Goal: Information Seeking & Learning: Learn about a topic

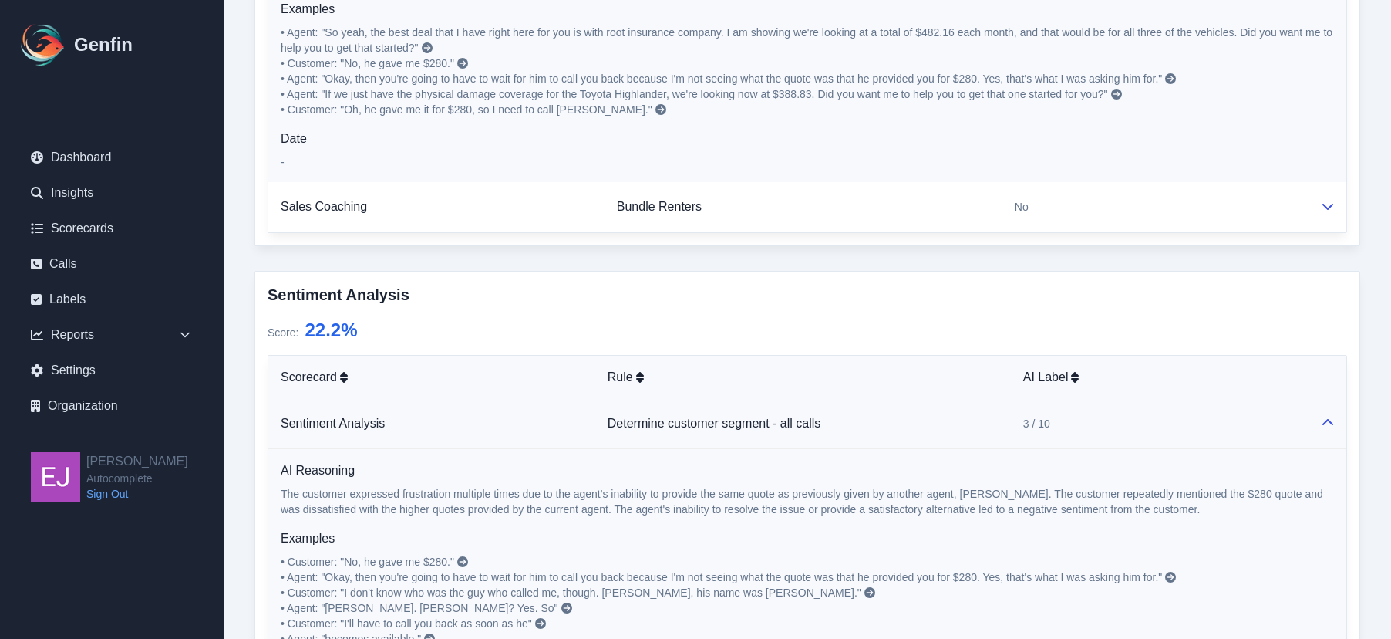
scroll to position [1246, 0]
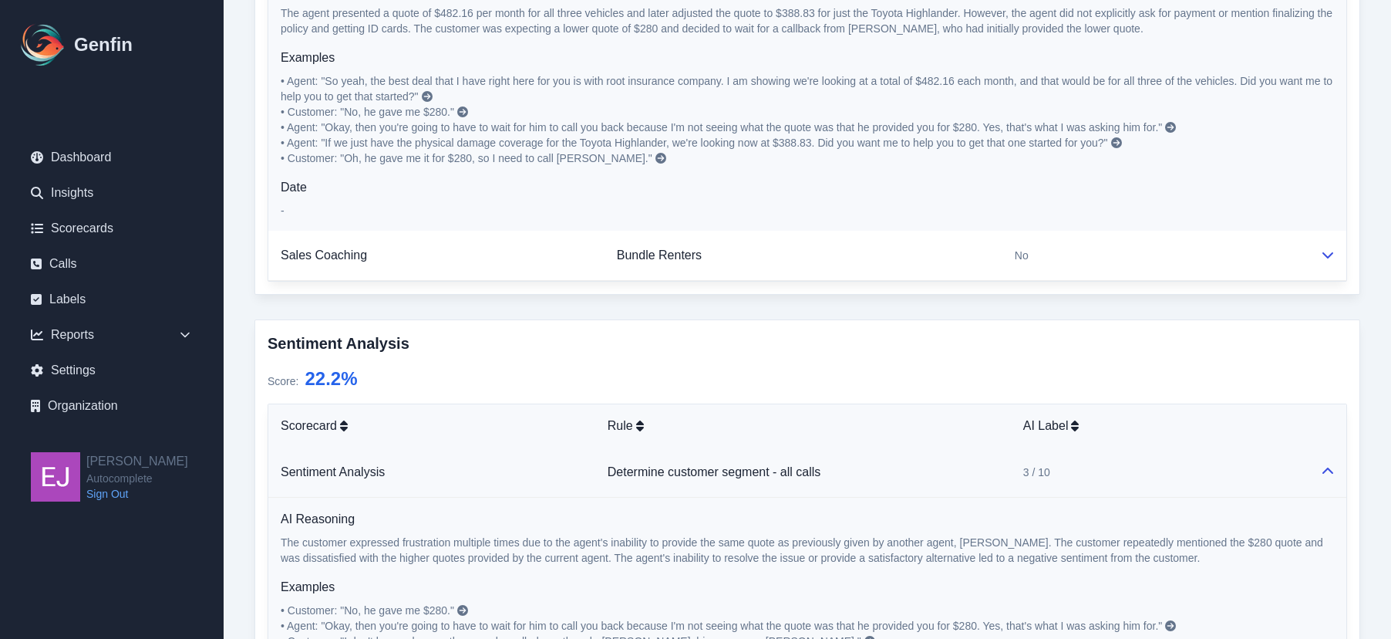
click at [1117, 141] on icon at bounding box center [1116, 142] width 11 height 11
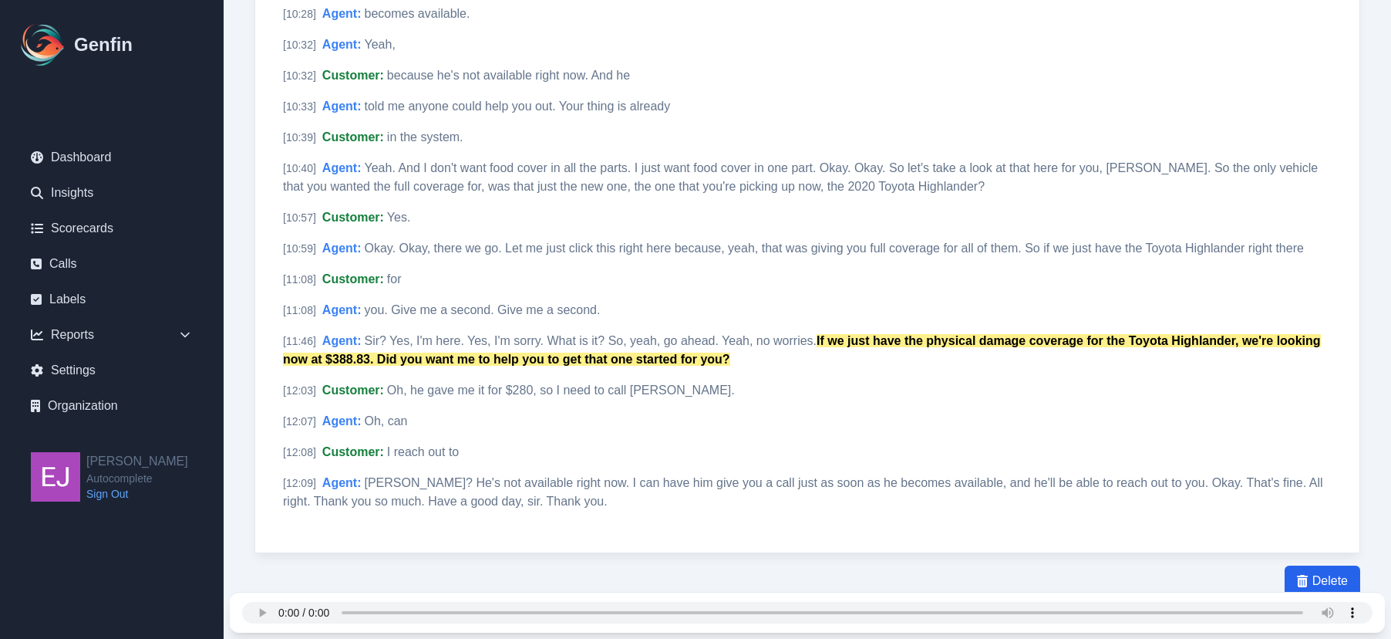
scroll to position [2001, 0]
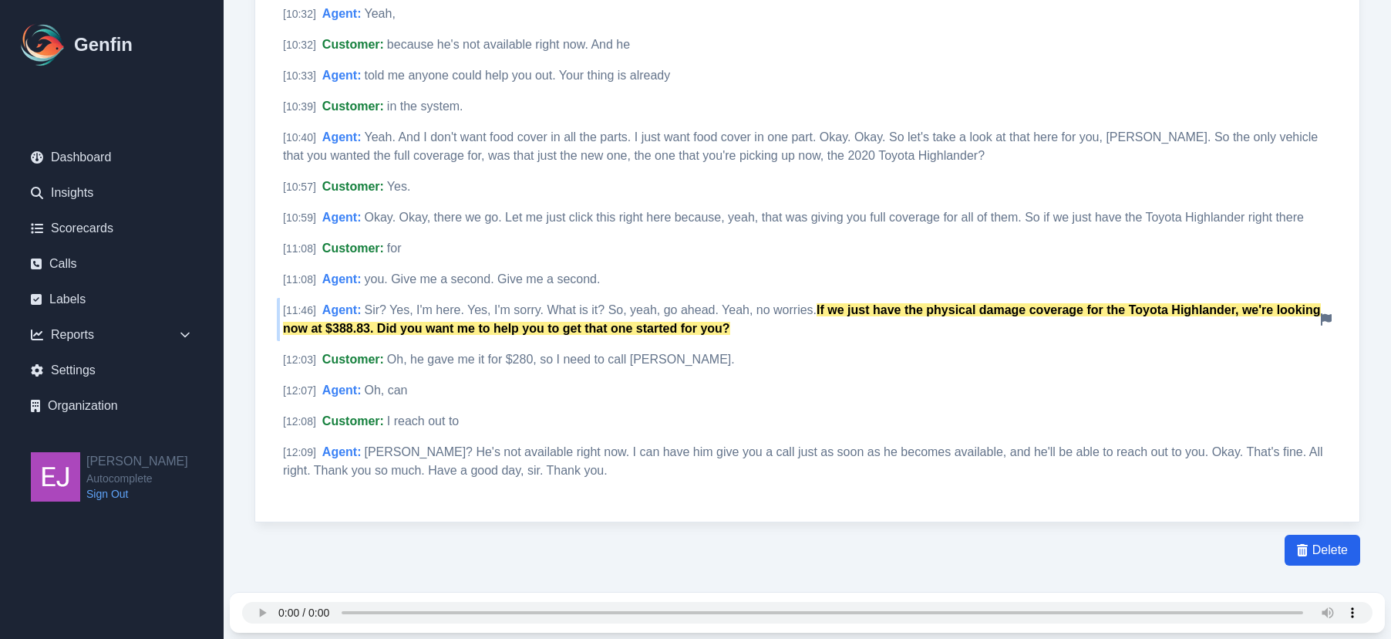
click at [422, 326] on mark "If we just have the physical damage coverage for the Toyota Highlander, we're l…" at bounding box center [802, 319] width 1038 height 32
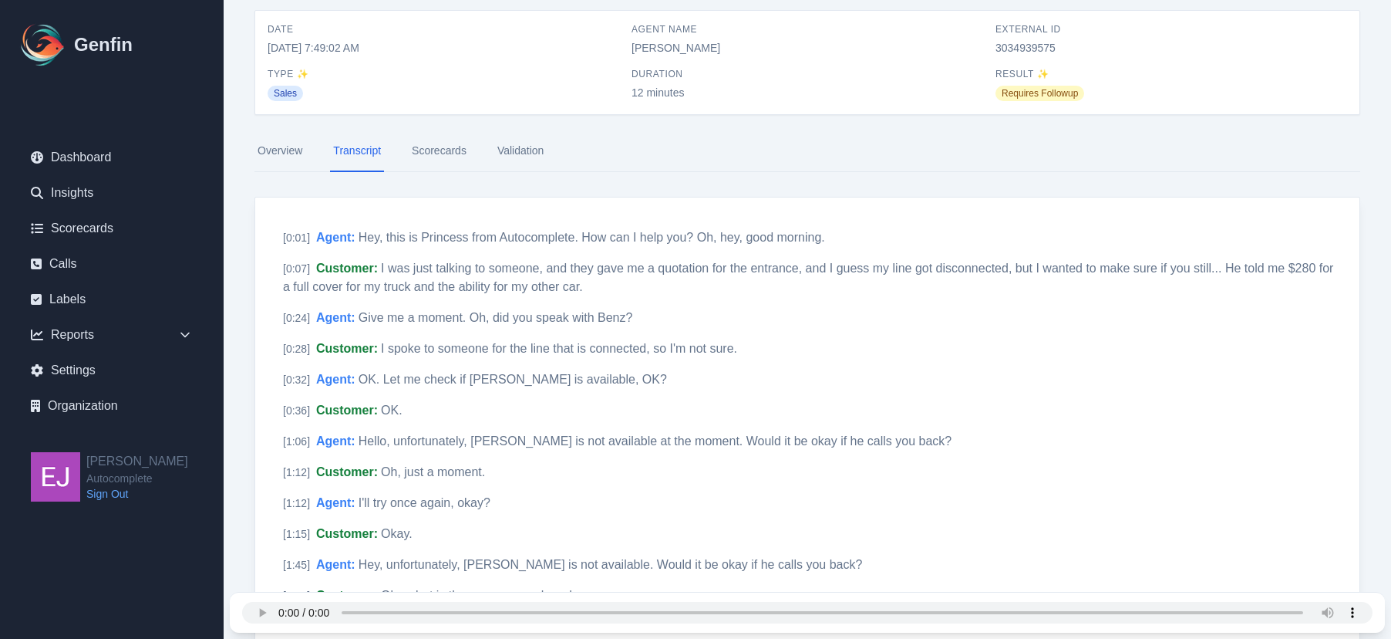
scroll to position [0, 0]
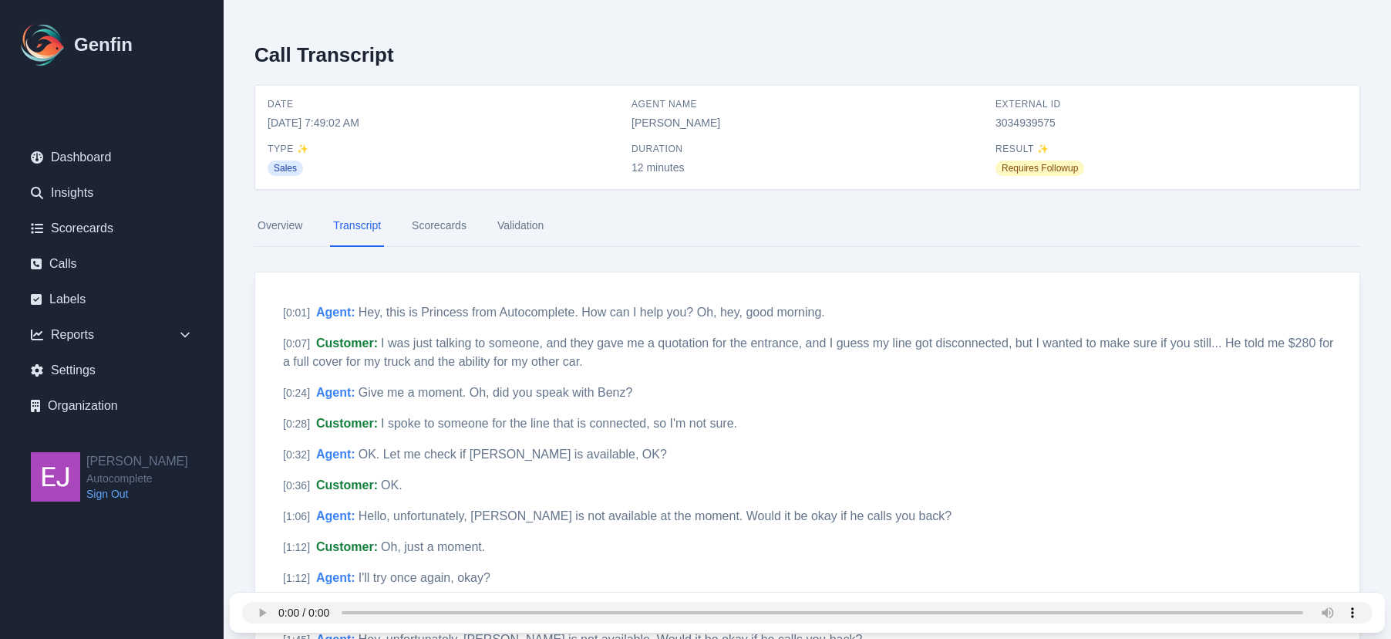
click at [460, 231] on link "Scorecards" at bounding box center [439, 226] width 61 height 42
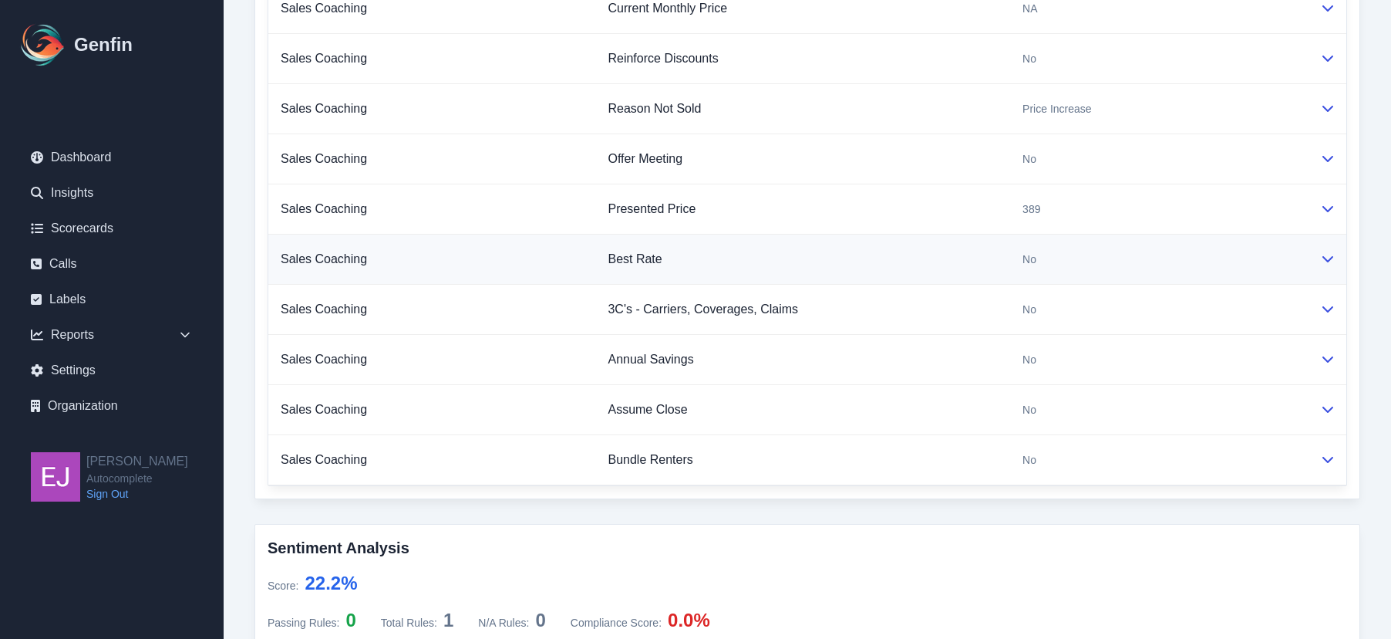
scroll to position [1128, 0]
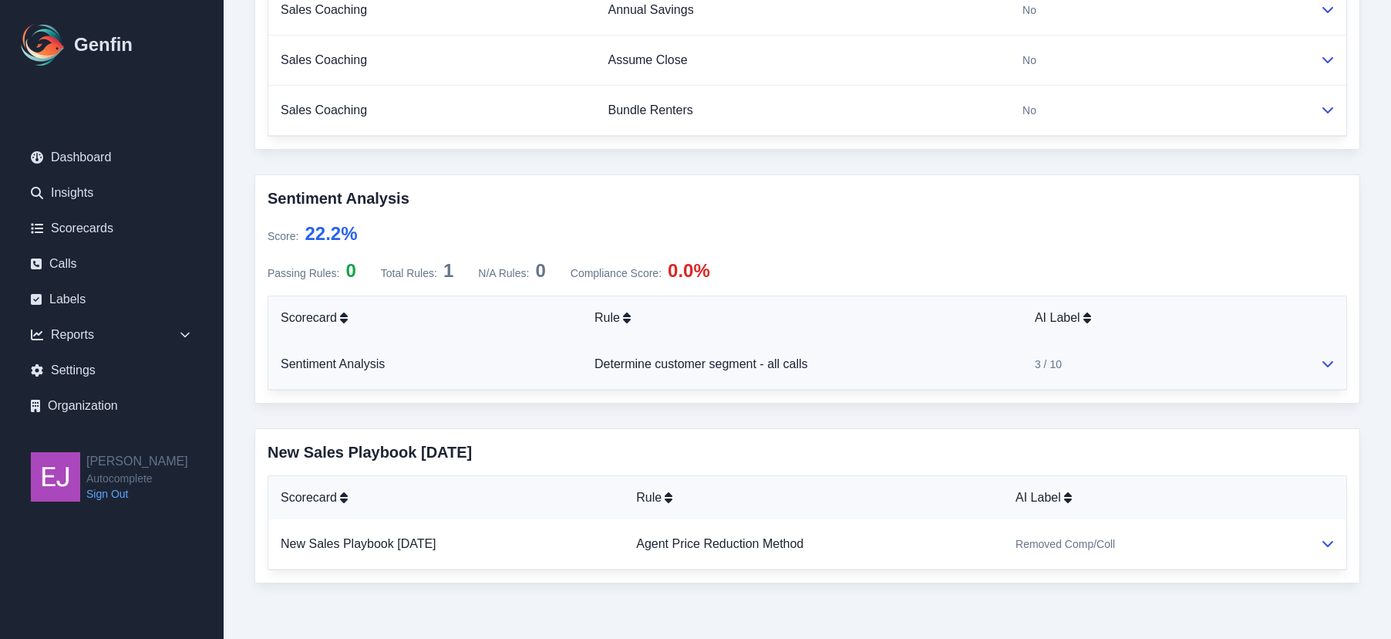
click at [1211, 352] on td "3 / 10" at bounding box center [1165, 364] width 285 height 50
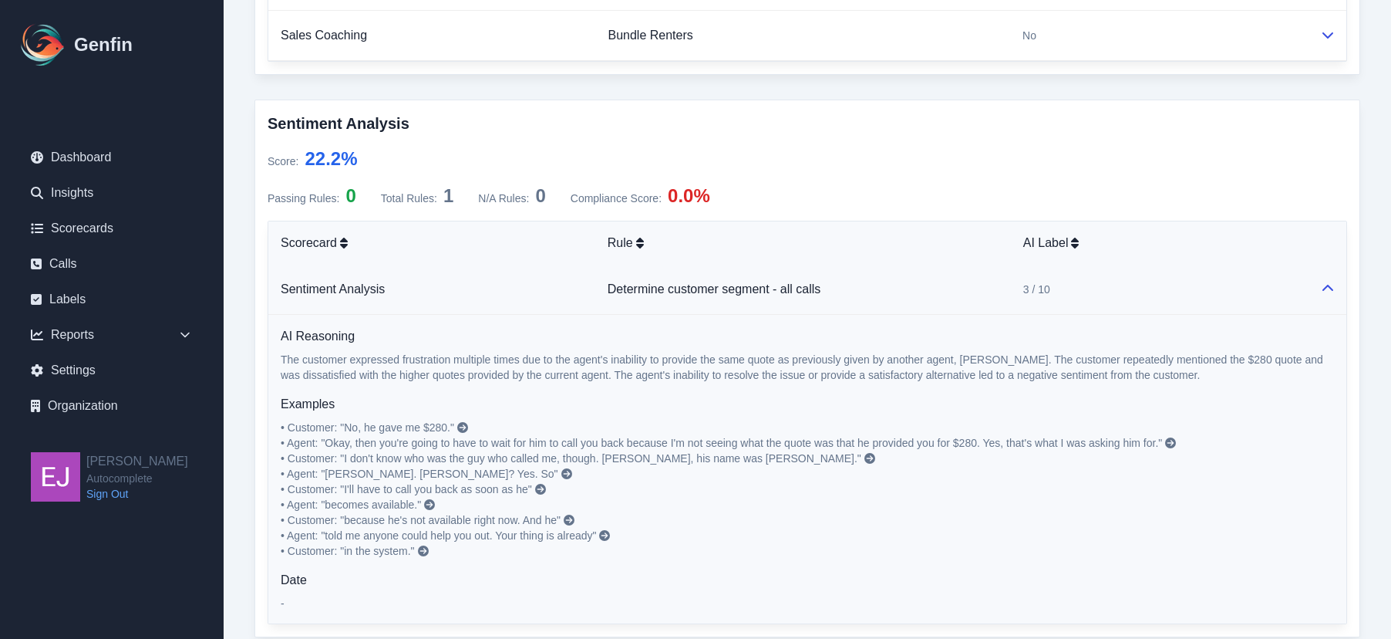
scroll to position [1205, 0]
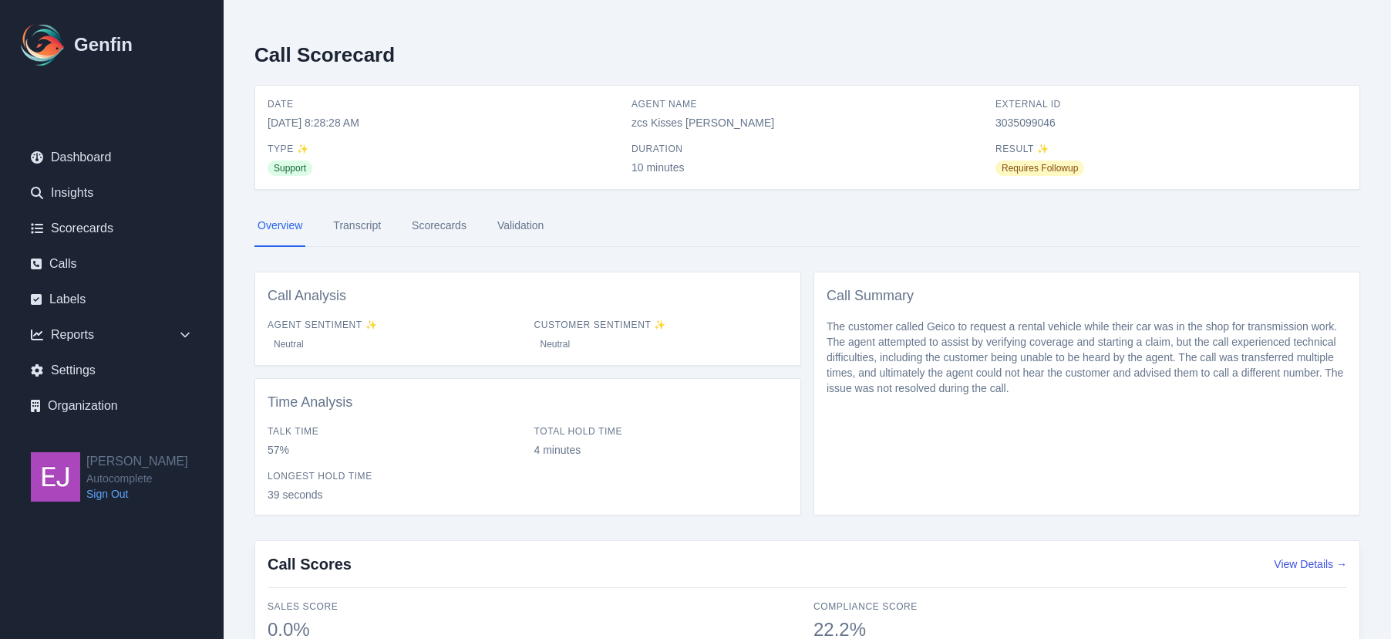
click at [423, 216] on link "Scorecards" at bounding box center [439, 226] width 61 height 42
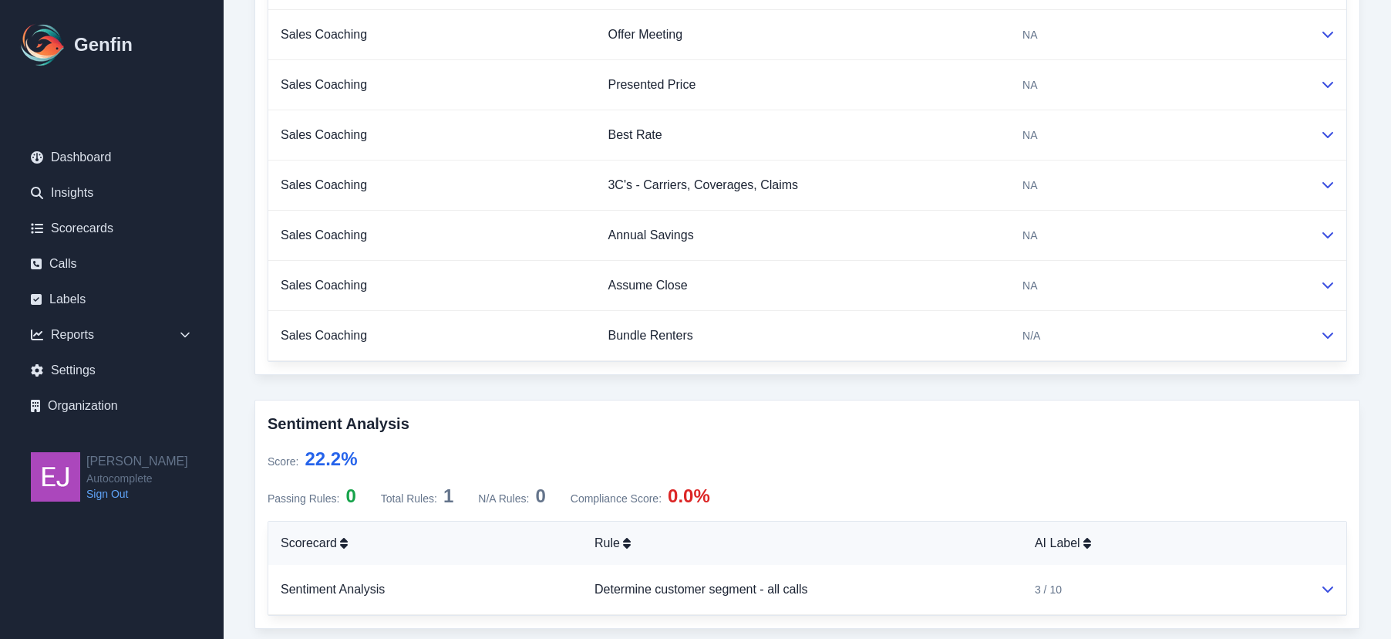
scroll to position [949, 0]
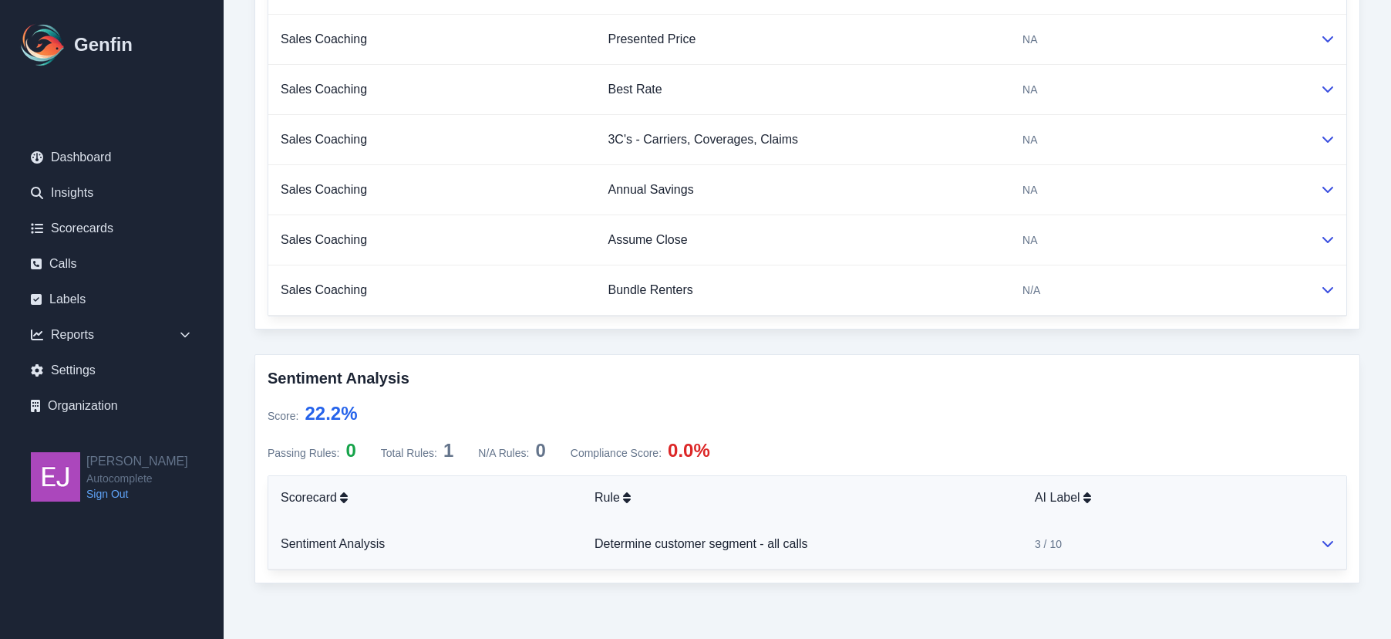
click at [1329, 540] on icon at bounding box center [1328, 543] width 12 height 12
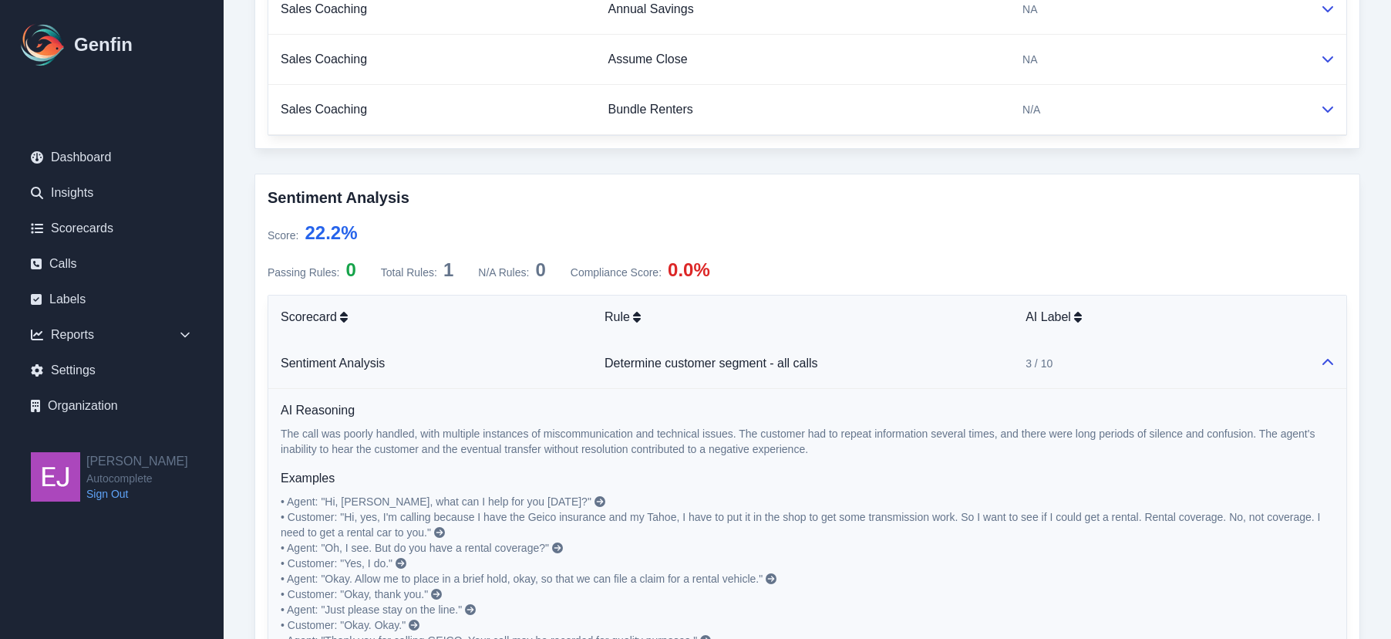
scroll to position [1180, 0]
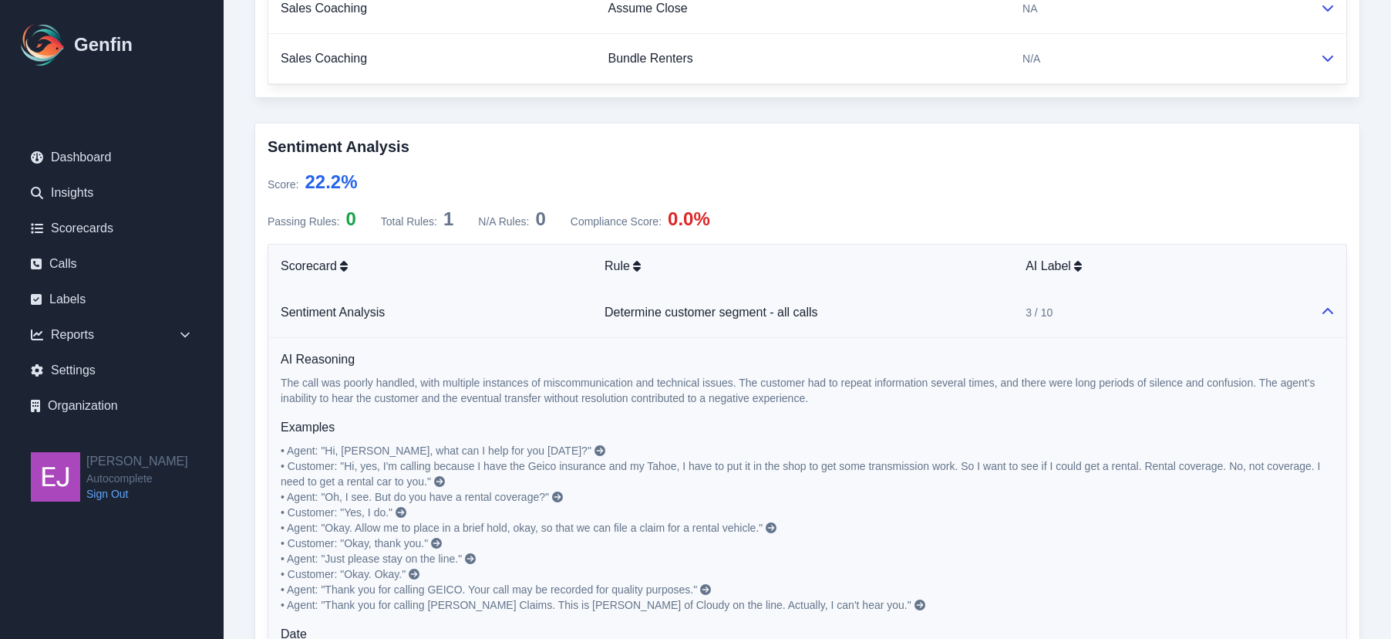
click at [595, 453] on icon at bounding box center [600, 450] width 11 height 11
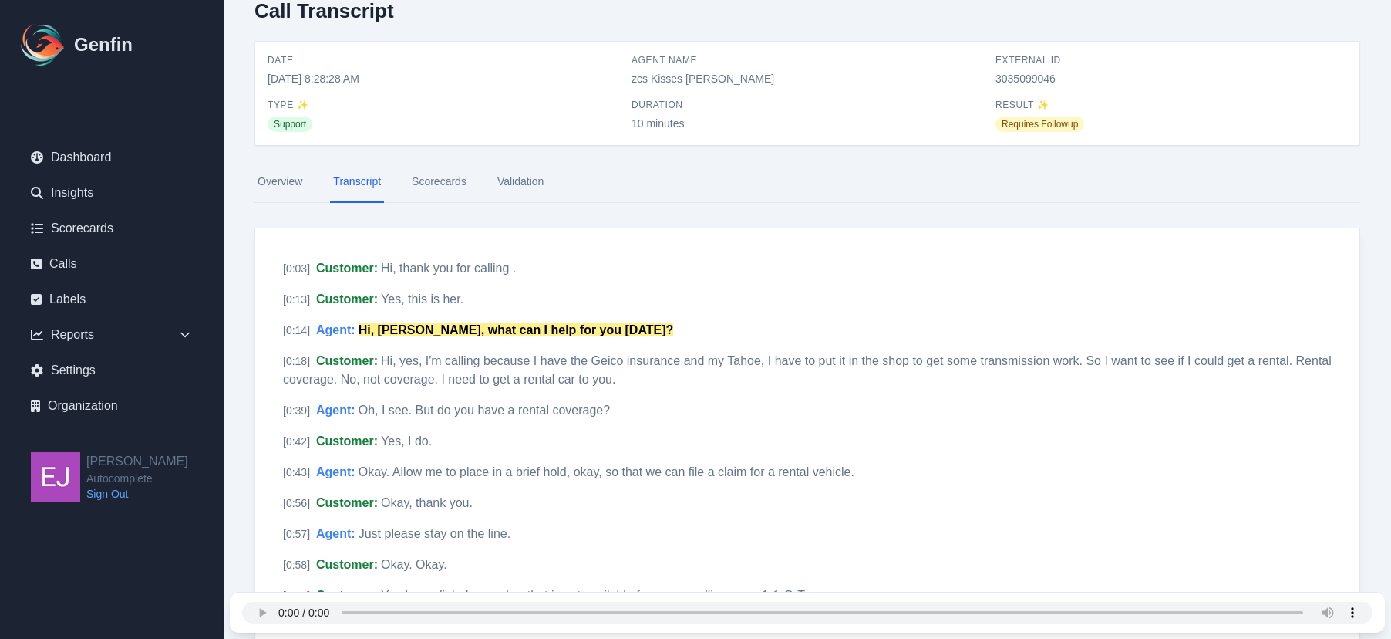
scroll to position [55, 0]
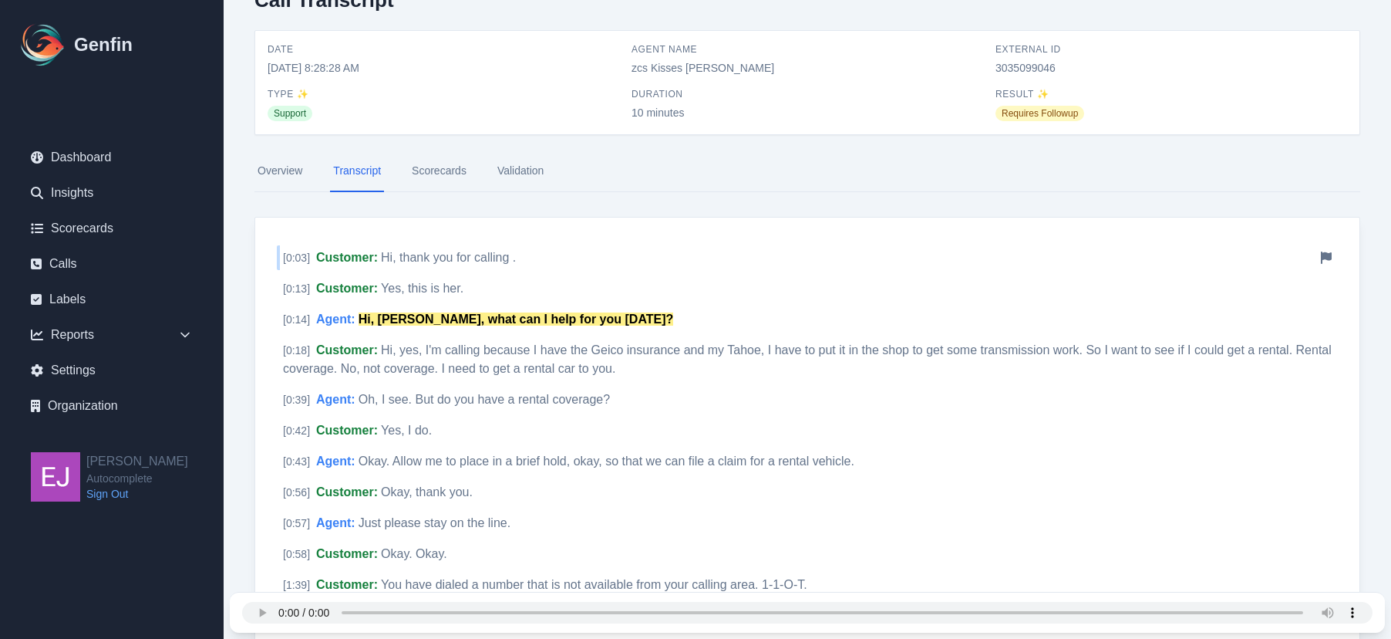
click at [509, 258] on span "Hi, thank you for calling ." at bounding box center [448, 257] width 135 height 13
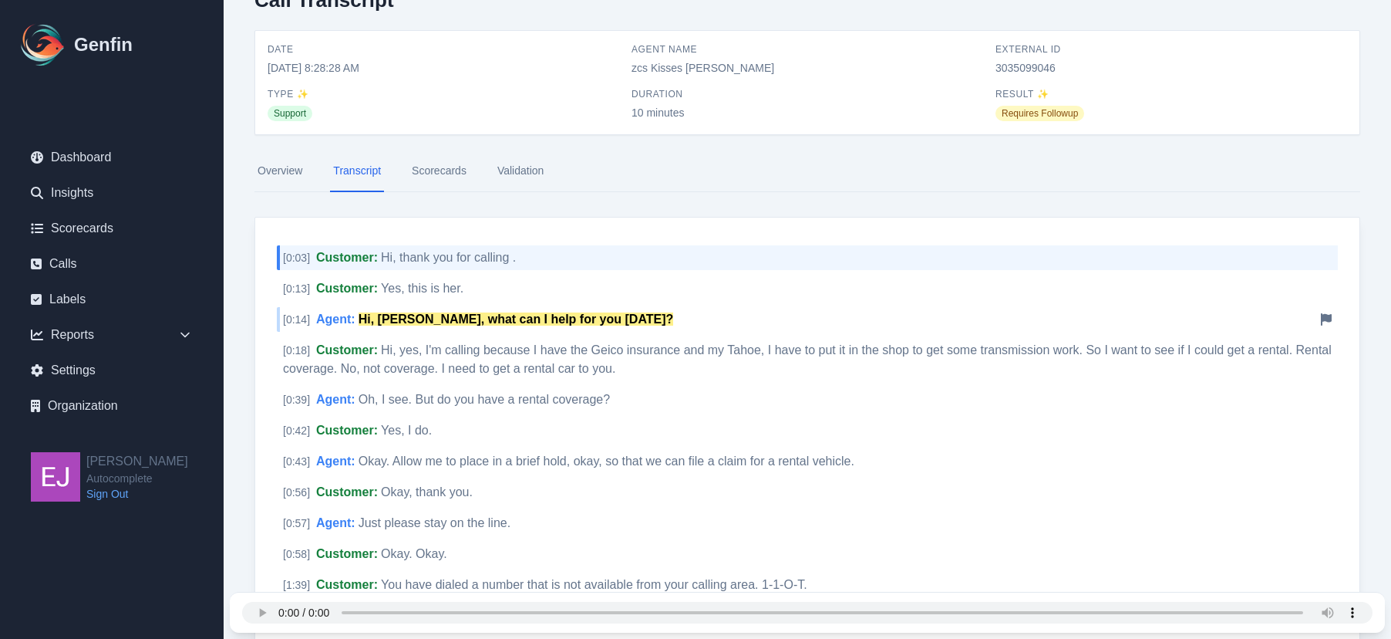
click at [602, 322] on mark "Hi, Claudia, what can I help for you today?" at bounding box center [516, 318] width 315 height 13
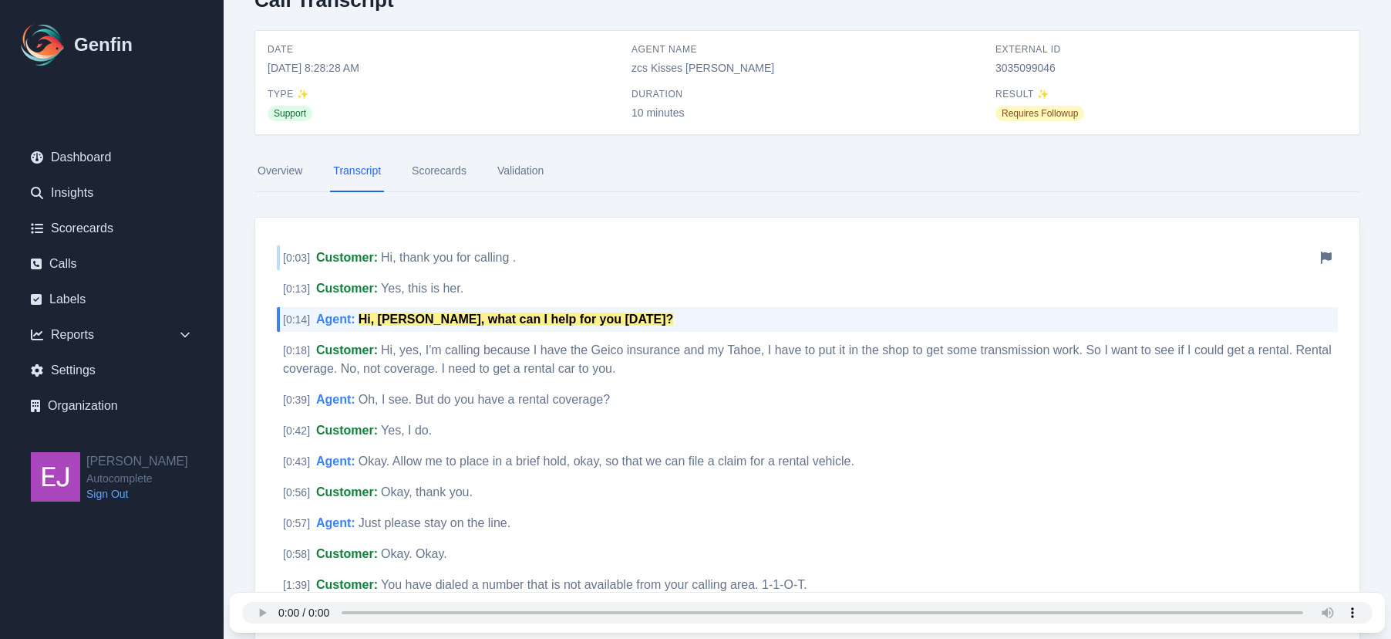
click at [538, 251] on div "[ 0:03 ] Customer : Hi, thank you for calling . Notify Genfin of a transcript e…" at bounding box center [807, 257] width 1061 height 25
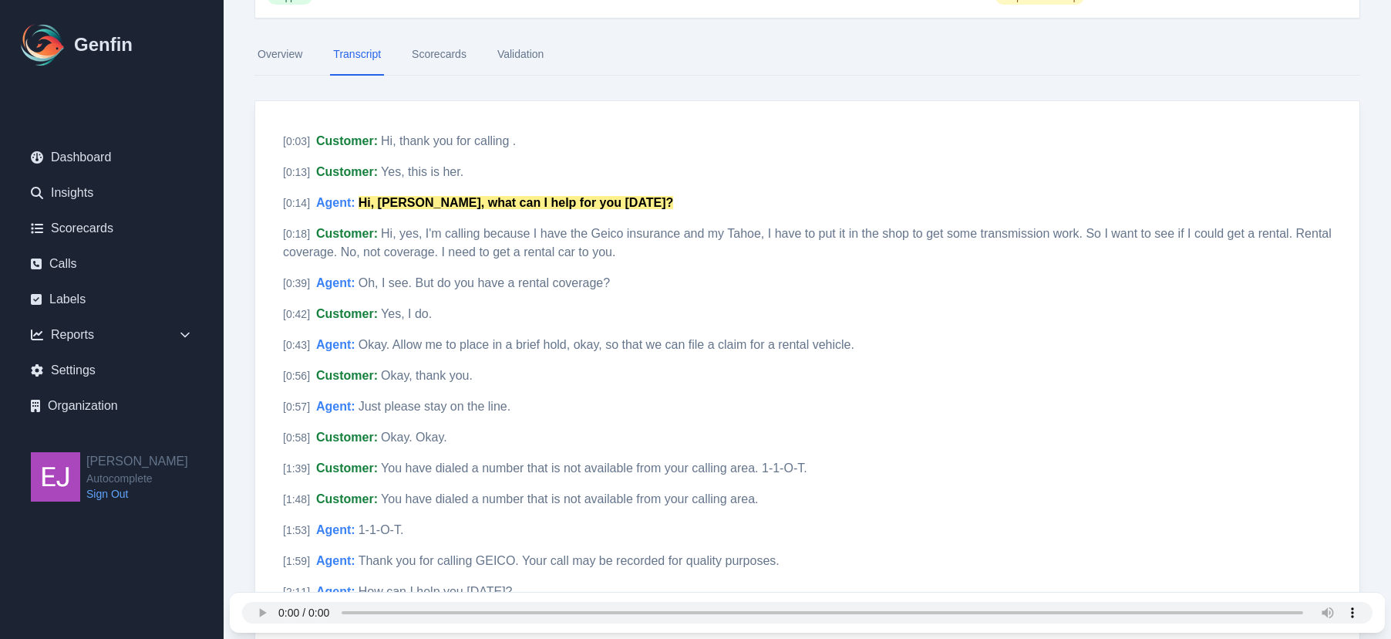
scroll to position [286, 0]
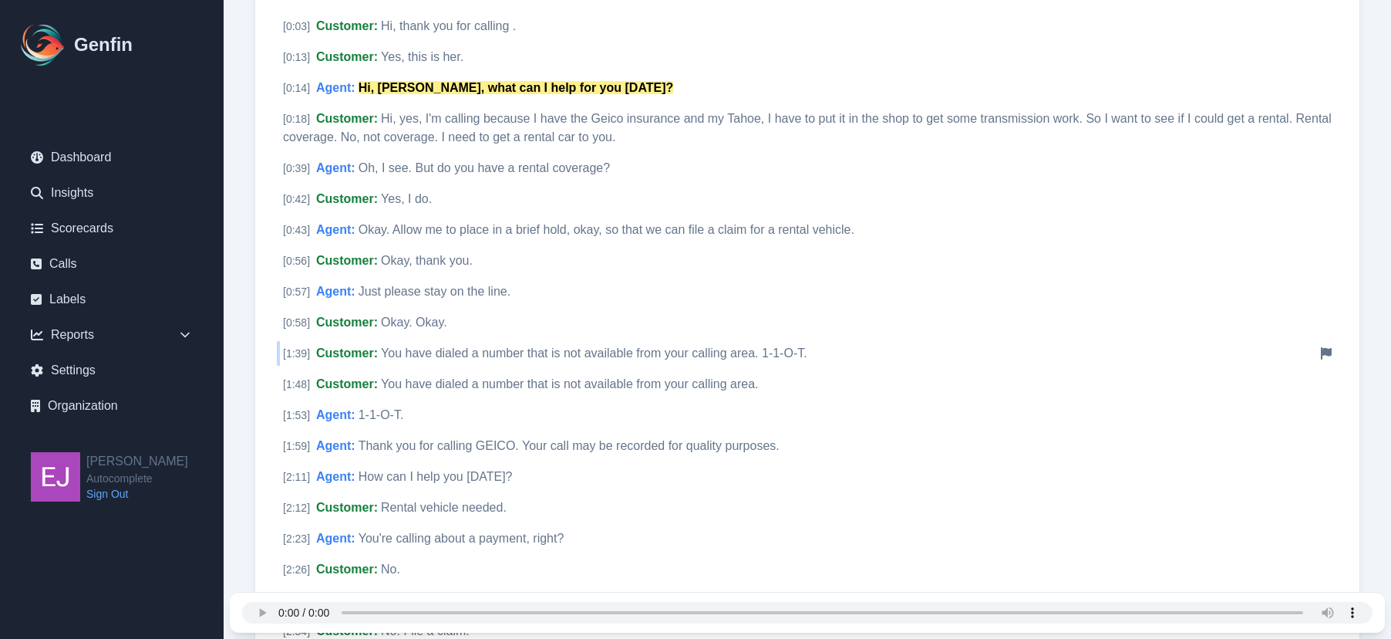
click at [866, 354] on div "[ 1:39 ] Customer : You have dialed a number that is not available from your ca…" at bounding box center [807, 353] width 1061 height 25
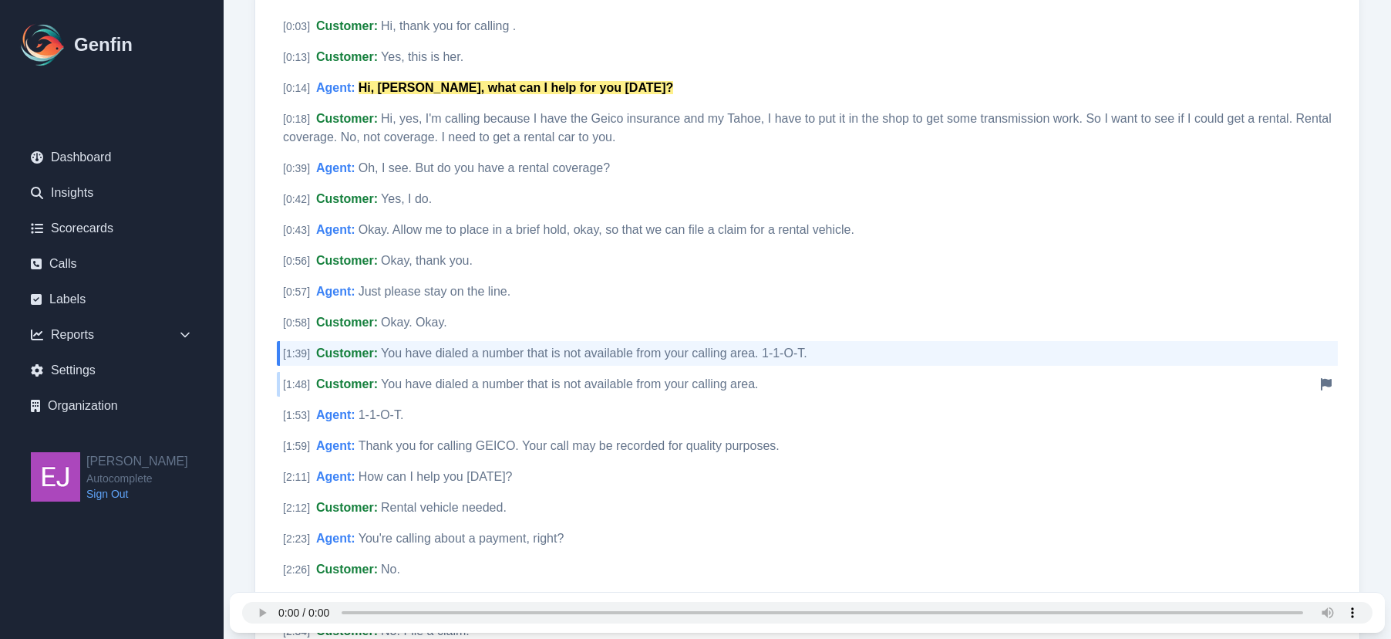
click at [838, 379] on div "[ 1:48 ] Customer : You have dialed a number that is not available from your ca…" at bounding box center [807, 384] width 1061 height 25
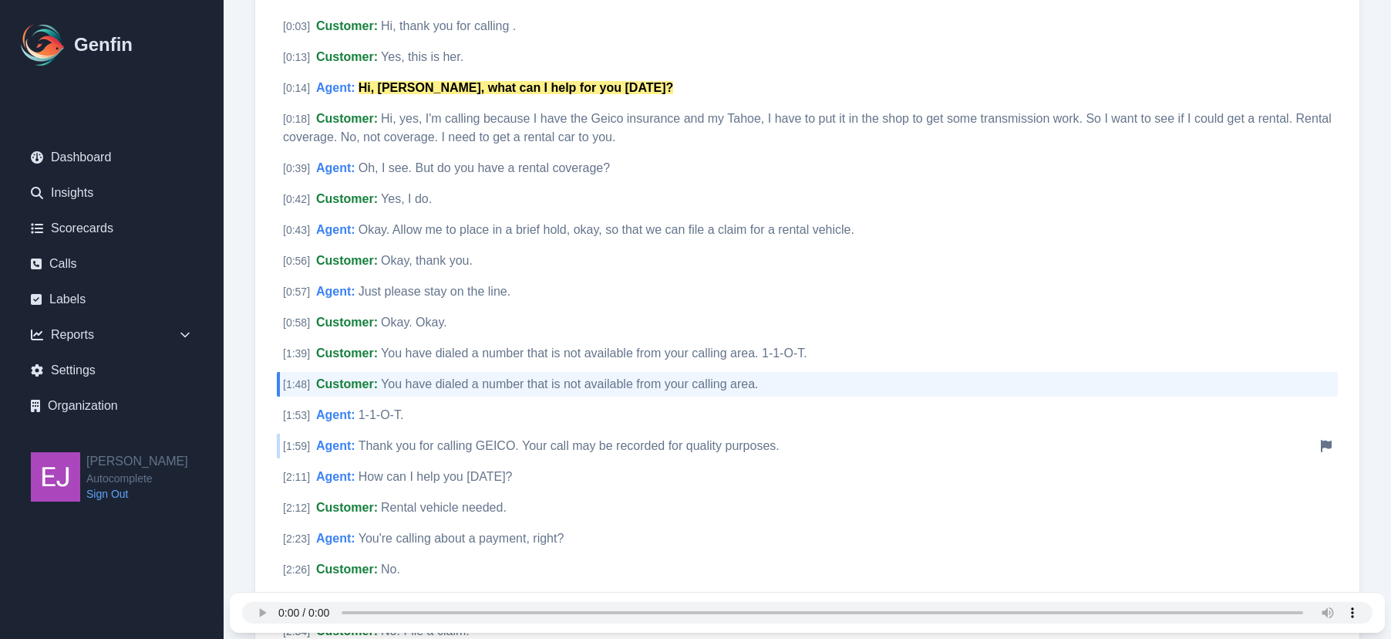
click at [831, 436] on div "[ 1:59 ] Agent : Thank you for calling GEICO. Your call may be recorded for qua…" at bounding box center [807, 445] width 1061 height 25
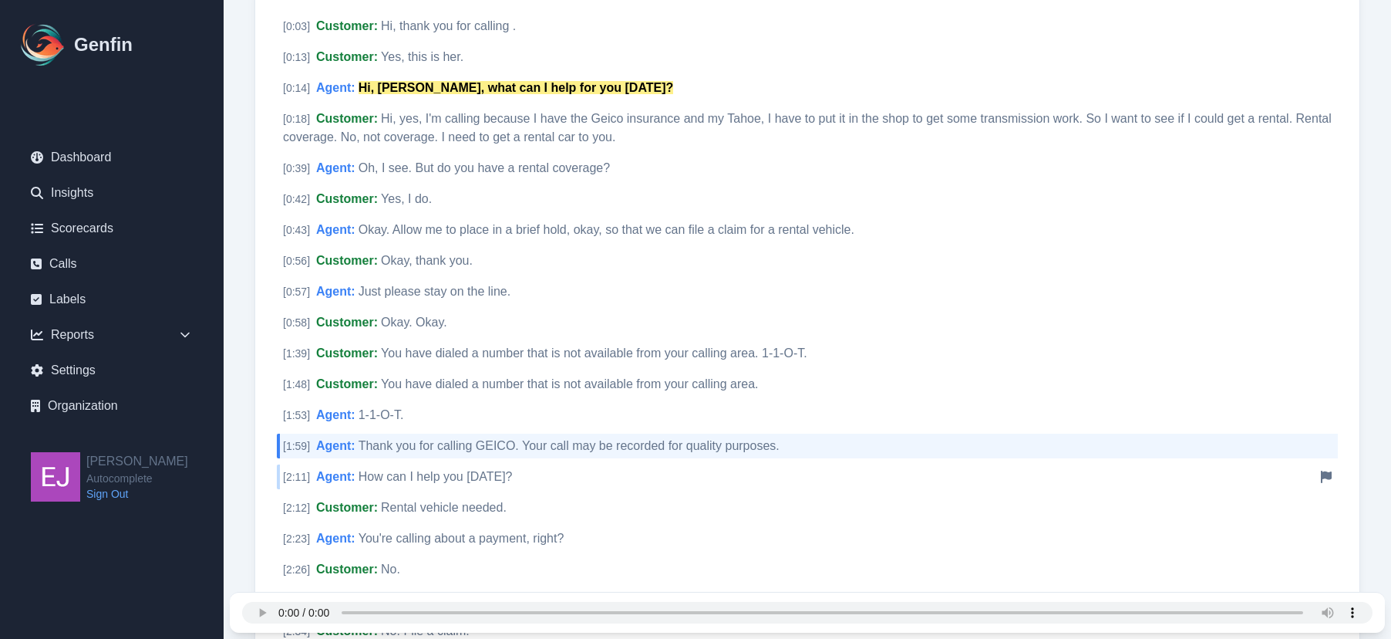
click at [800, 481] on div "[ 2:11 ] Agent : How can I help you today? Notify Genfin of a transcript error" at bounding box center [807, 476] width 1061 height 25
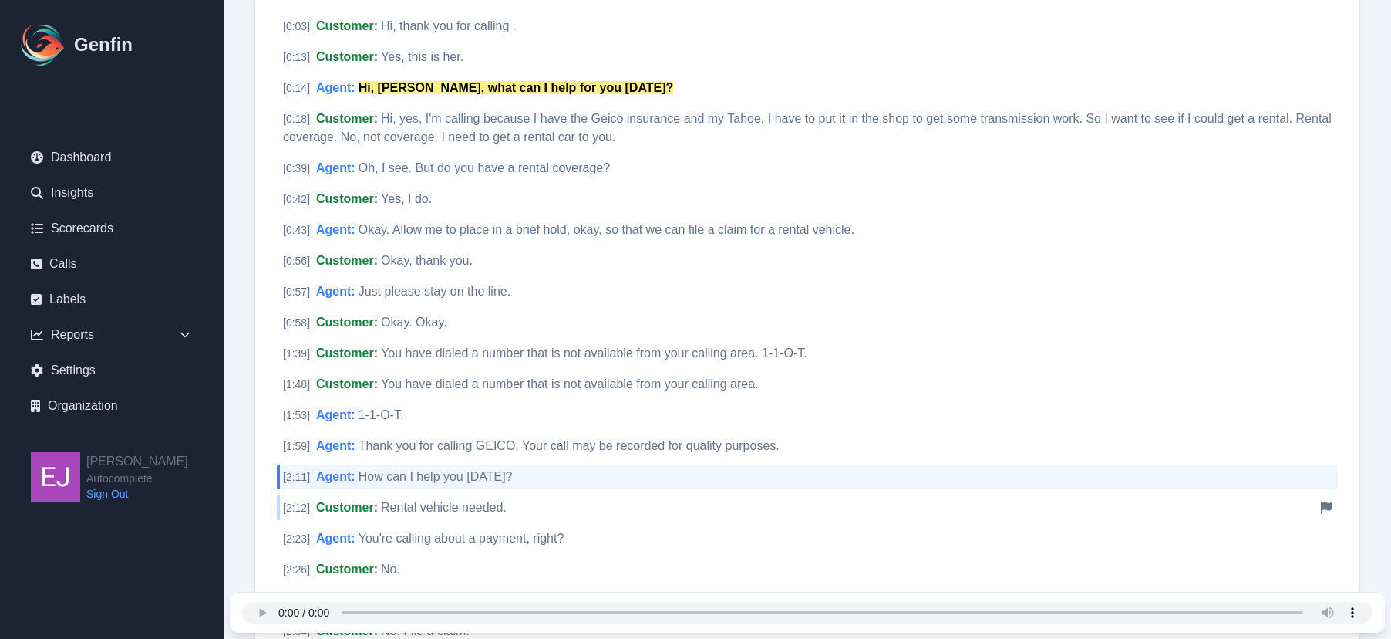
click at [763, 506] on div "[ 2:12 ] Customer : Rental vehicle needed. Notify Genfin of a transcript error" at bounding box center [807, 507] width 1061 height 25
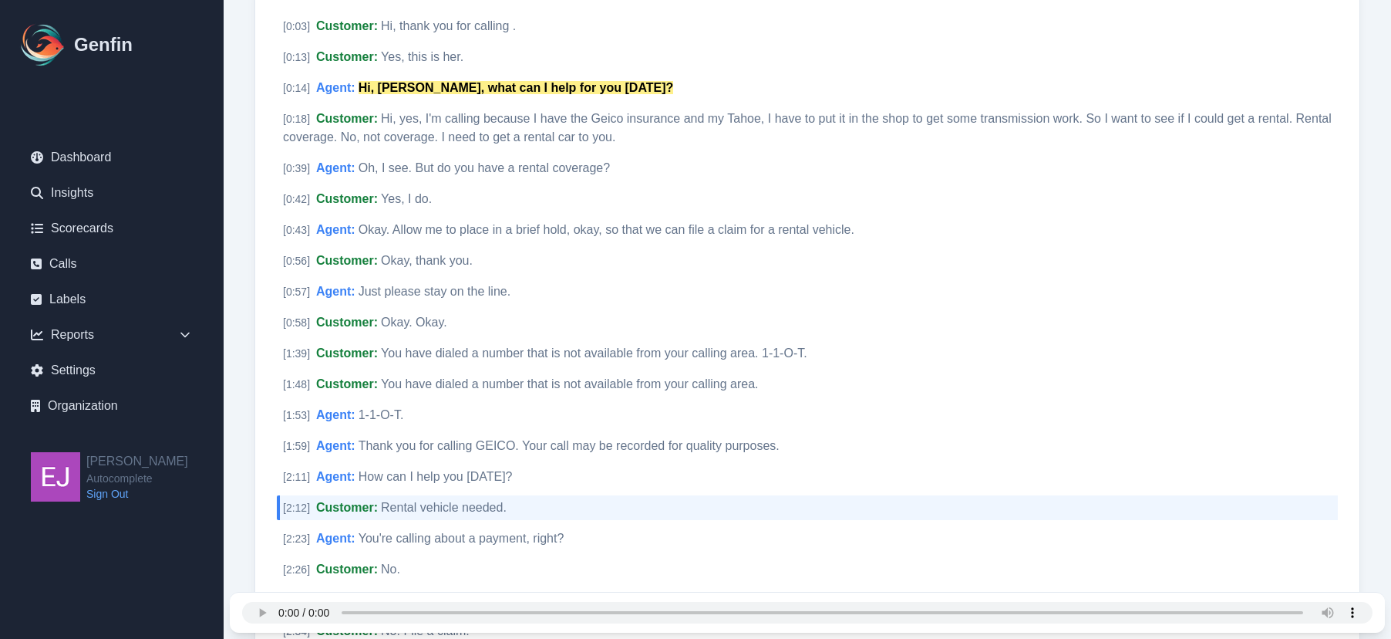
click at [736, 536] on div "[ 2:23 ] Agent : You're calling about a payment, right? Notify Genfin of a tran…" at bounding box center [807, 538] width 1061 height 25
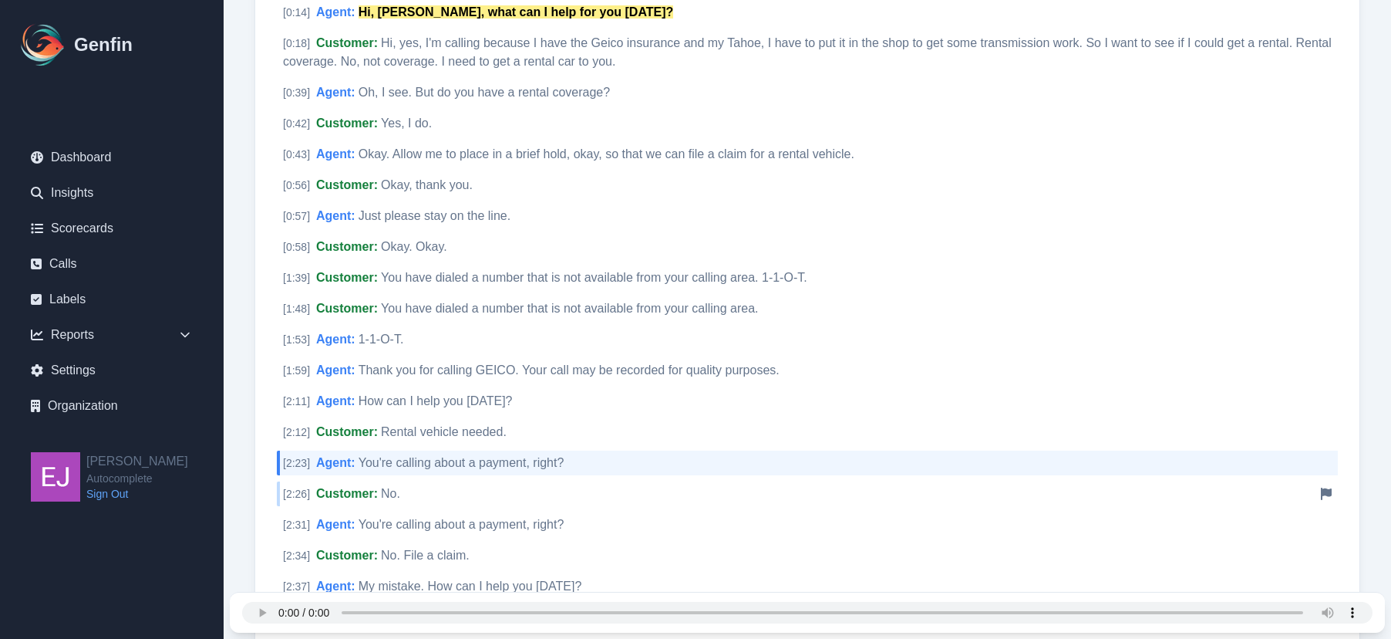
scroll to position [363, 0]
click at [715, 489] on div "[ 2:26 ] Customer : No. Notify Genfin of a transcript error" at bounding box center [807, 492] width 1061 height 25
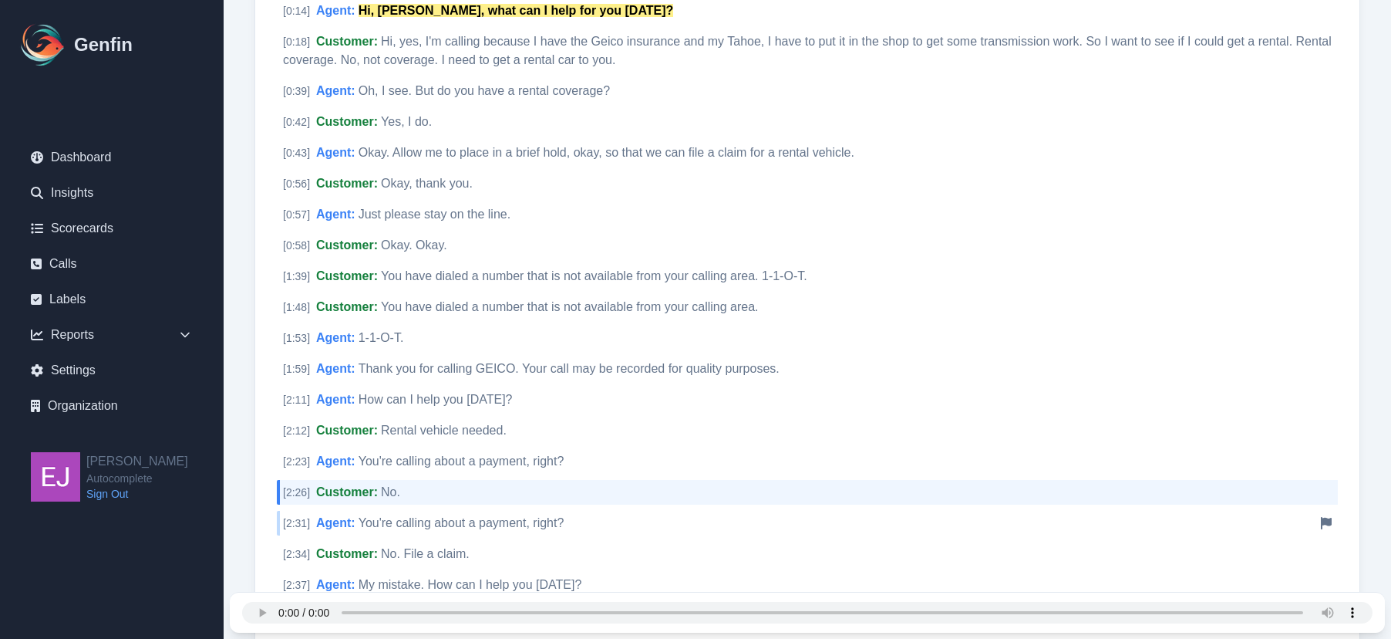
click at [703, 511] on div "[ 2:31 ] Agent : You're calling about a payment, right? Notify Genfin of a tran…" at bounding box center [807, 523] width 1061 height 25
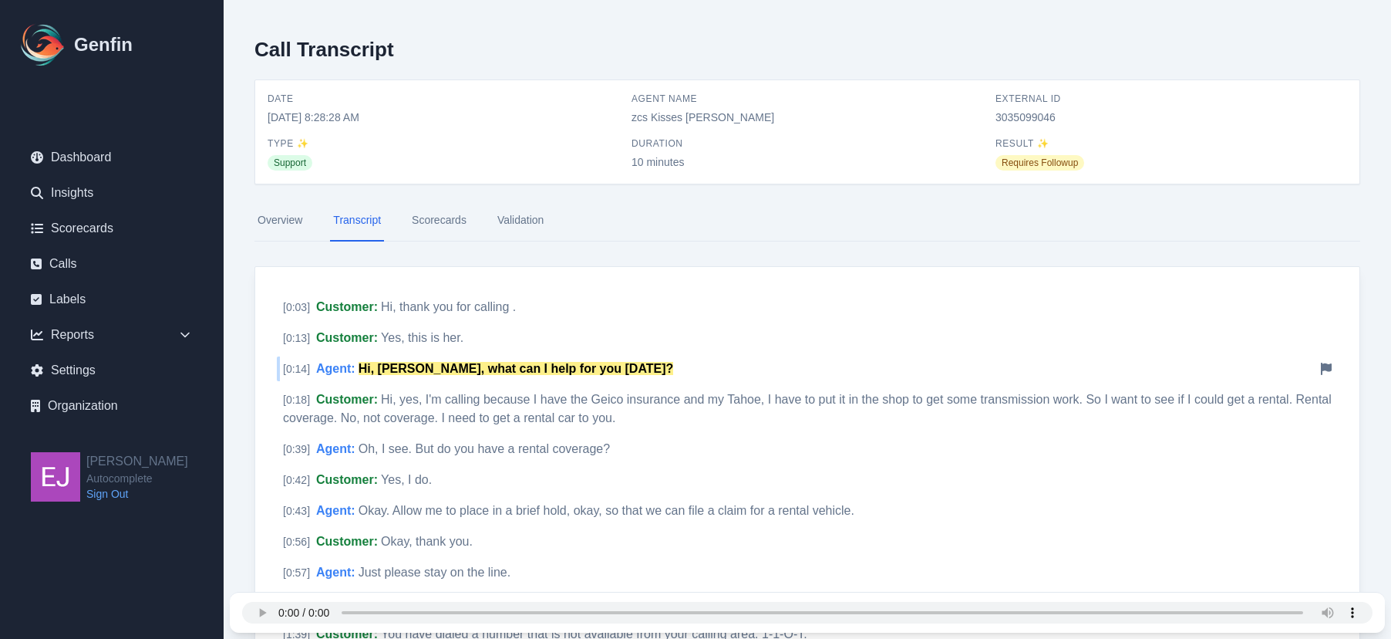
scroll to position [0, 0]
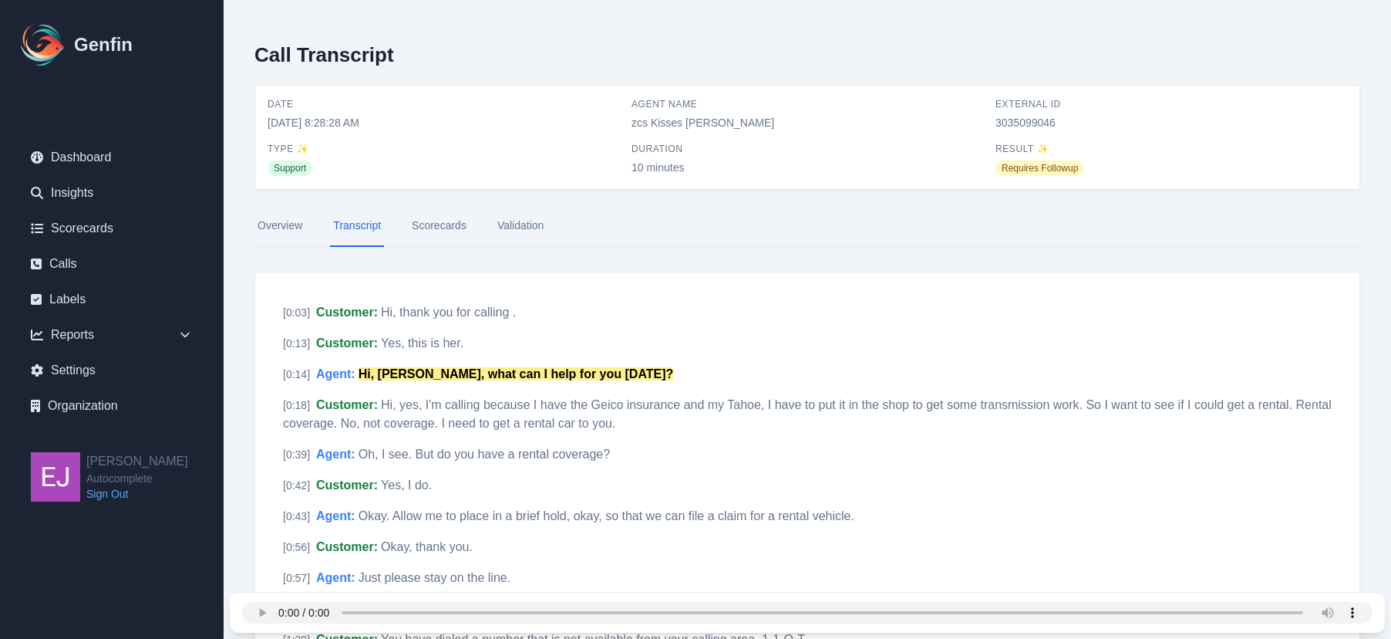
click at [432, 228] on link "Scorecards" at bounding box center [439, 226] width 61 height 42
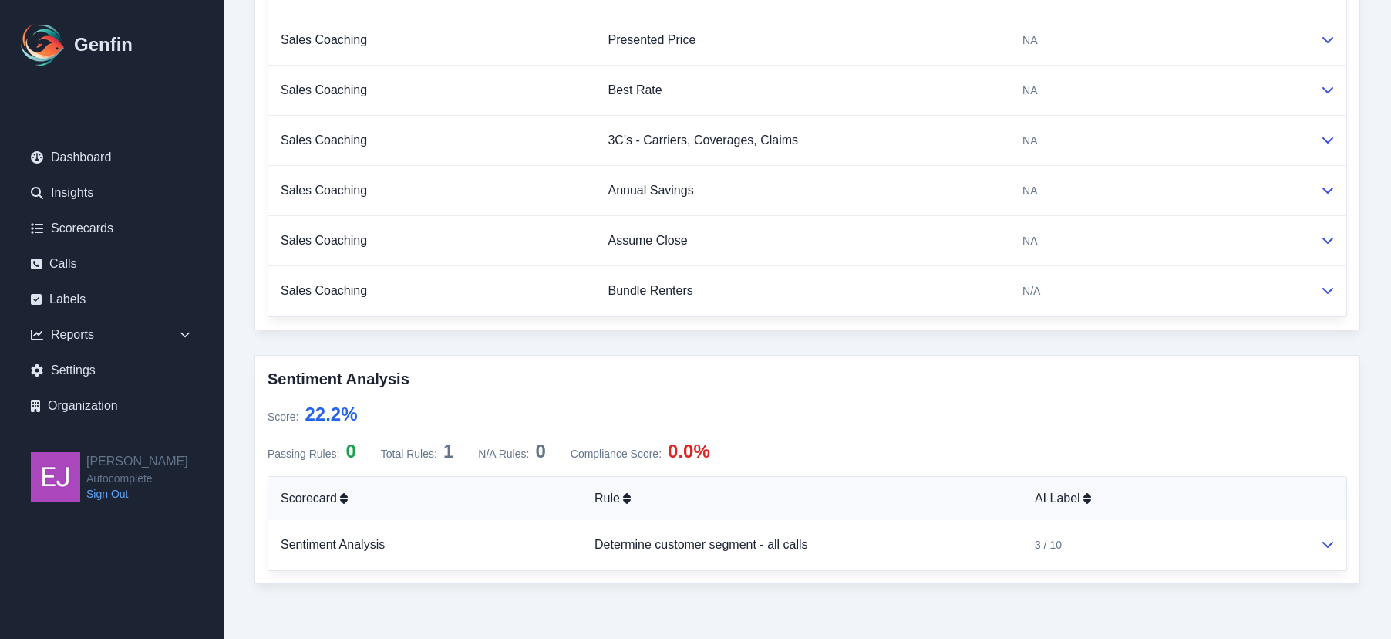
scroll to position [949, 0]
click at [831, 538] on td "Determine customer segment - all calls" at bounding box center [802, 544] width 440 height 50
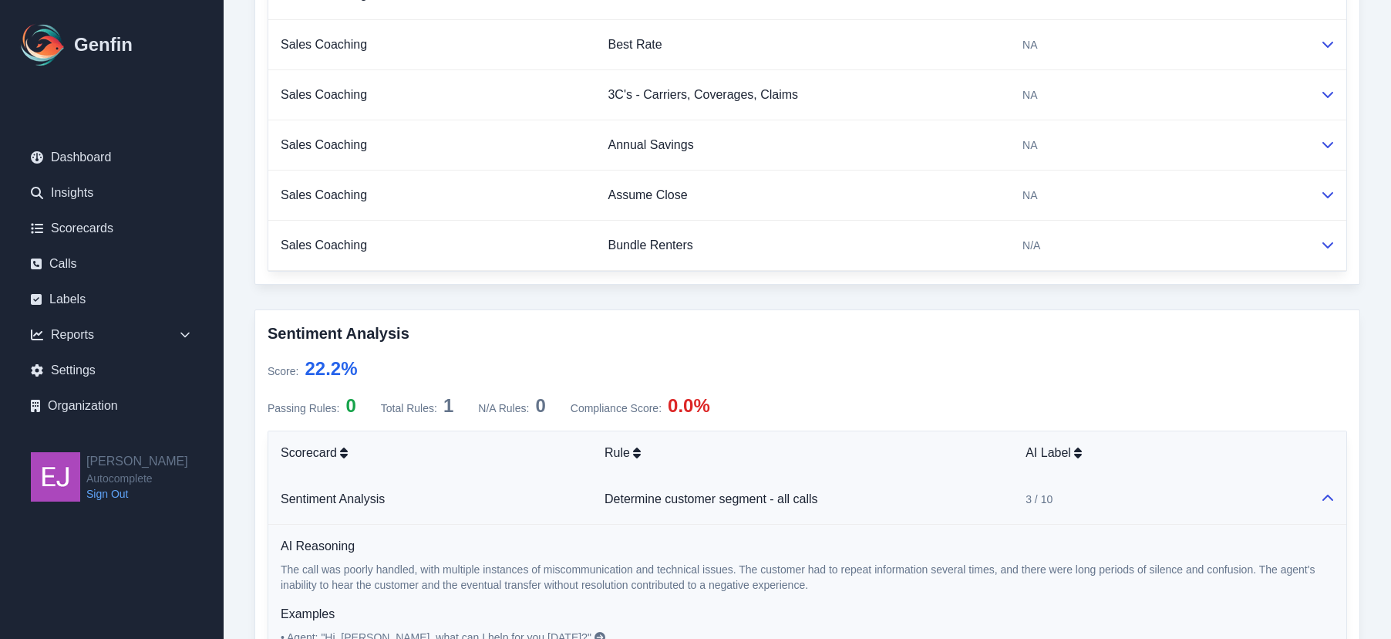
scroll to position [1288, 0]
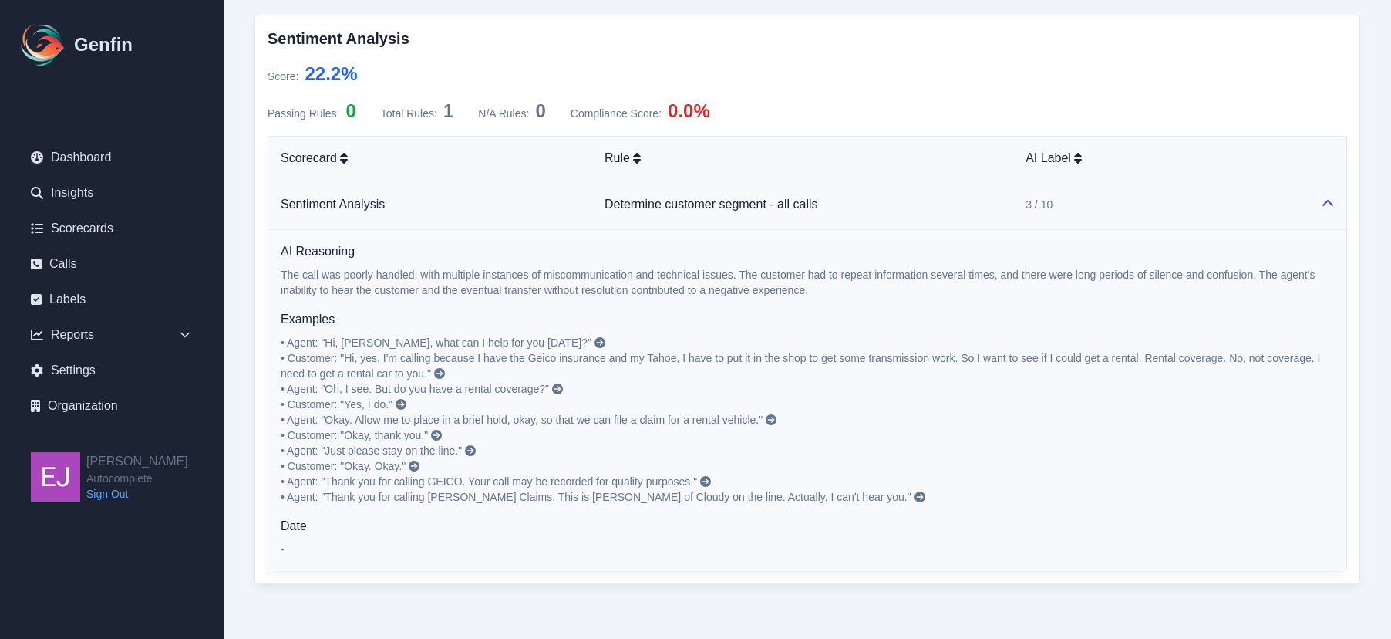
click at [796, 493] on span "• Agent: "Thank you for calling Geico Claims. This is Damian of Cloudy on the l…" at bounding box center [596, 497] width 631 height 12
click at [817, 502] on p "• Agent: "Hi, Claudia, what can I help for you today?" • Customer: "Hi, yes, I'…" at bounding box center [808, 420] width 1054 height 170
click at [915, 501] on icon at bounding box center [920, 496] width 11 height 11
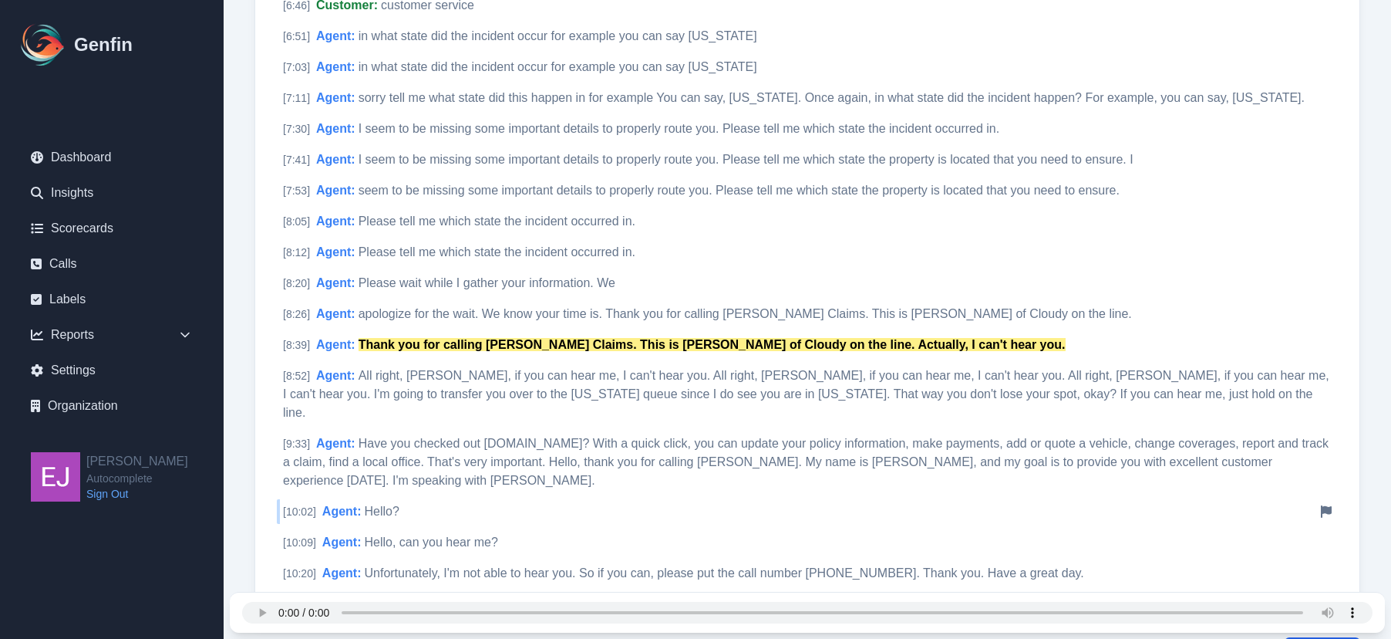
scroll to position [2072, 0]
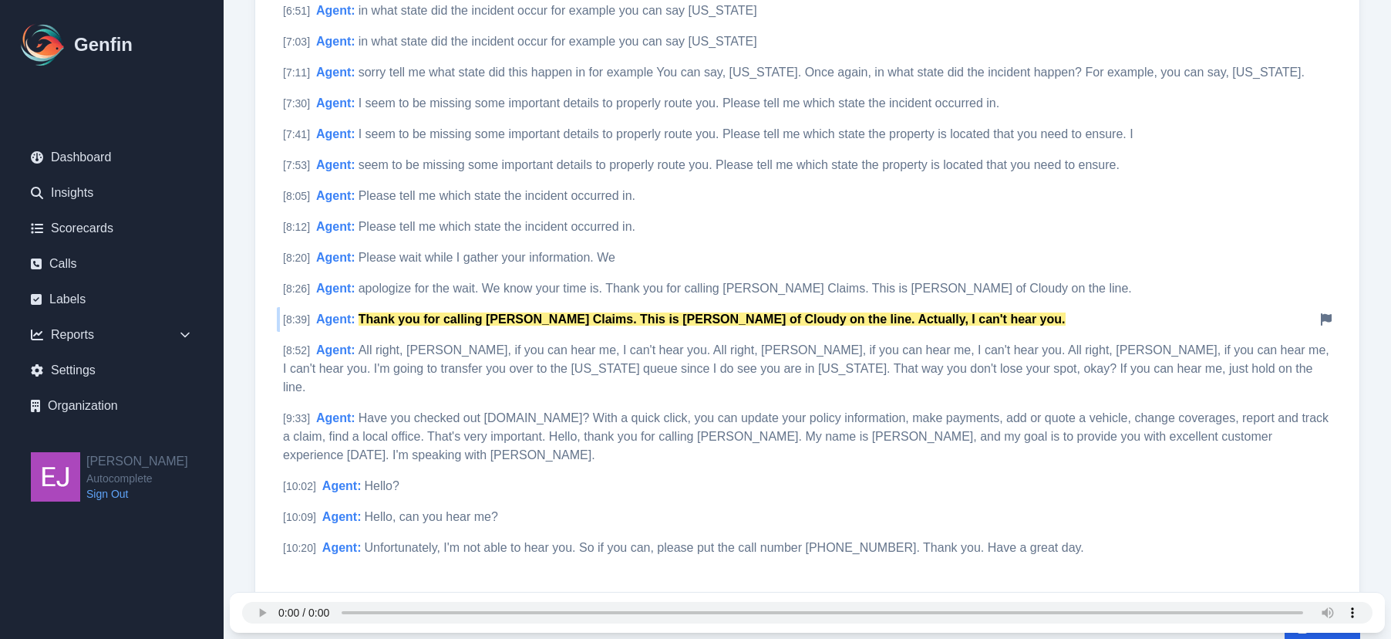
click at [423, 320] on mark "Thank you for calling Geico Claims. This is Damian of Cloudy on the line. Actua…" at bounding box center [712, 318] width 707 height 13
click at [576, 311] on div "[ 8:39 ] Agent : Thank you for calling Geico Claims. This is Damian of Cloudy o…" at bounding box center [807, 319] width 1061 height 25
click at [727, 359] on div "[ 8:52 ] Agent : All right, Claudia, if you can hear me, I can't hear you. All …" at bounding box center [807, 369] width 1061 height 62
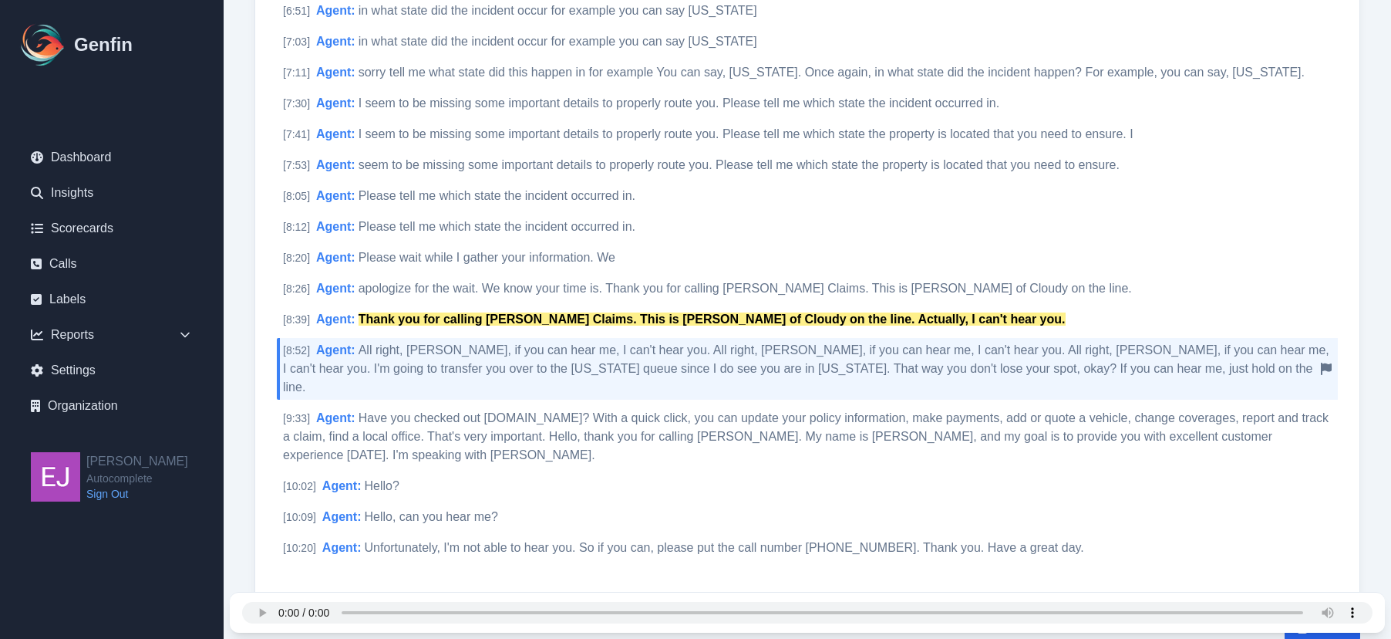
click at [845, 371] on span "All right, Claudia, if you can hear me, I can't hear you. All right, Claudia, i…" at bounding box center [806, 368] width 1047 height 50
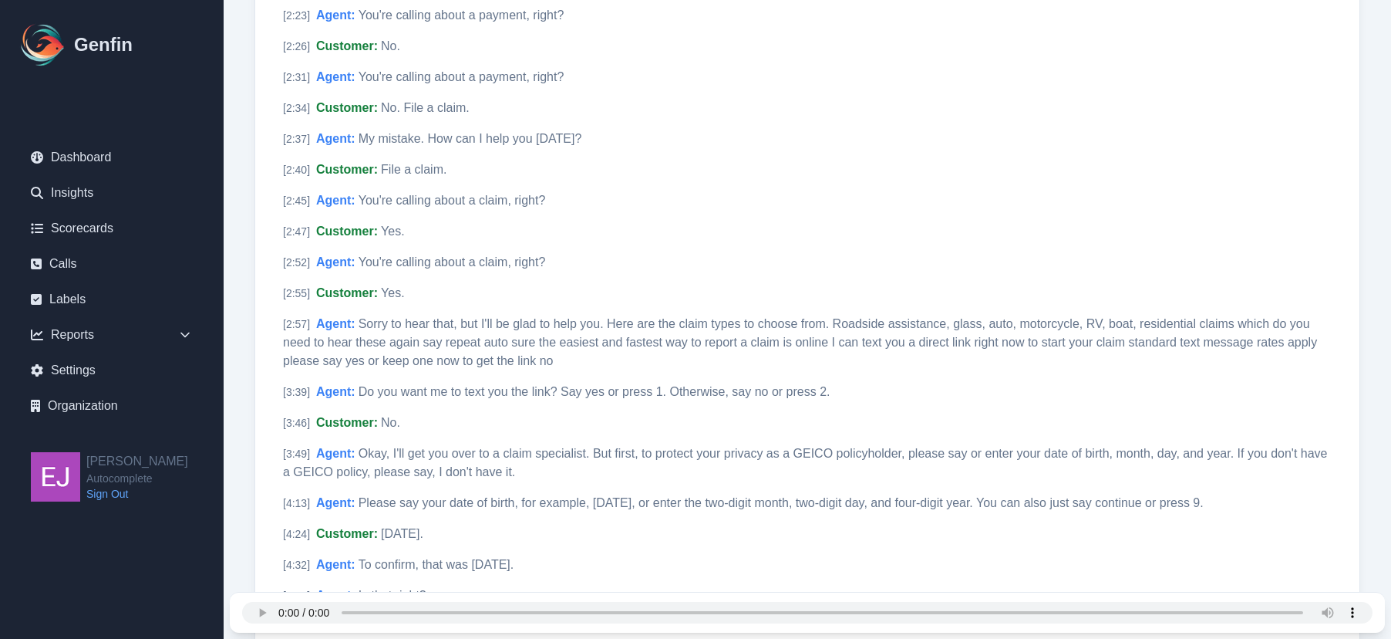
scroll to position [761, 0]
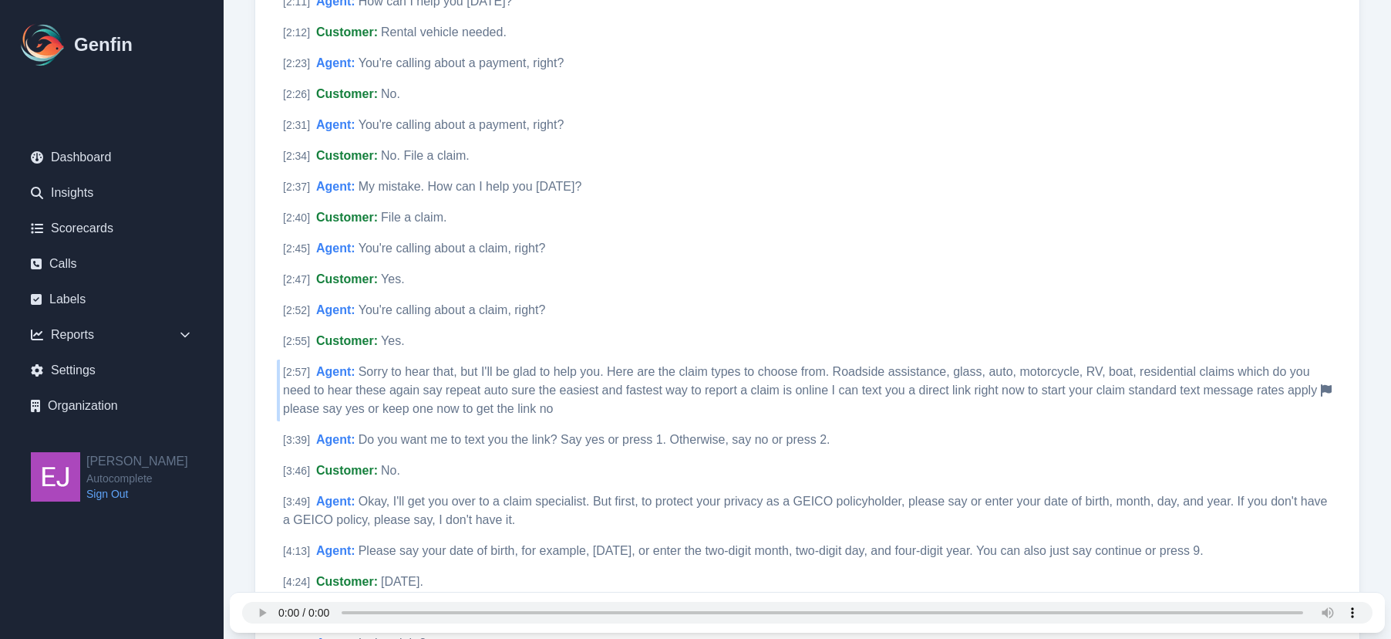
click at [678, 385] on span "Sorry to hear that, but I'll be glad to help you. Here are the claim types to c…" at bounding box center [800, 390] width 1034 height 50
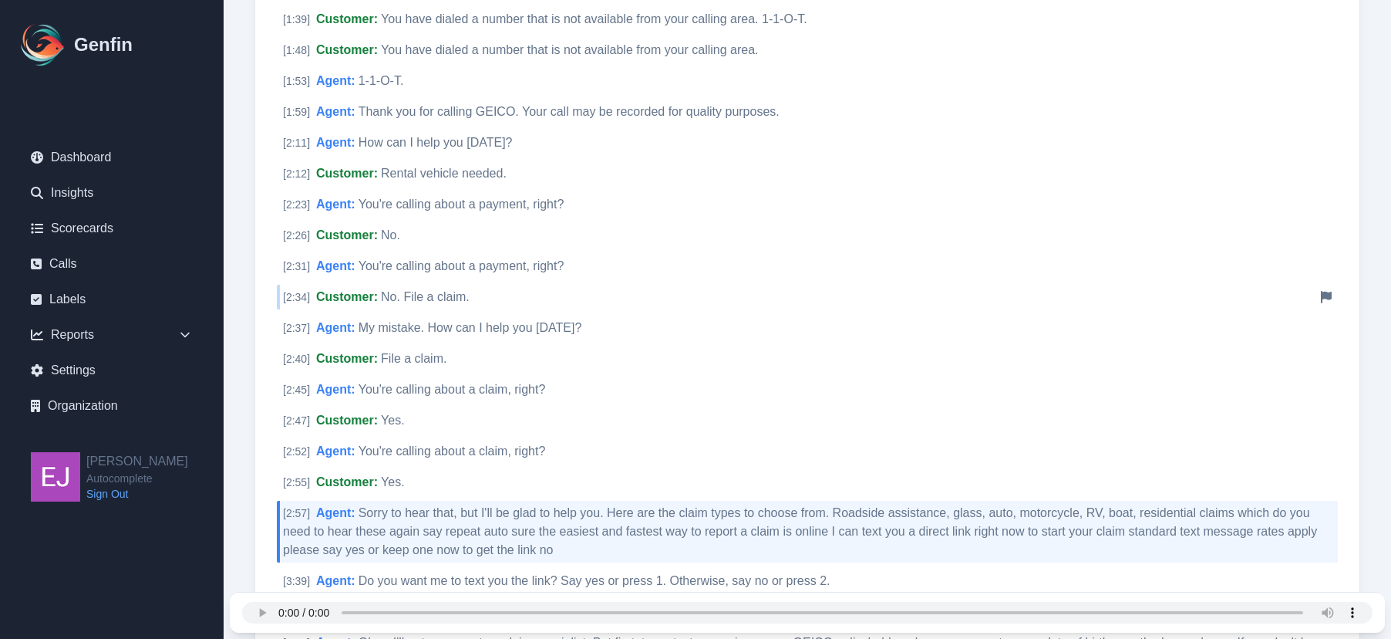
scroll to position [838, 0]
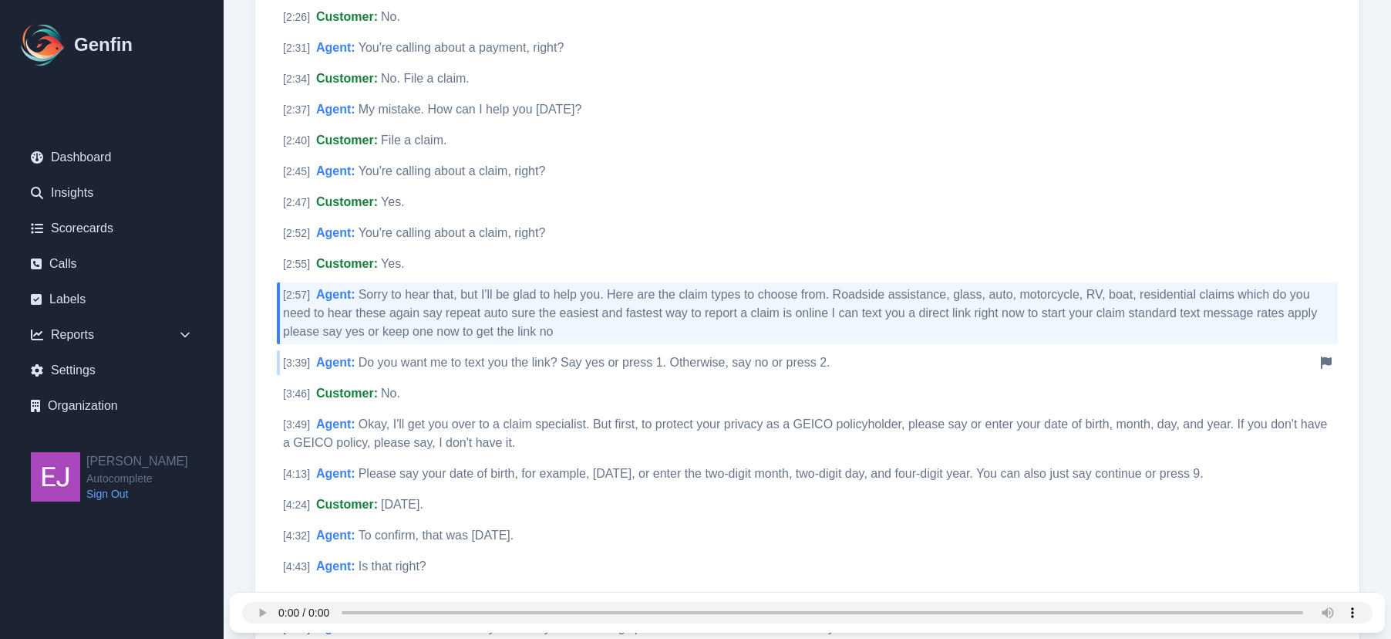
click at [680, 372] on div "[ 3:39 ] Agent : Do you want me to text you the link? Say yes or press 1. Other…" at bounding box center [807, 362] width 1061 height 25
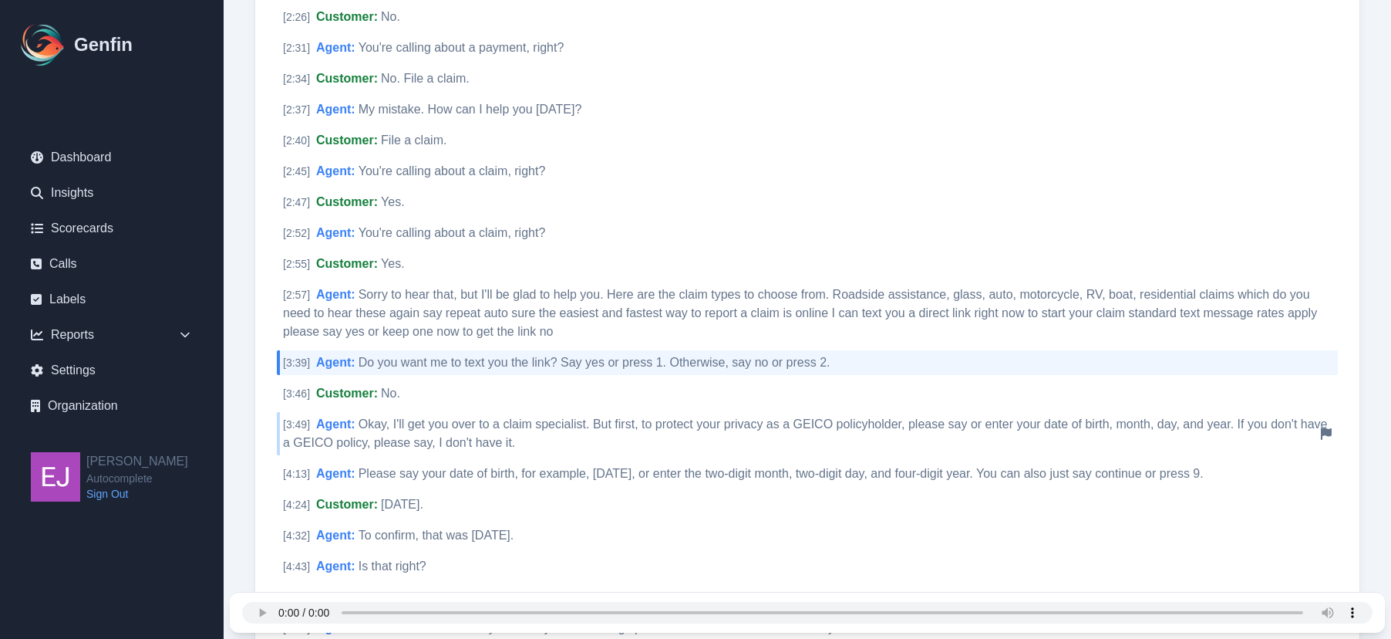
click at [665, 413] on div "[ 3:49 ] Agent : Okay, I'll get you over to a claim specialist. But first, to p…" at bounding box center [807, 433] width 1061 height 43
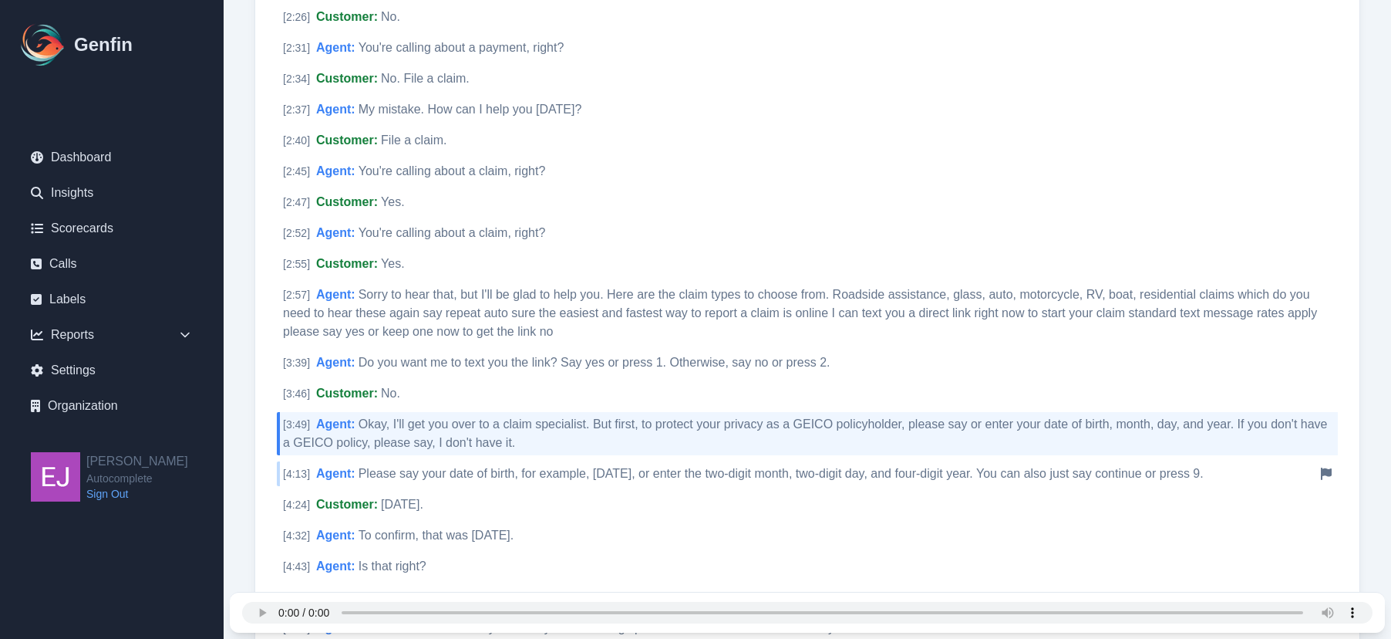
click at [641, 470] on span "Please say your date of birth, for example, December 8, 1985, or enter the two-…" at bounding box center [781, 473] width 845 height 13
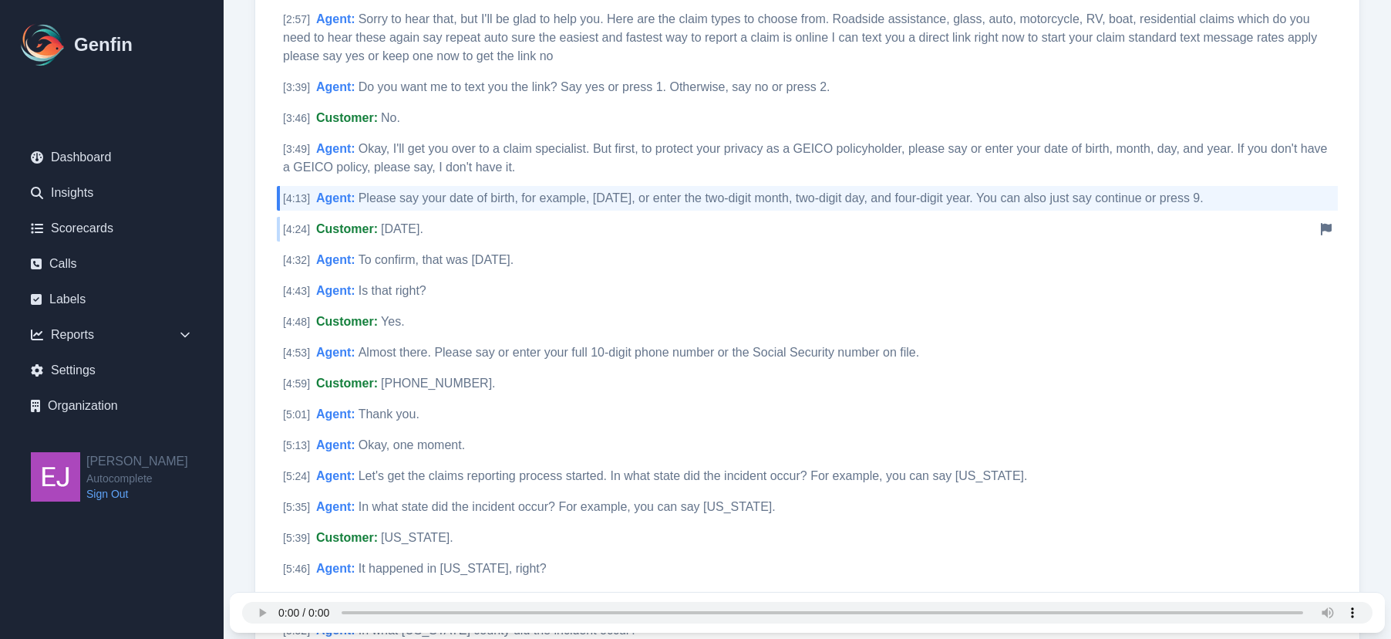
scroll to position [1147, 0]
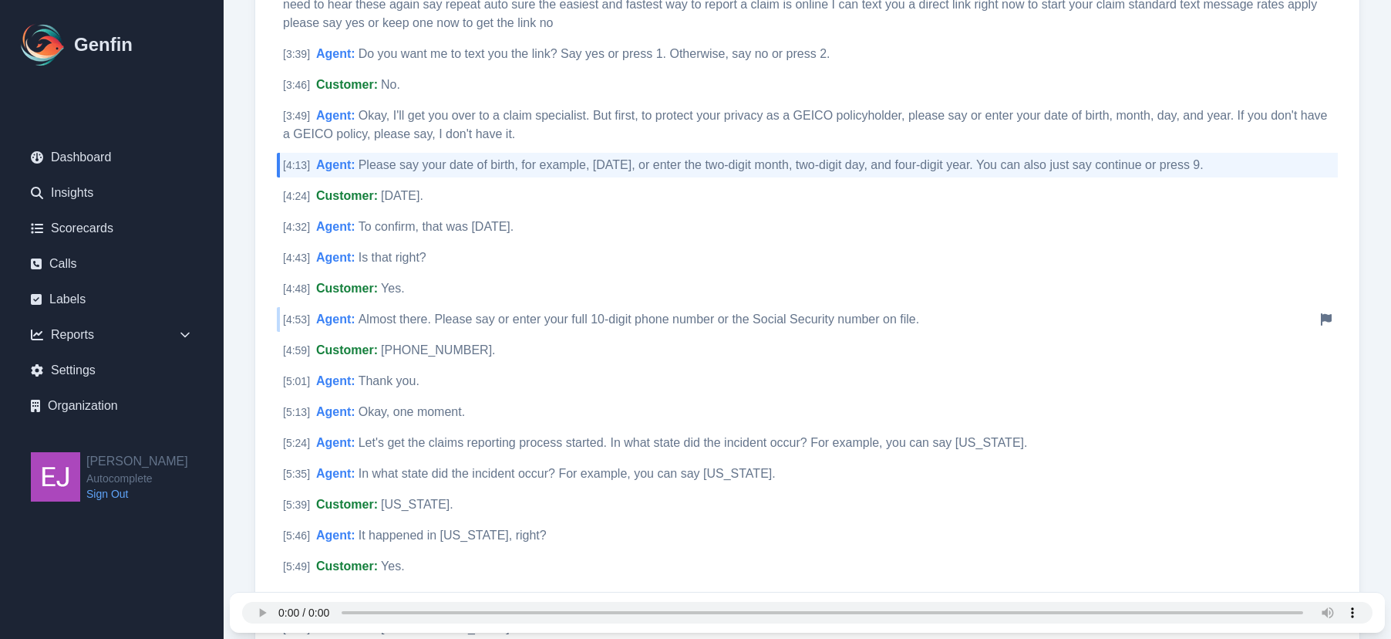
click at [581, 321] on span "Almost there. Please say or enter your full 10-digit phone number or the Social…" at bounding box center [639, 318] width 561 height 13
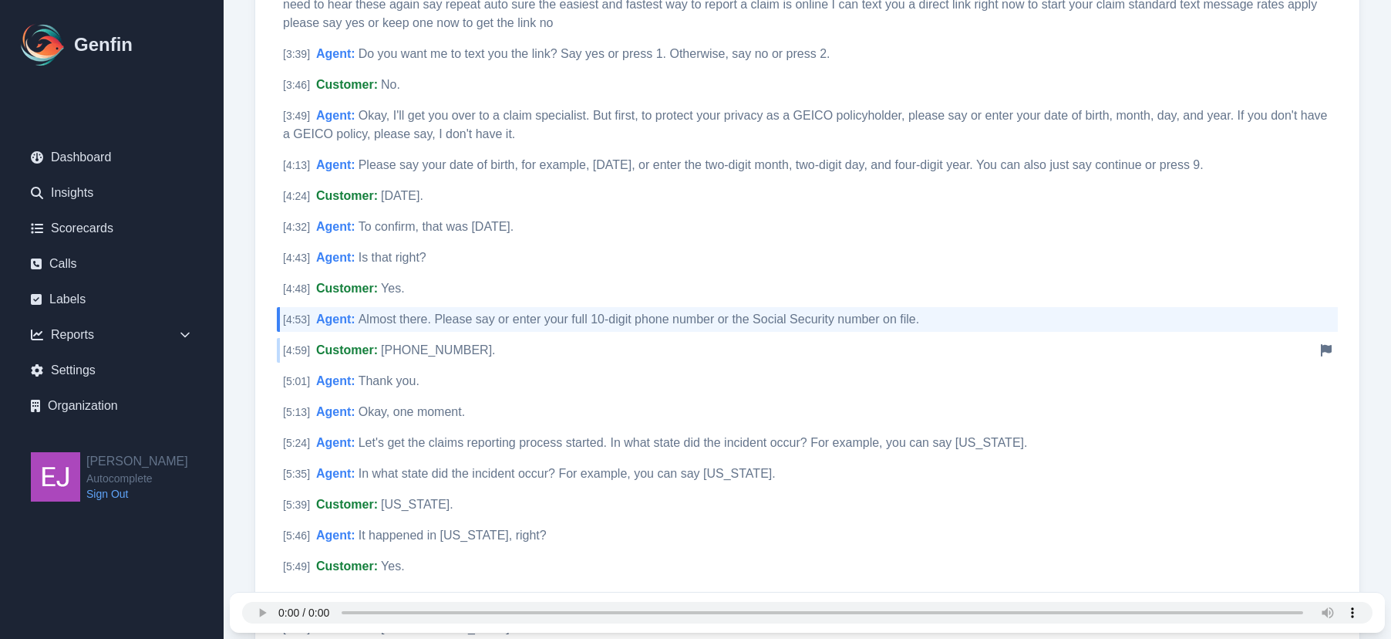
click at [561, 347] on div "[ 4:59 ] Customer : 210-552-8717. Notify Genfin of a transcript error" at bounding box center [807, 350] width 1061 height 25
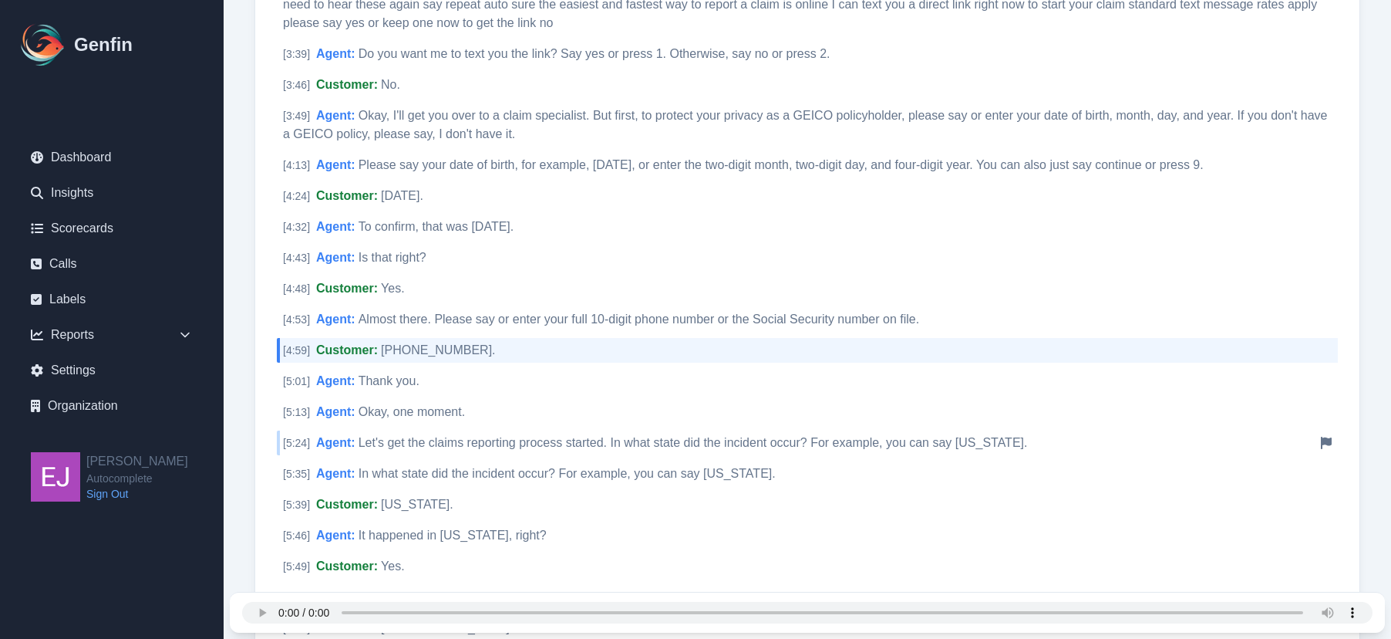
click at [554, 438] on span "Let's get the claims reporting process started. In what state did the incident …" at bounding box center [693, 442] width 669 height 13
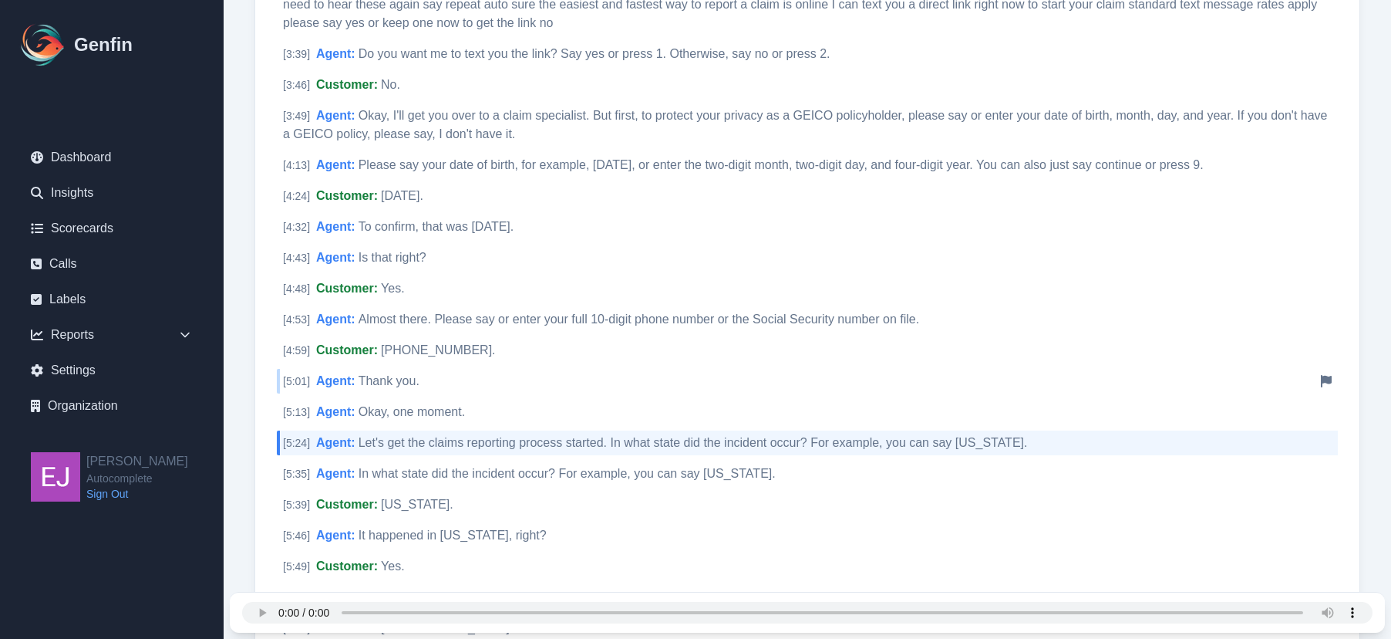
click at [518, 386] on div "[ 5:01 ] Agent : Thank you. Notify Genfin of a transcript error" at bounding box center [807, 381] width 1061 height 25
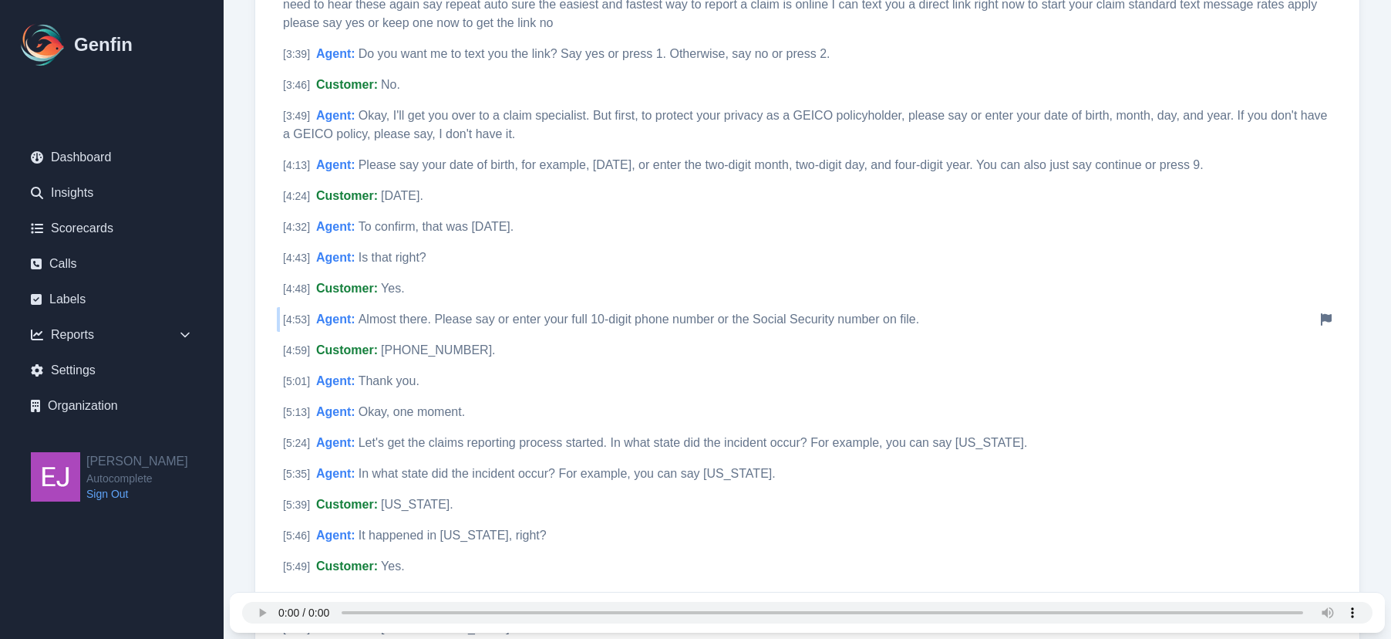
click at [492, 312] on div "[ 4:53 ] Agent : Almost there. Please say or enter your full 10-digit phone num…" at bounding box center [807, 319] width 1061 height 25
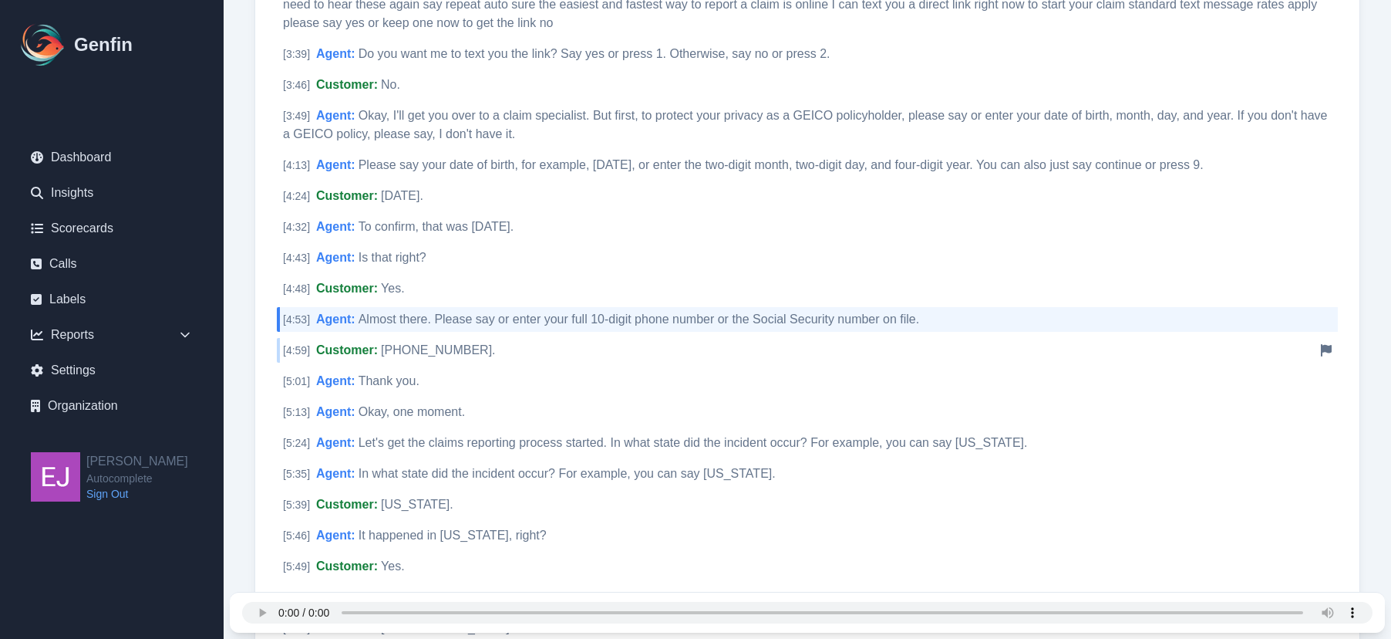
click at [483, 341] on div "[ 4:59 ] Customer : 210-552-8717. Notify Genfin of a transcript error" at bounding box center [807, 350] width 1061 height 25
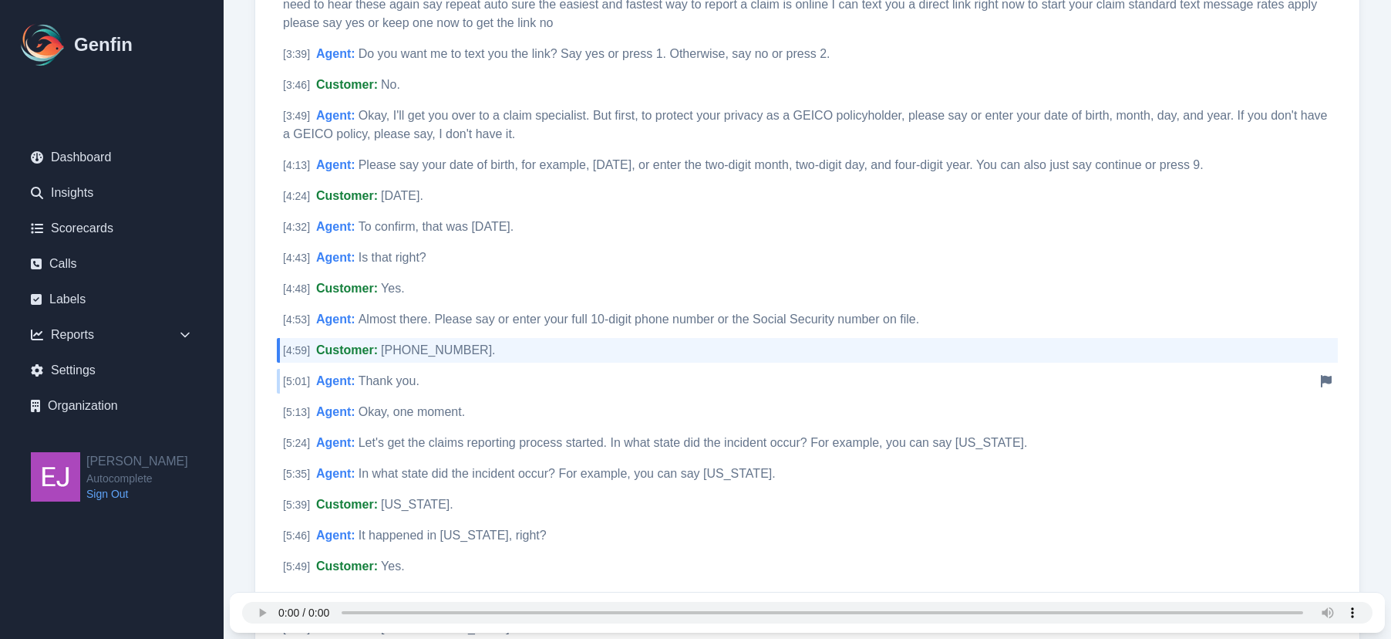
click at [464, 374] on div "[ 5:01 ] Agent : Thank you. Notify Genfin of a transcript error" at bounding box center [807, 381] width 1061 height 25
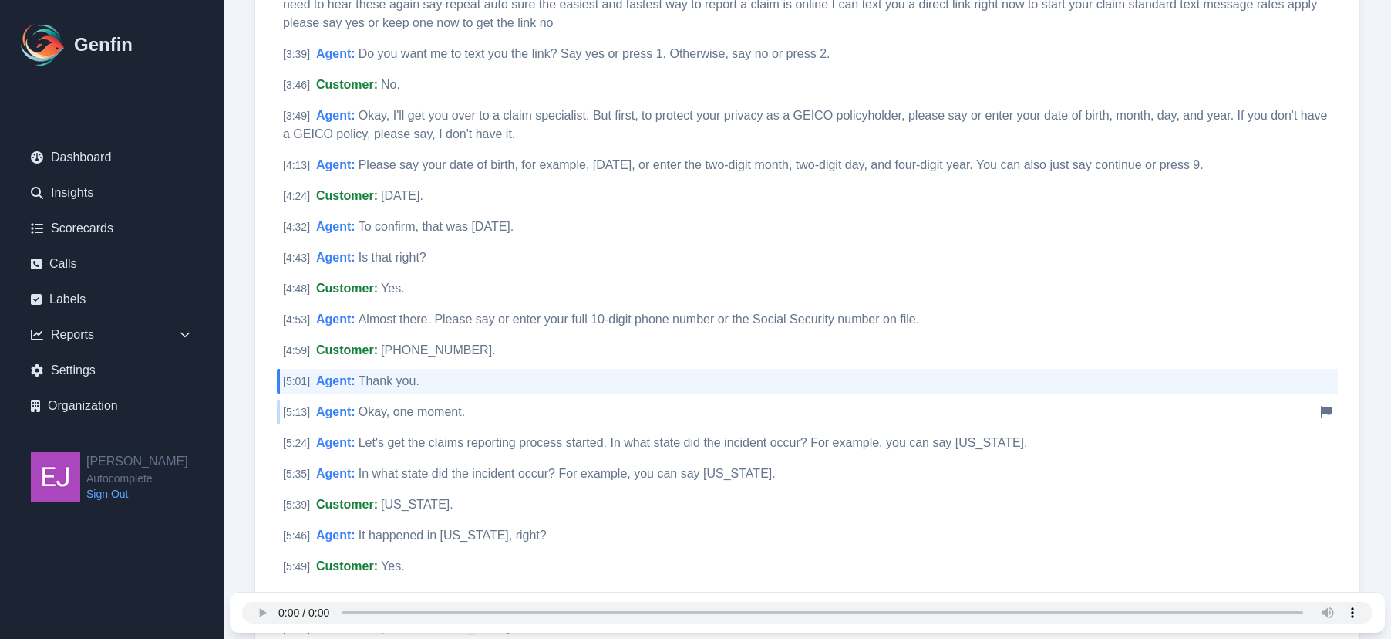
click at [464, 406] on span "Okay, one moment." at bounding box center [412, 411] width 106 height 13
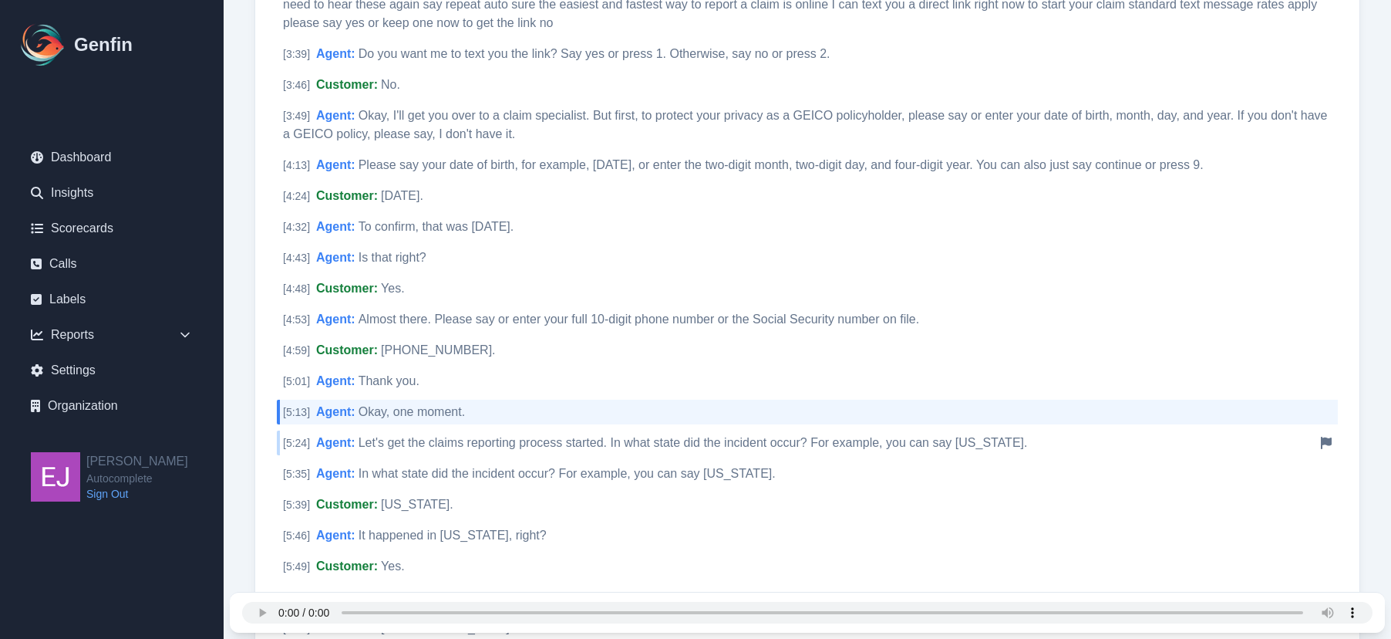
click at [534, 451] on div "[ 5:24 ] Agent : Let's get the claims reporting process started. In what state …" at bounding box center [807, 442] width 1061 height 25
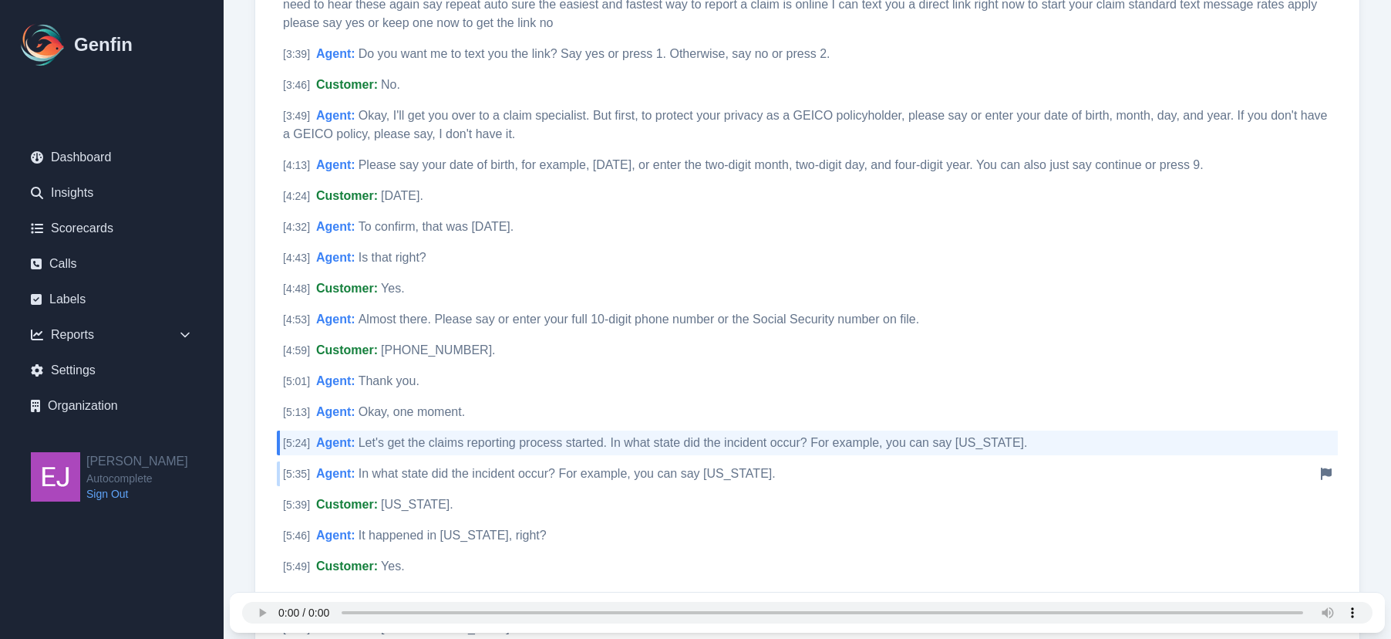
click at [665, 484] on div "[ 5:35 ] Agent : In what state did the incident occur? For example, you can say…" at bounding box center [807, 473] width 1061 height 25
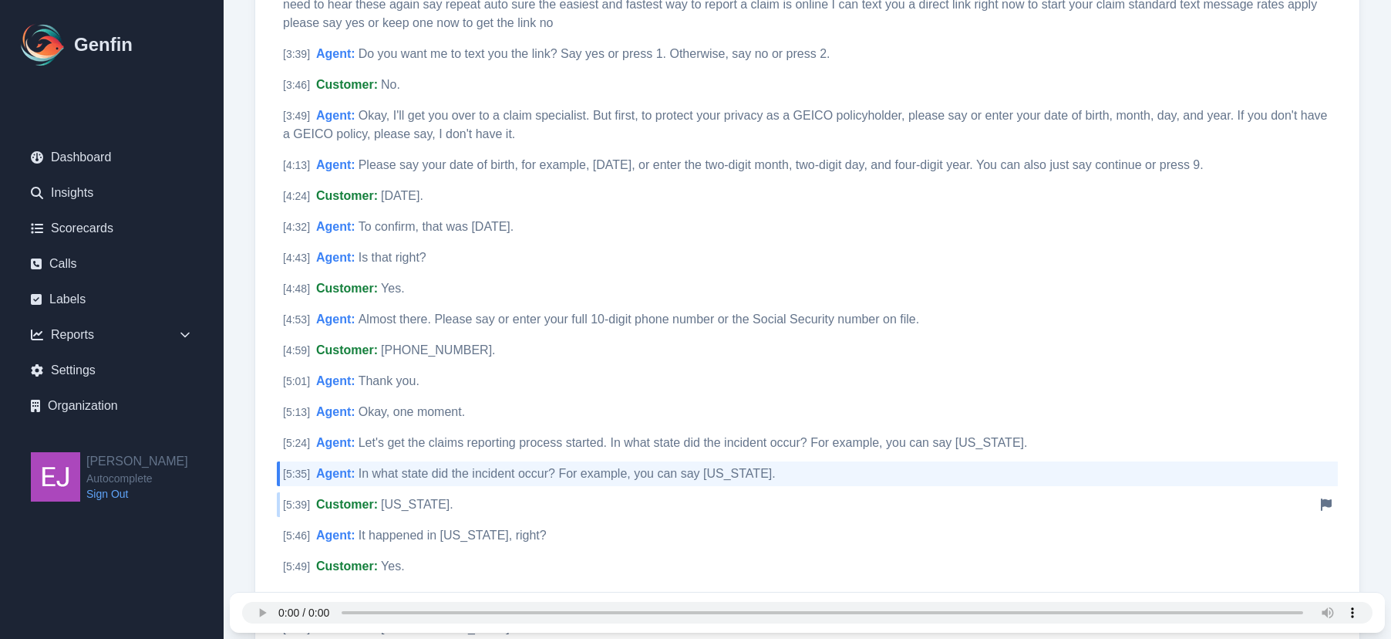
click at [577, 514] on div "[ 5:39 ] Customer : Texas. Notify Genfin of a transcript error" at bounding box center [807, 504] width 1061 height 25
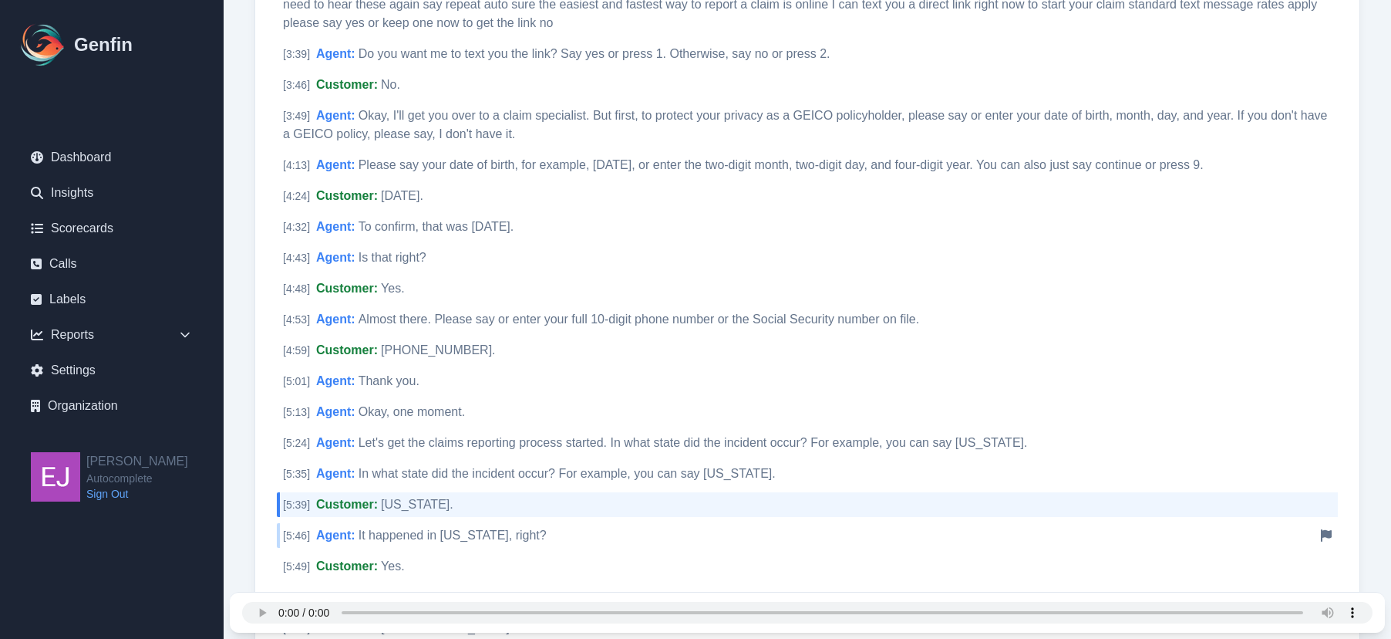
click at [548, 543] on div "[ 5:46 ] Agent : It happened in Texas, right? Notify Genfin of a transcript err…" at bounding box center [807, 535] width 1061 height 25
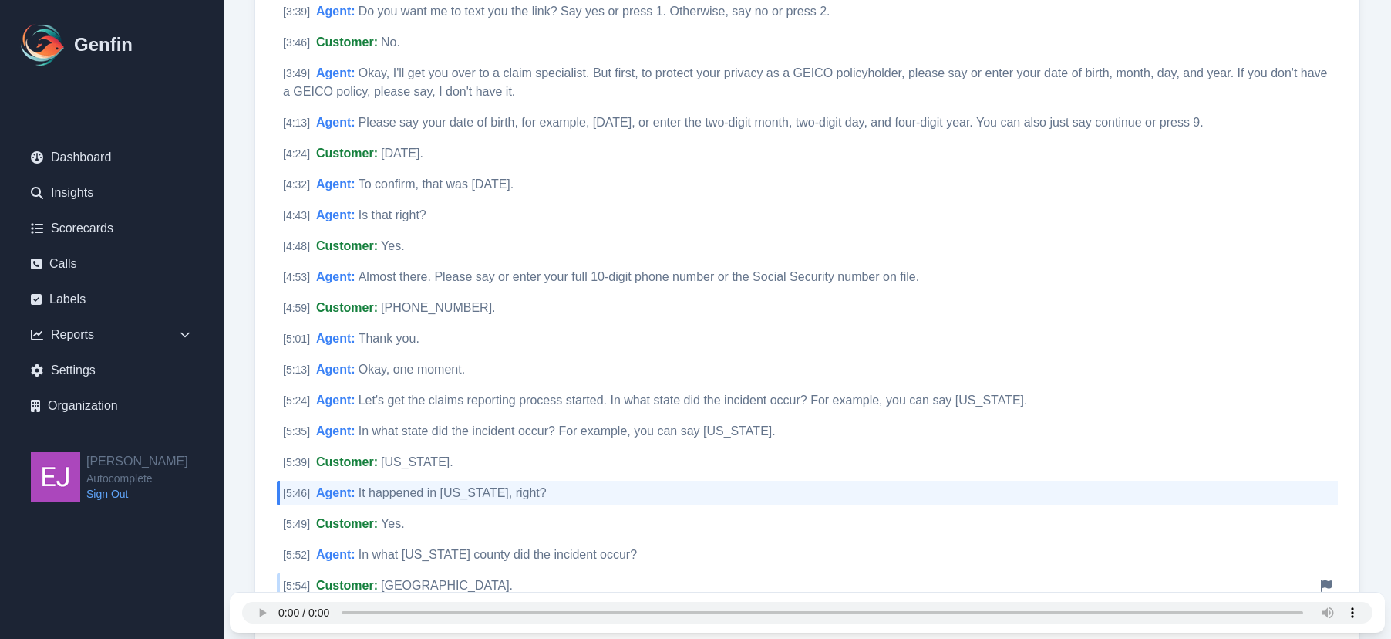
scroll to position [1301, 0]
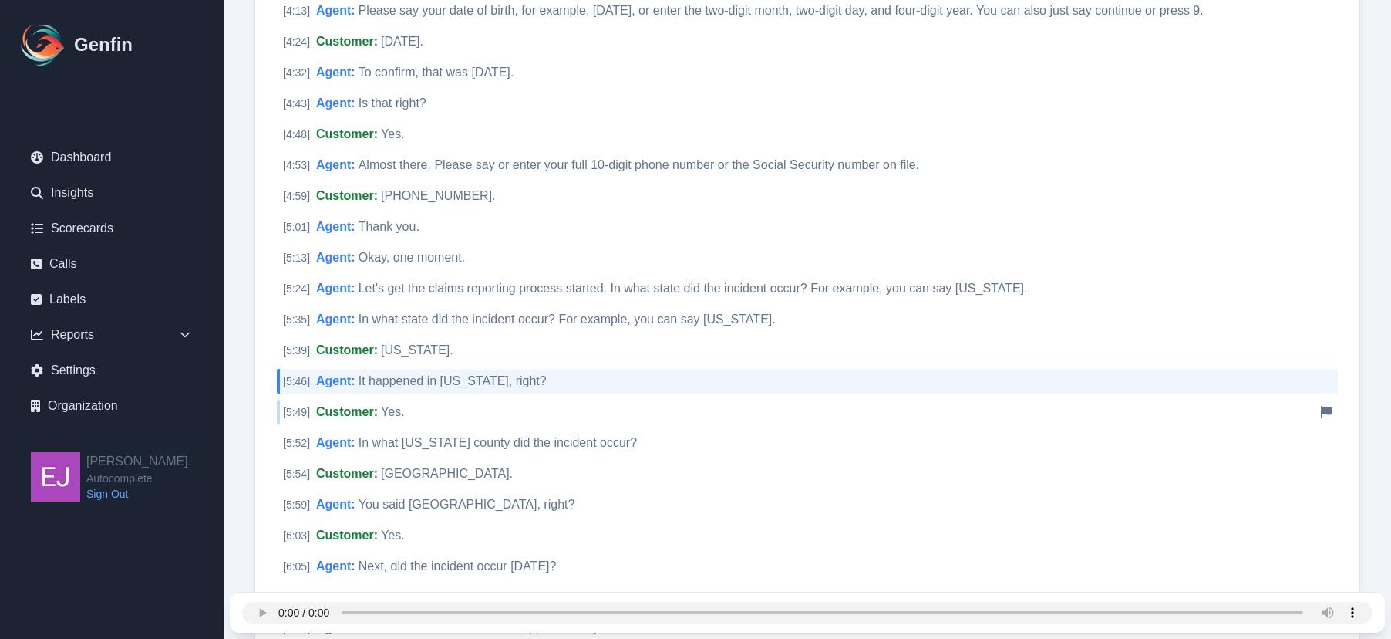
click at [517, 408] on div "[ 5:49 ] Customer : Yes. Notify Genfin of a transcript error" at bounding box center [807, 412] width 1061 height 25
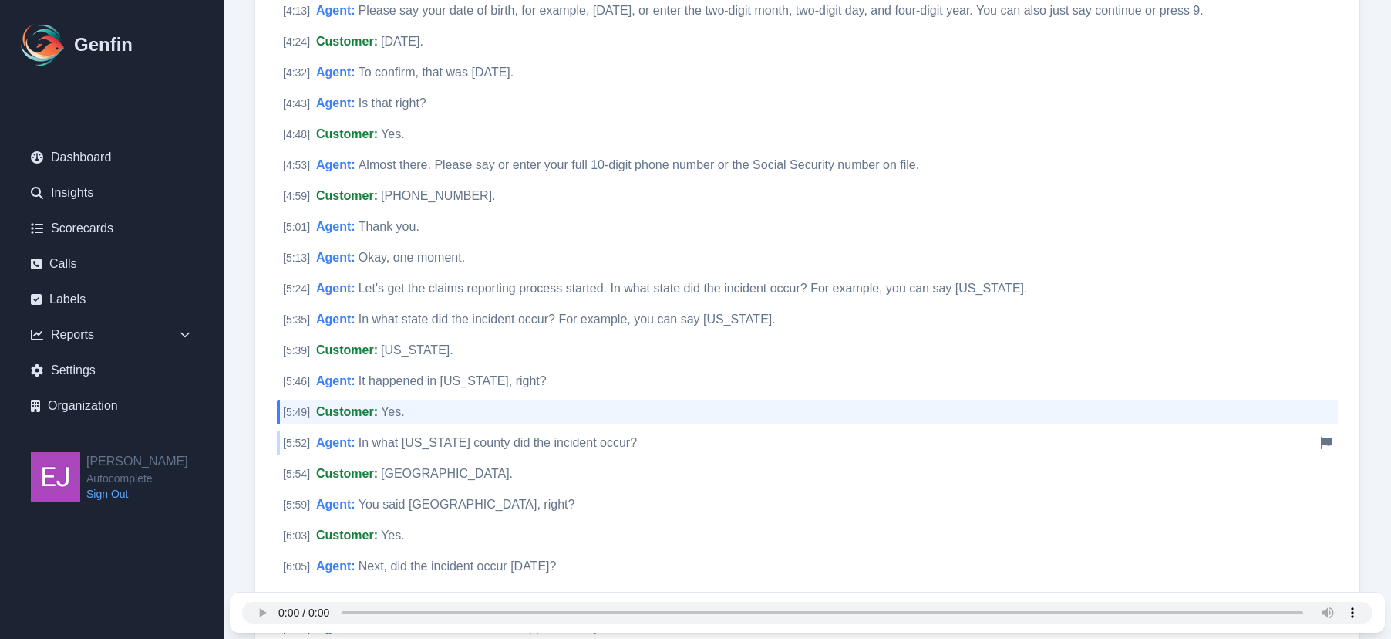
click at [519, 443] on span "In what Texas county did the incident occur?" at bounding box center [498, 442] width 278 height 13
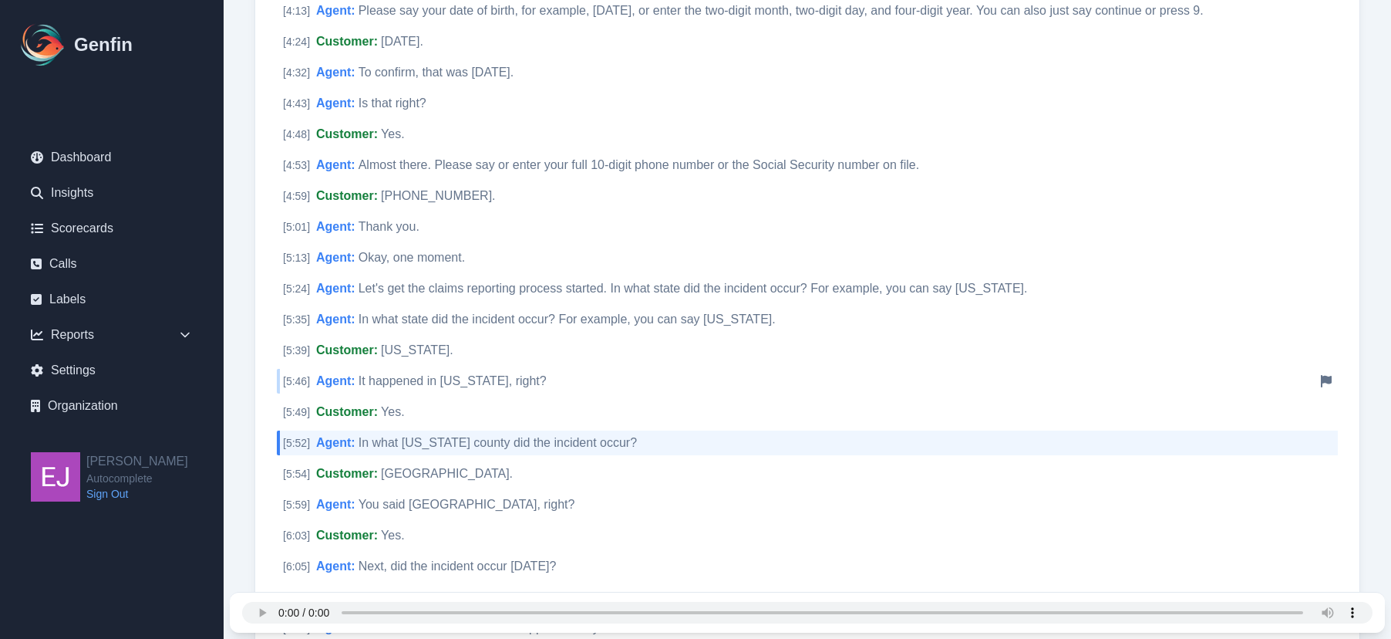
click at [467, 383] on span "It happened in Texas, right?" at bounding box center [453, 380] width 188 height 13
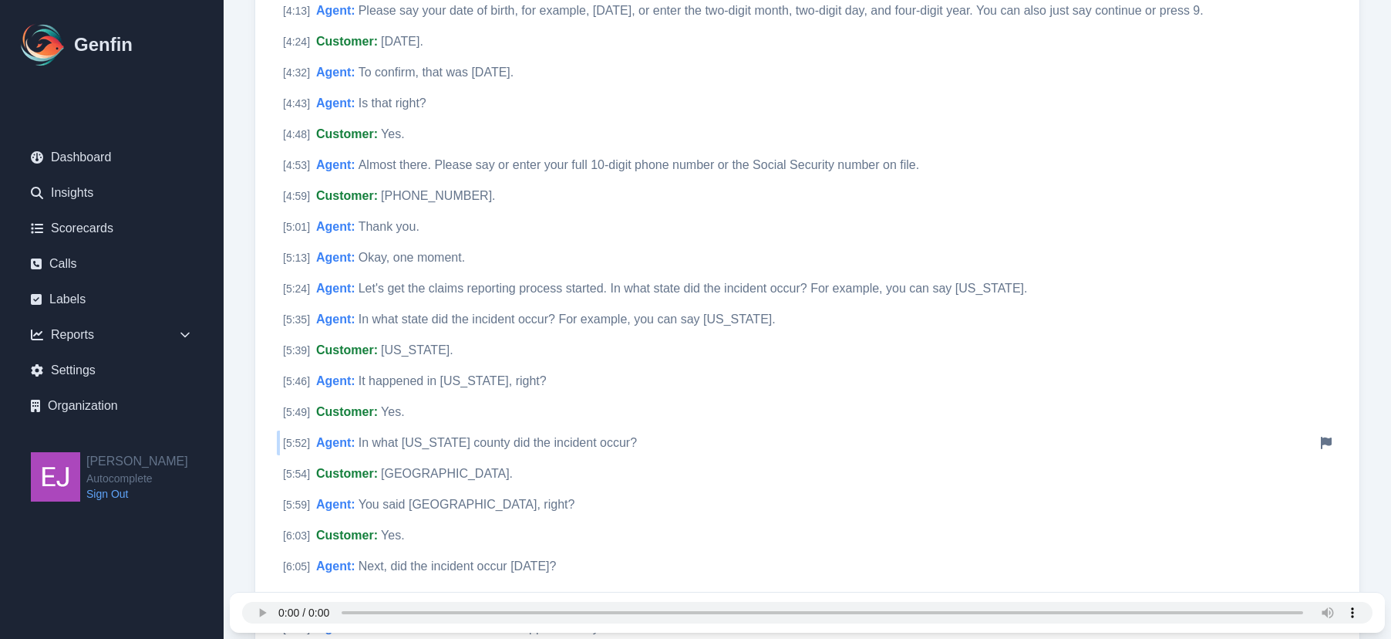
click at [478, 447] on span "In what Texas county did the incident occur?" at bounding box center [498, 442] width 278 height 13
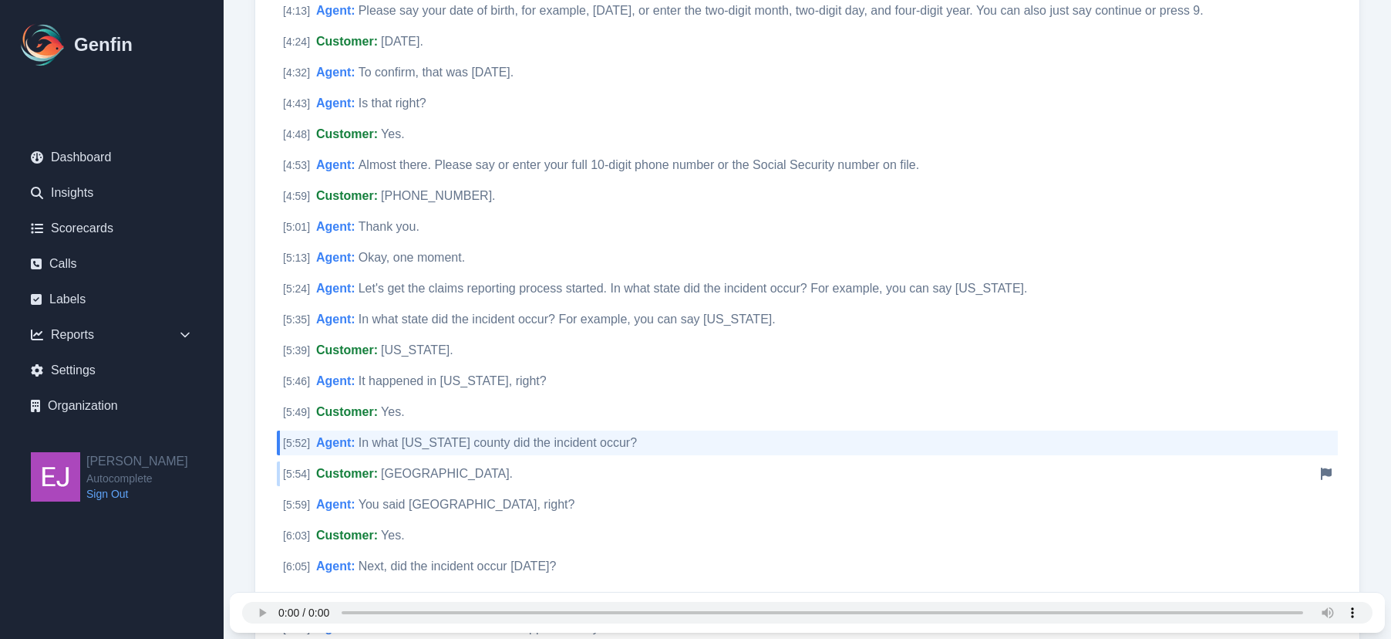
click at [484, 473] on div "[ 5:54 ] Customer : Bear County. Notify Genfin of a transcript error" at bounding box center [807, 473] width 1061 height 25
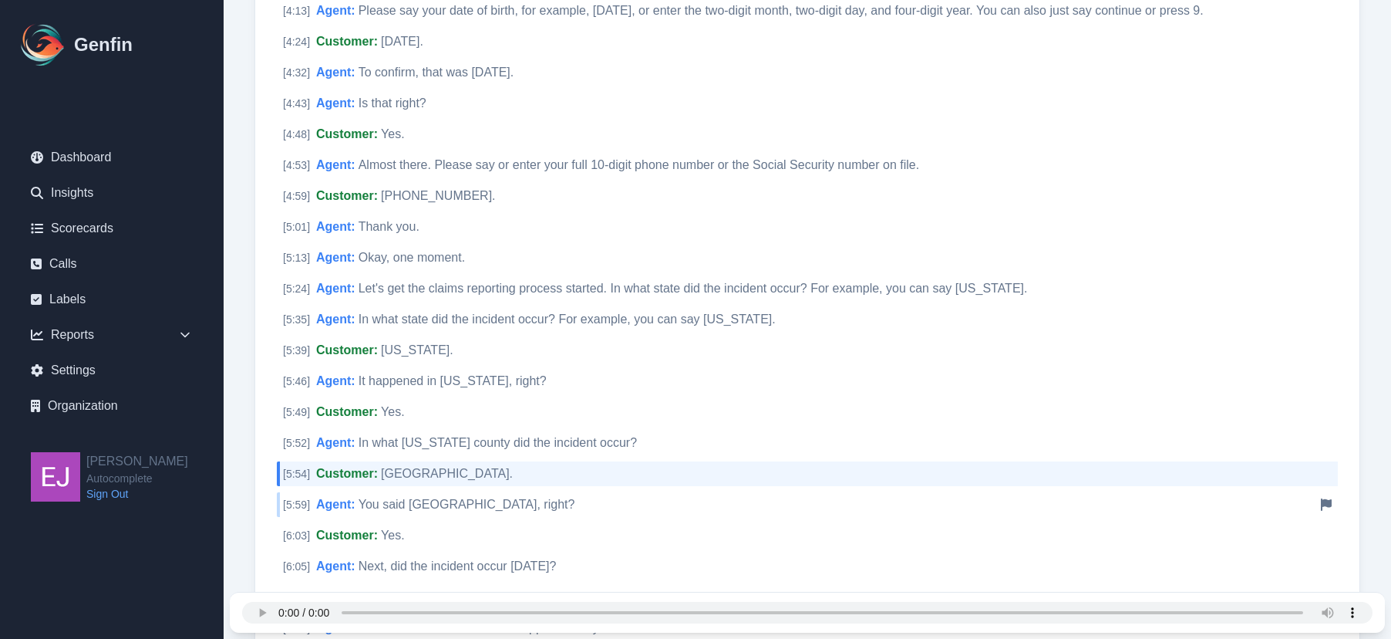
click at [483, 516] on div "[ 5:59 ] Agent : You said Bear County, right? Notify Genfin of a transcript err…" at bounding box center [807, 504] width 1061 height 25
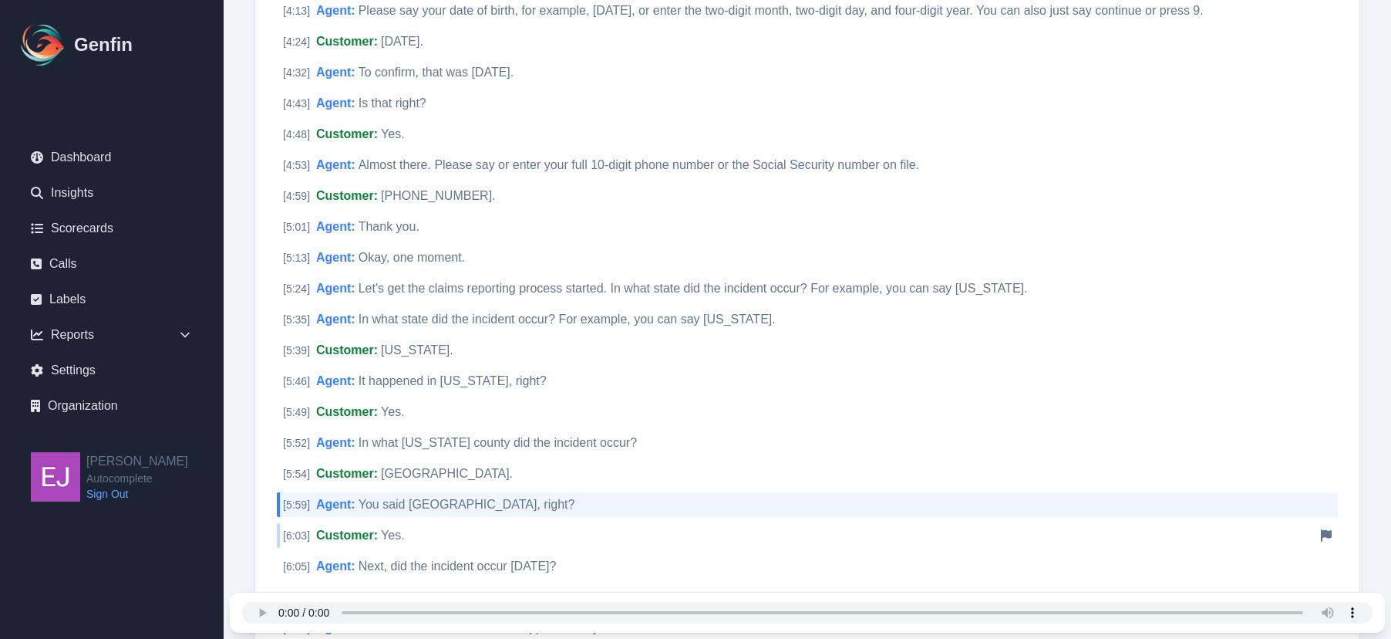
click at [484, 534] on div "[ 6:03 ] Customer : Yes. Notify Genfin of a transcript error" at bounding box center [807, 535] width 1061 height 25
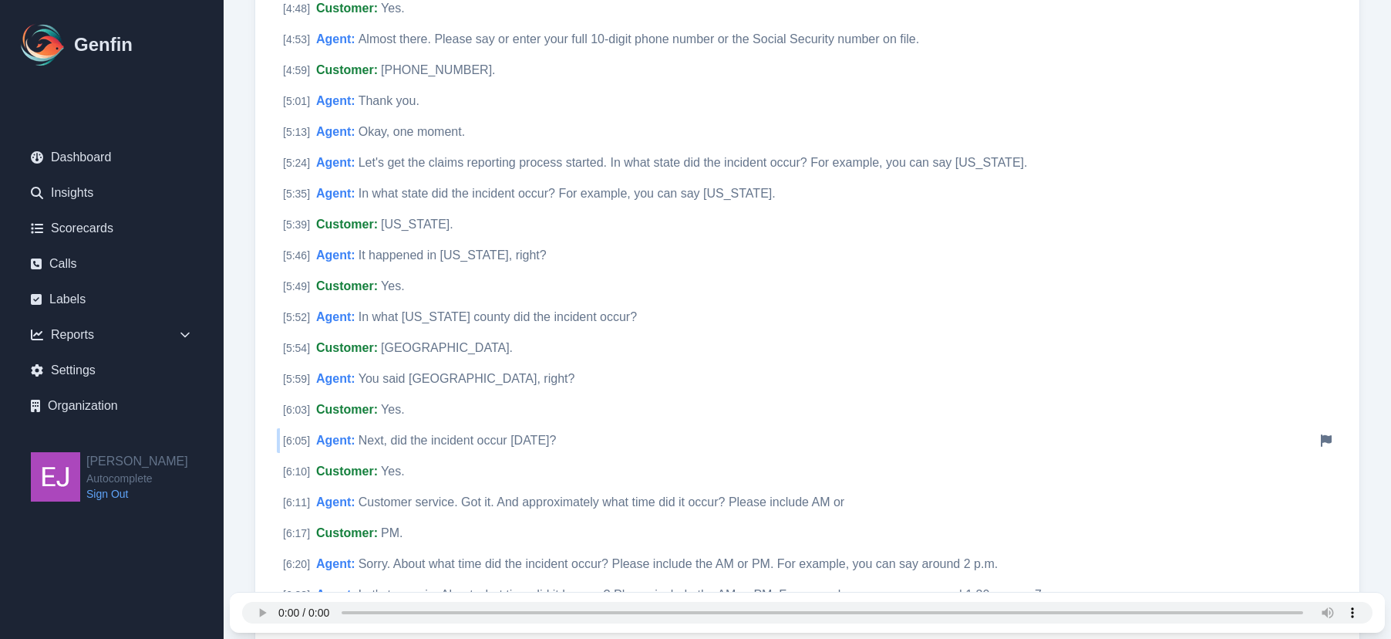
scroll to position [1455, 0]
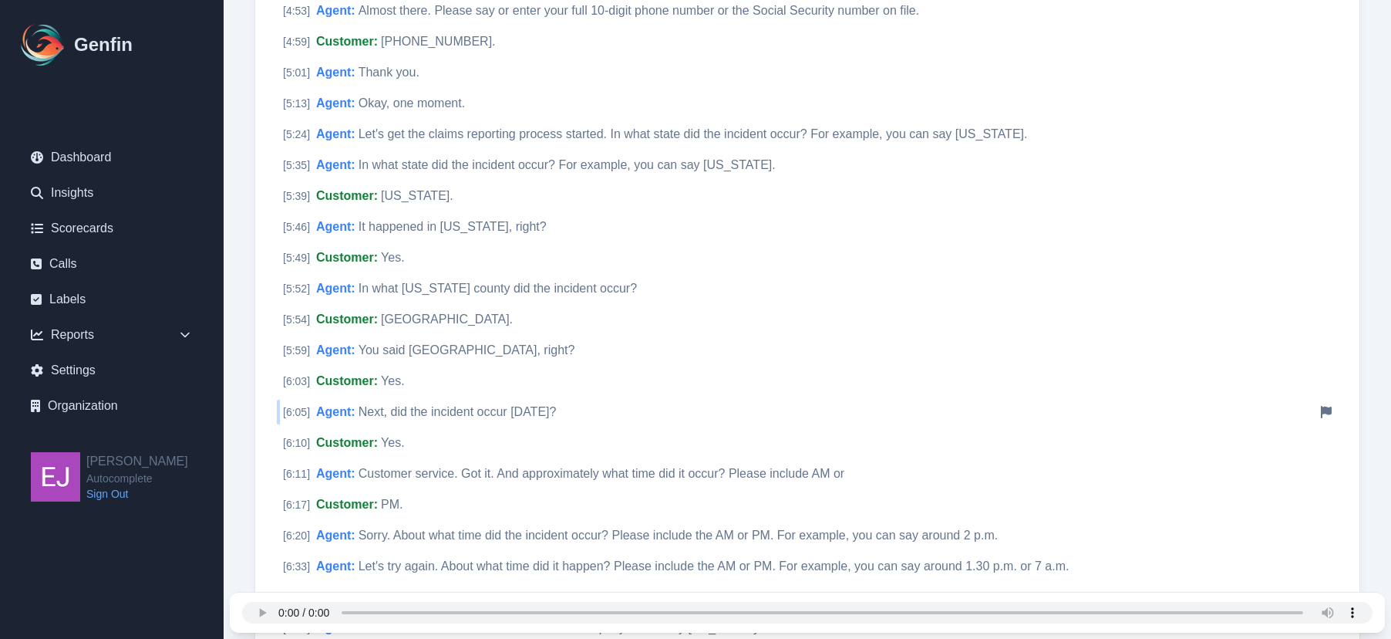
click at [502, 402] on div "[ 6:05 ] Agent : Next, did the incident occur today? Notify Genfin of a transcr…" at bounding box center [807, 412] width 1061 height 25
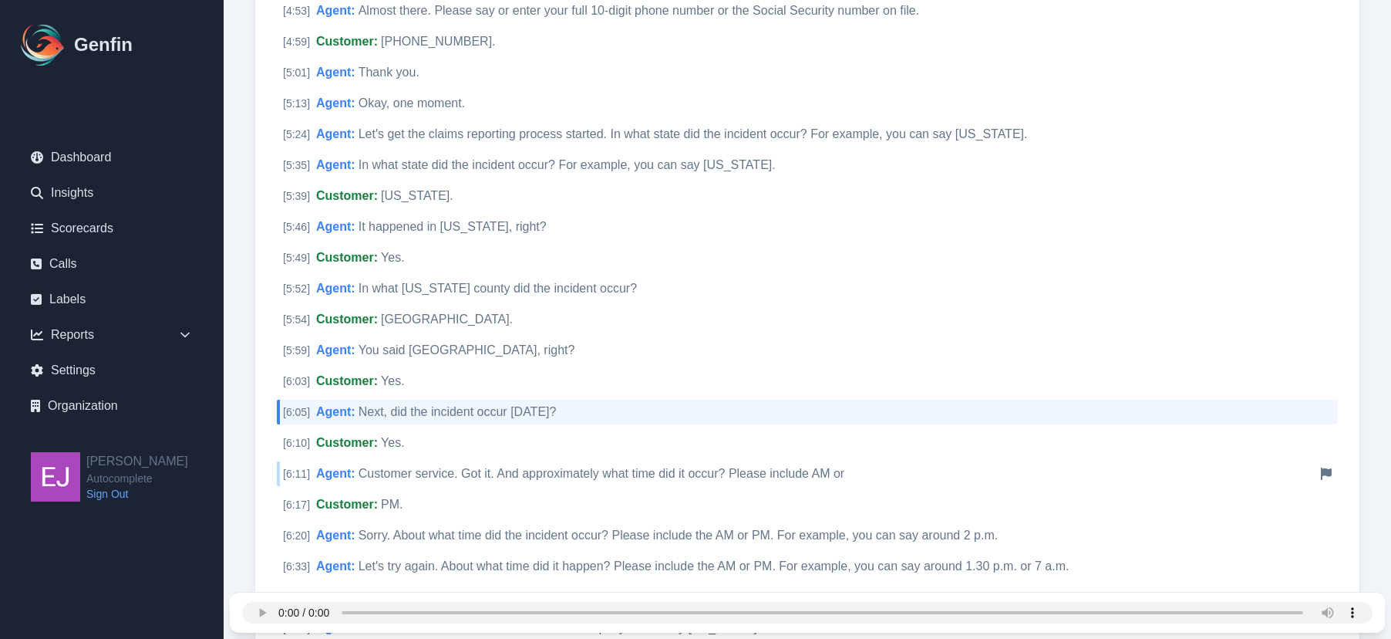
click at [511, 480] on div "[ 6:11 ] Agent : Customer service. Got it. And approximately what time did it o…" at bounding box center [807, 473] width 1061 height 25
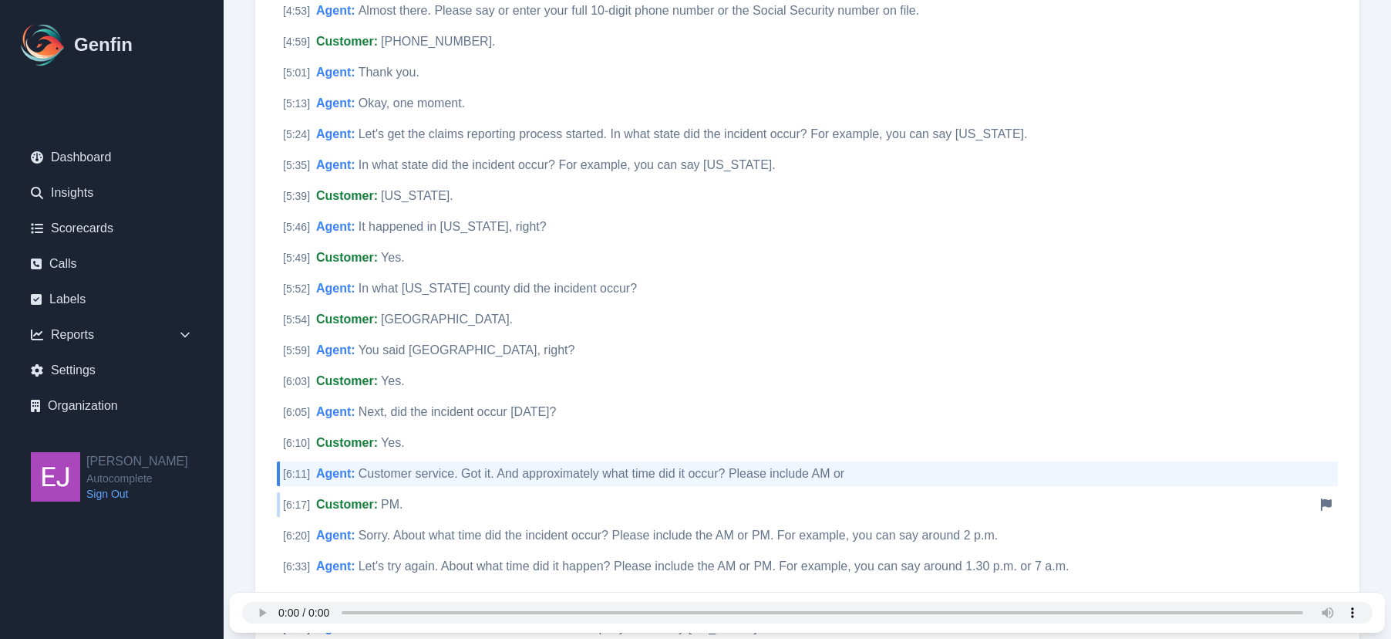
click at [470, 506] on div "[ 6:17 ] Customer : PM. Notify Genfin of a transcript error" at bounding box center [807, 504] width 1061 height 25
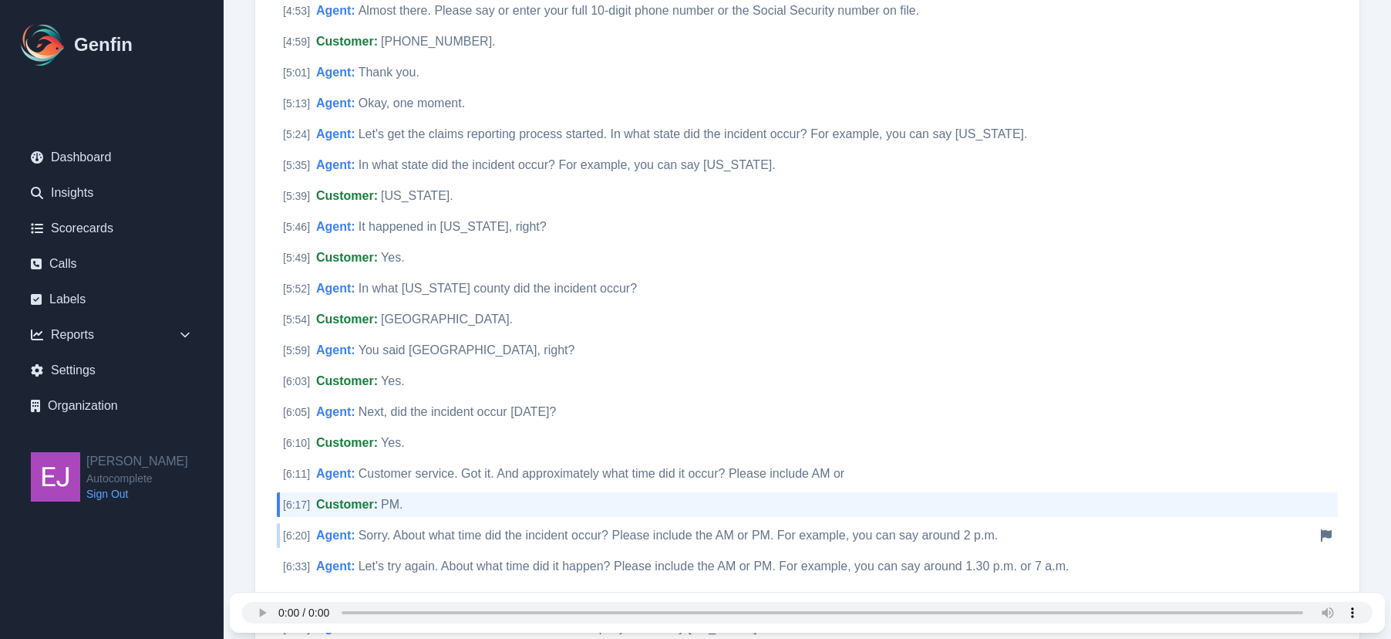
click at [491, 529] on span "Sorry. About what time did the incident occur? Please include the AM or PM. For…" at bounding box center [678, 534] width 639 height 13
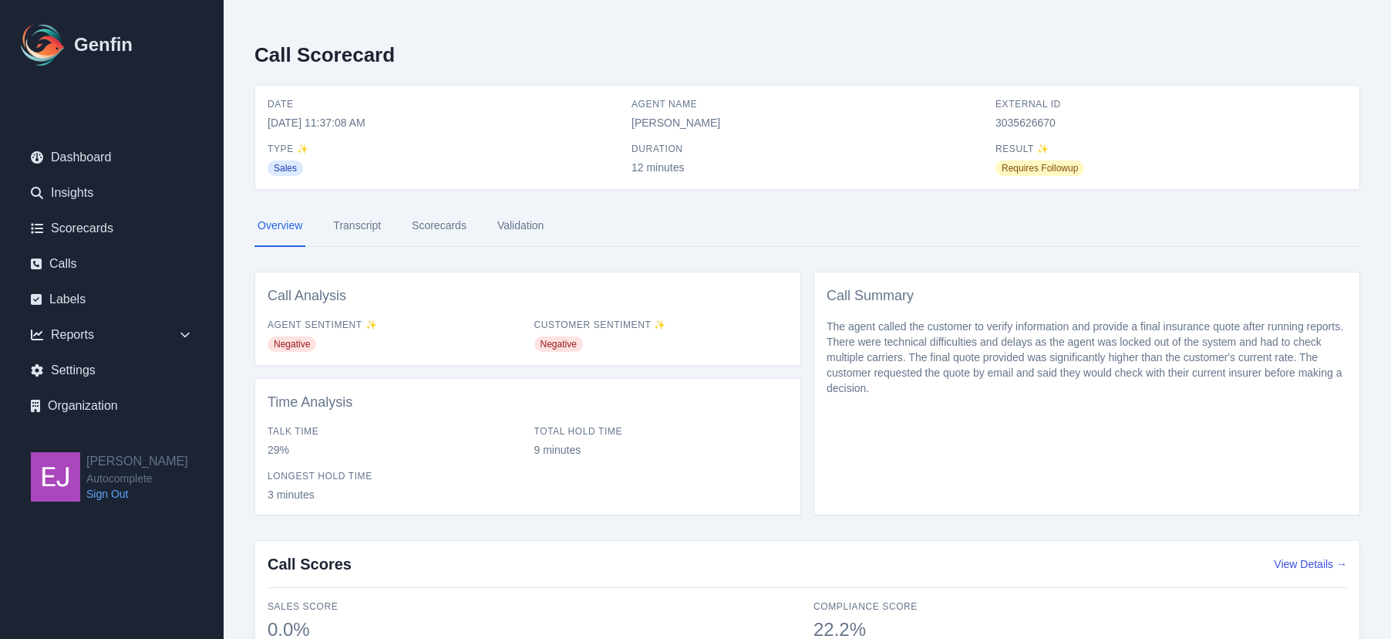
click at [420, 219] on link "Scorecards" at bounding box center [439, 226] width 61 height 42
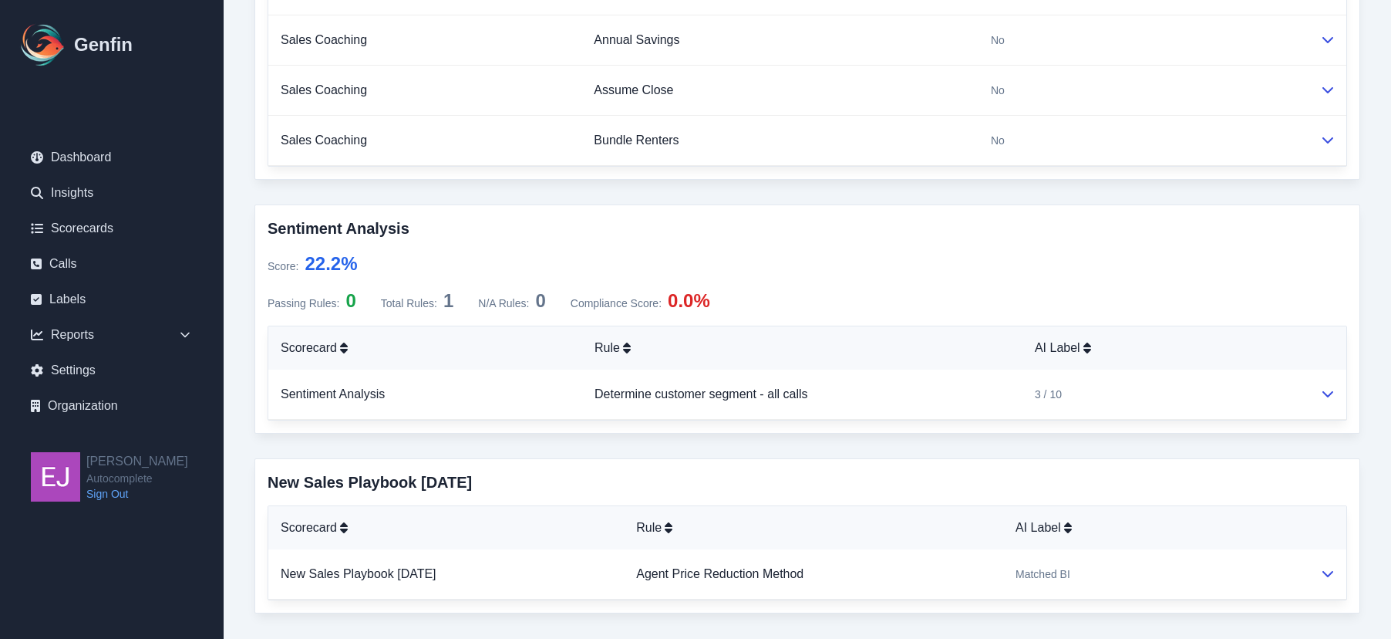
scroll to position [1128, 0]
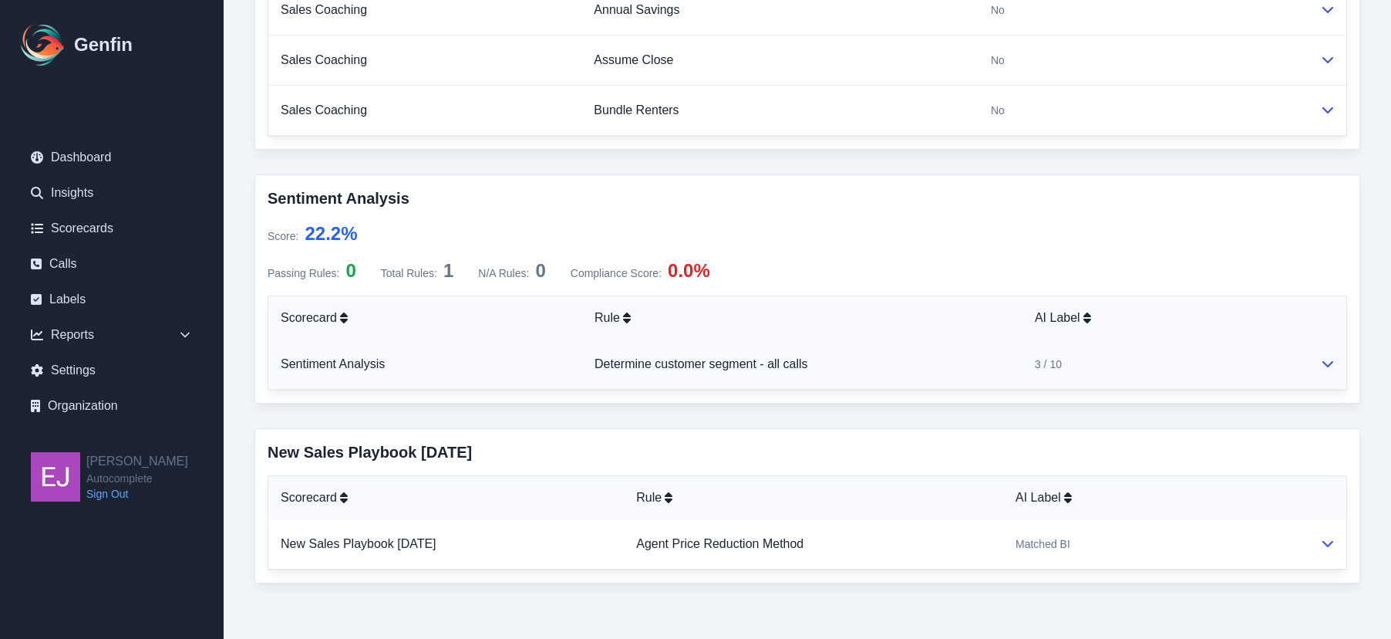
click at [929, 366] on td "Determine customer segment - all calls" at bounding box center [802, 364] width 440 height 50
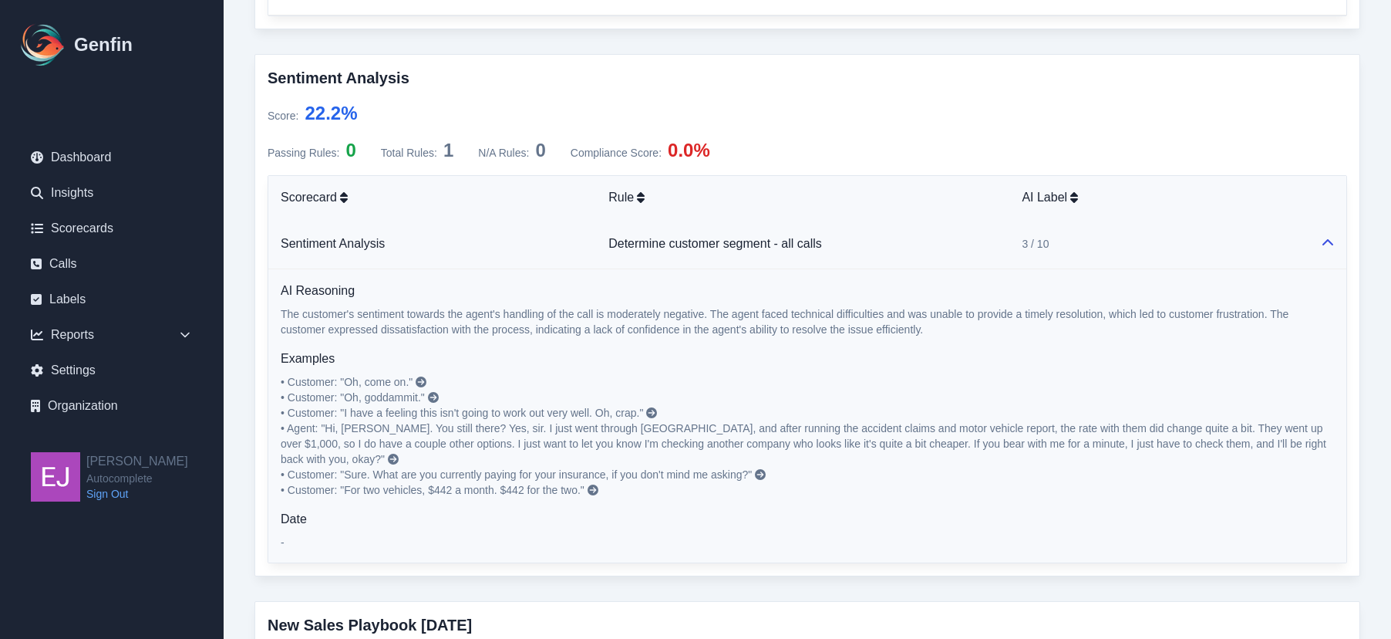
scroll to position [1283, 0]
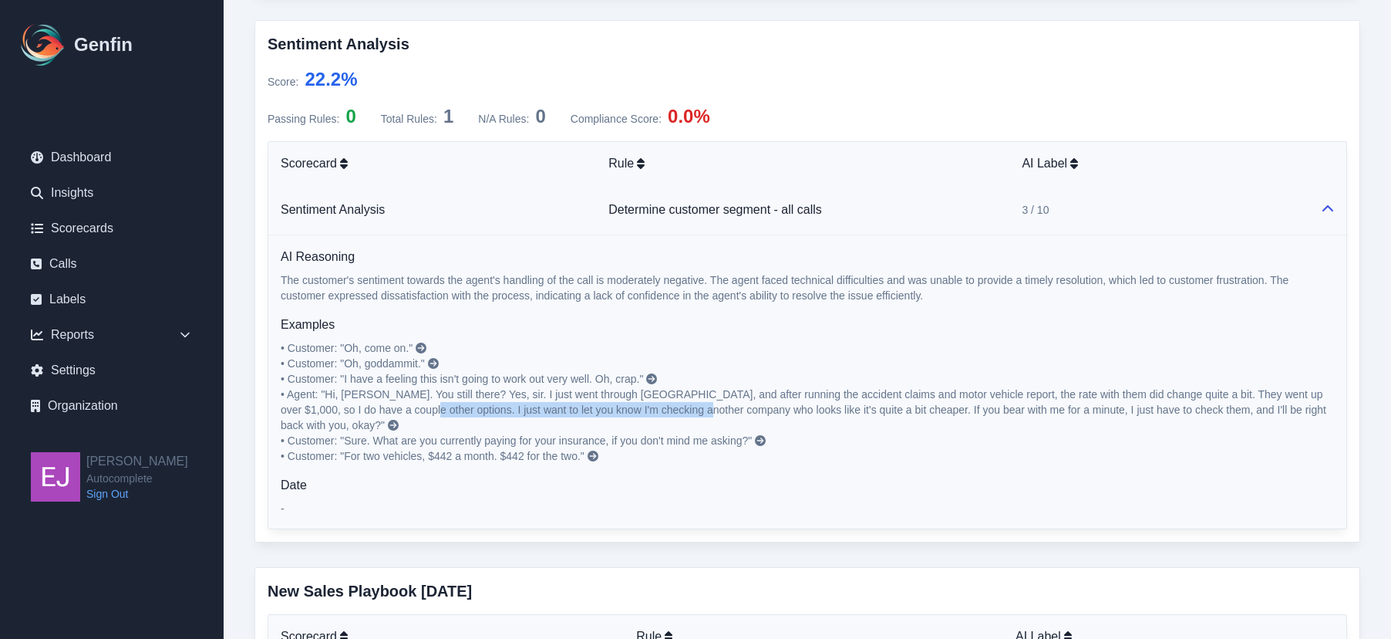
drag, startPoint x: 390, startPoint y: 411, endPoint x: 683, endPoint y: 409, distance: 293.1
click at [683, 409] on span "• Agent: "Hi, Billy. You still there? Yes, sir. I just went through Safeco, and…" at bounding box center [805, 409] width 1049 height 43
click at [417, 341] on p "• Customer: "Oh, come on." • Customer: "Oh, goddammit." • Customer: "I have a f…" at bounding box center [808, 401] width 1054 height 123
click at [422, 347] on icon at bounding box center [421, 347] width 11 height 11
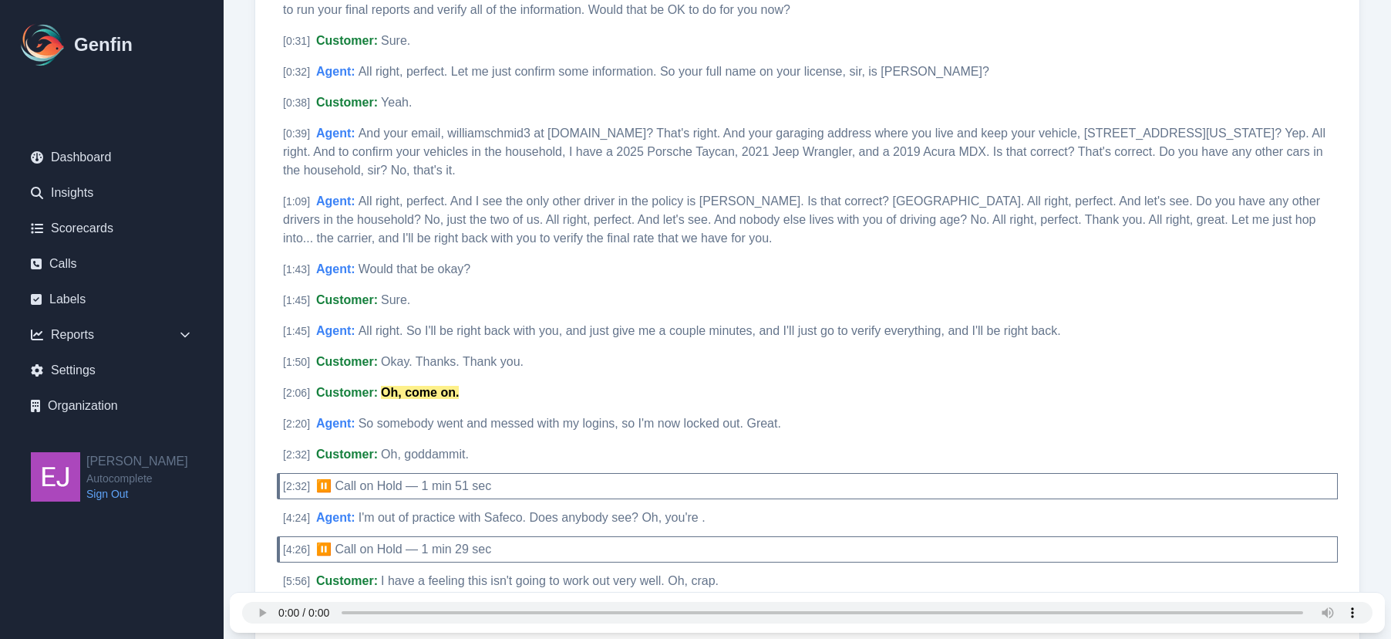
scroll to position [518, 0]
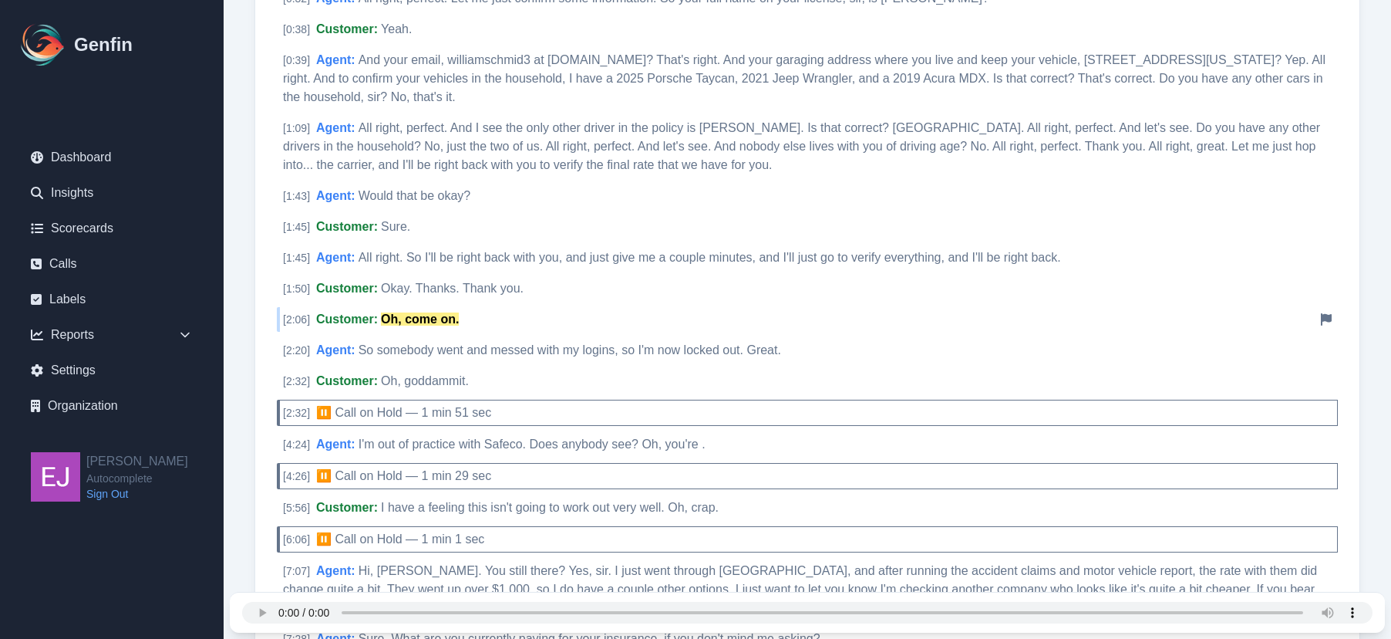
click at [443, 319] on mark "Oh, come on." at bounding box center [420, 318] width 78 height 13
click at [450, 287] on span "Okay. Thanks. Thank you." at bounding box center [452, 288] width 143 height 13
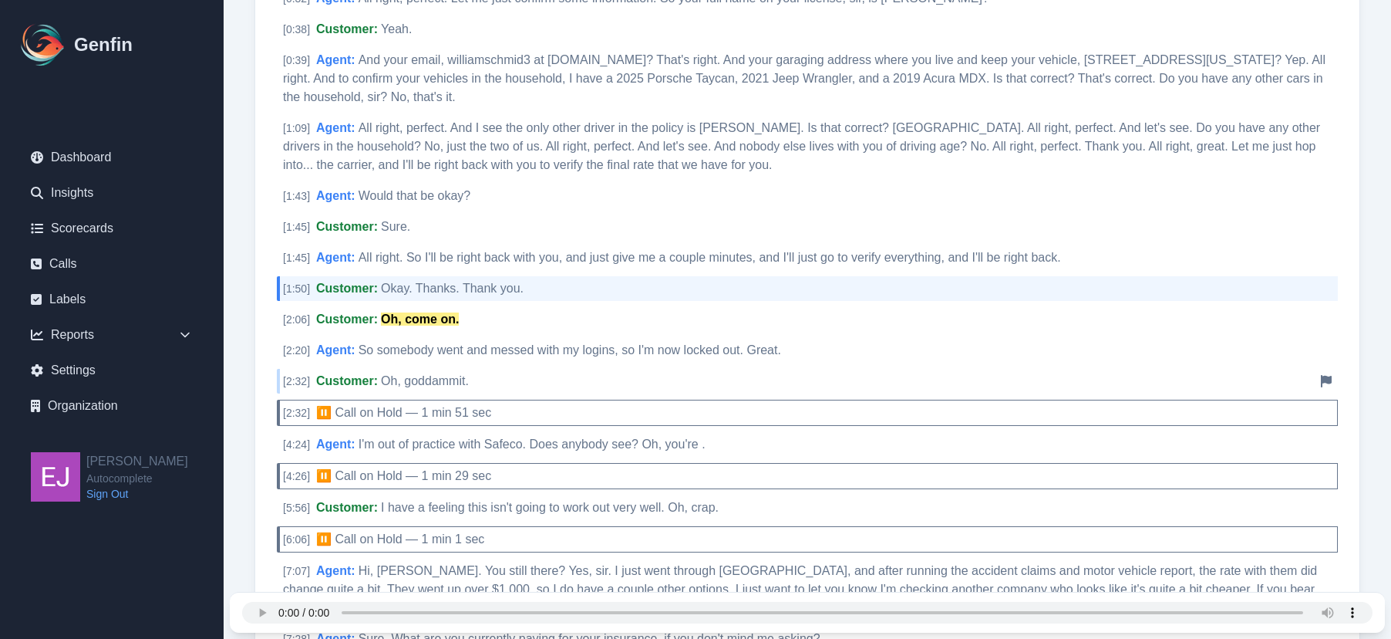
click at [434, 384] on span "Oh, goddammit." at bounding box center [425, 380] width 88 height 13
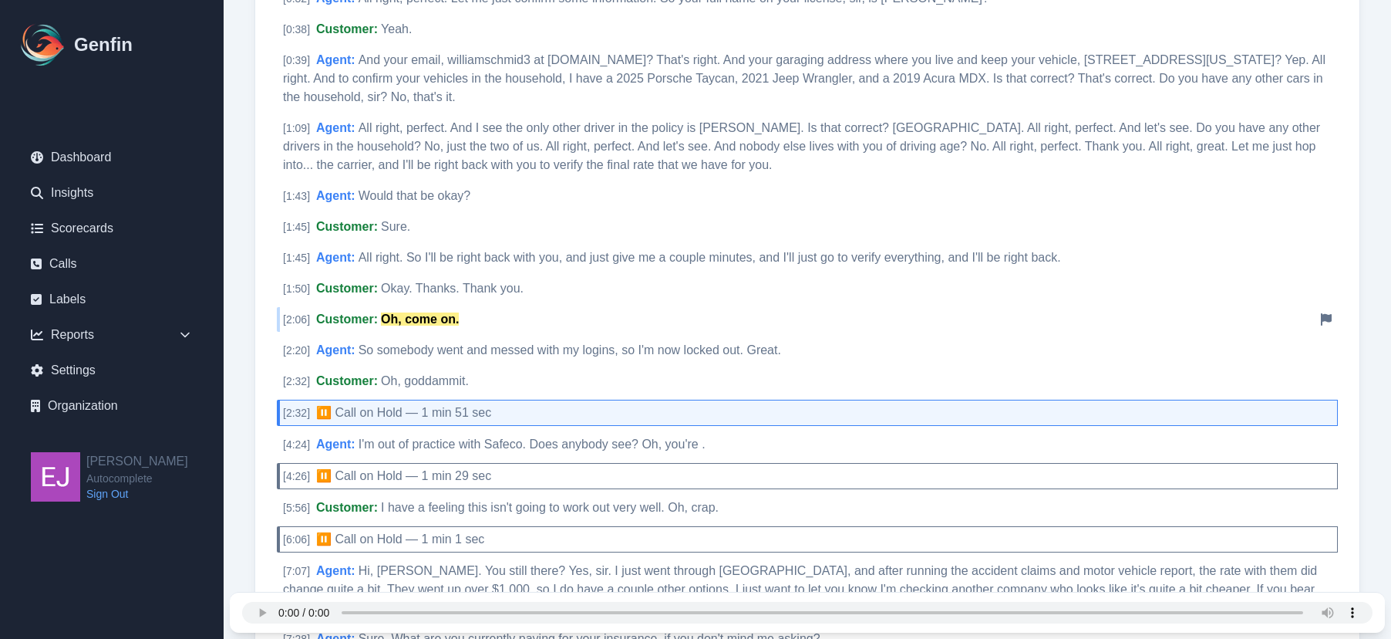
click at [420, 315] on mark "Oh, come on." at bounding box center [420, 318] width 78 height 13
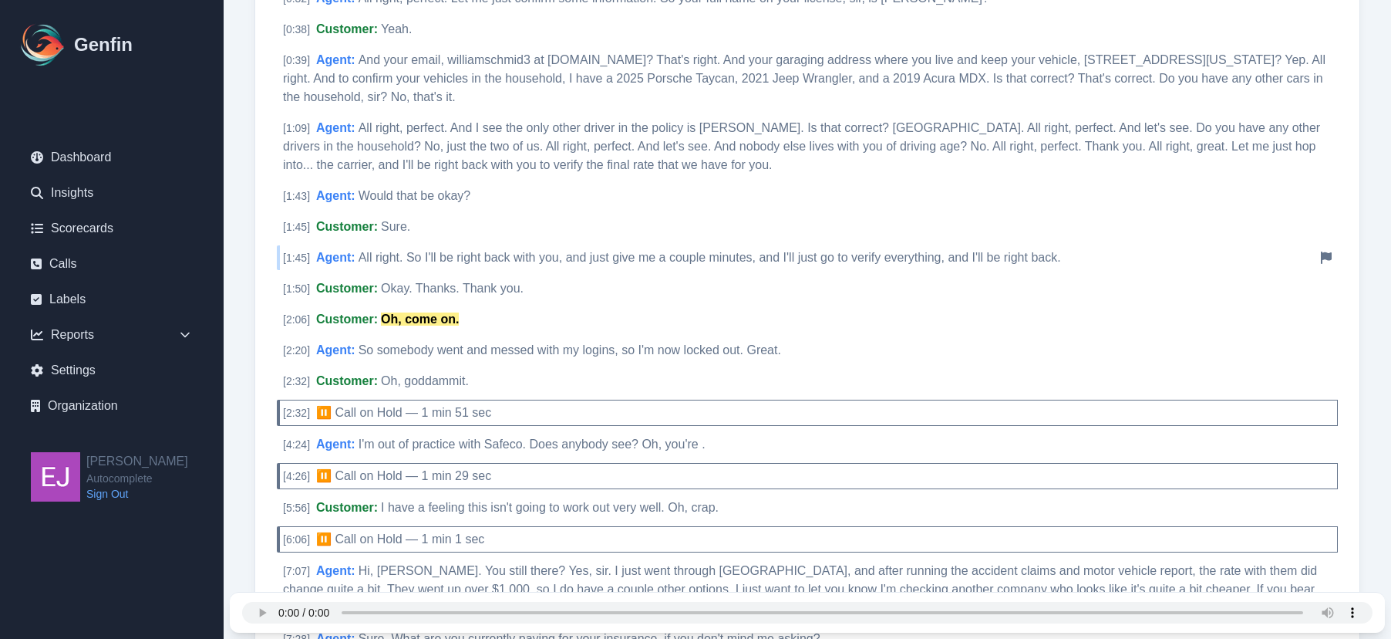
click at [426, 261] on span "All right. So I'll be right back with you, and just give me a couple minutes, a…" at bounding box center [710, 257] width 703 height 13
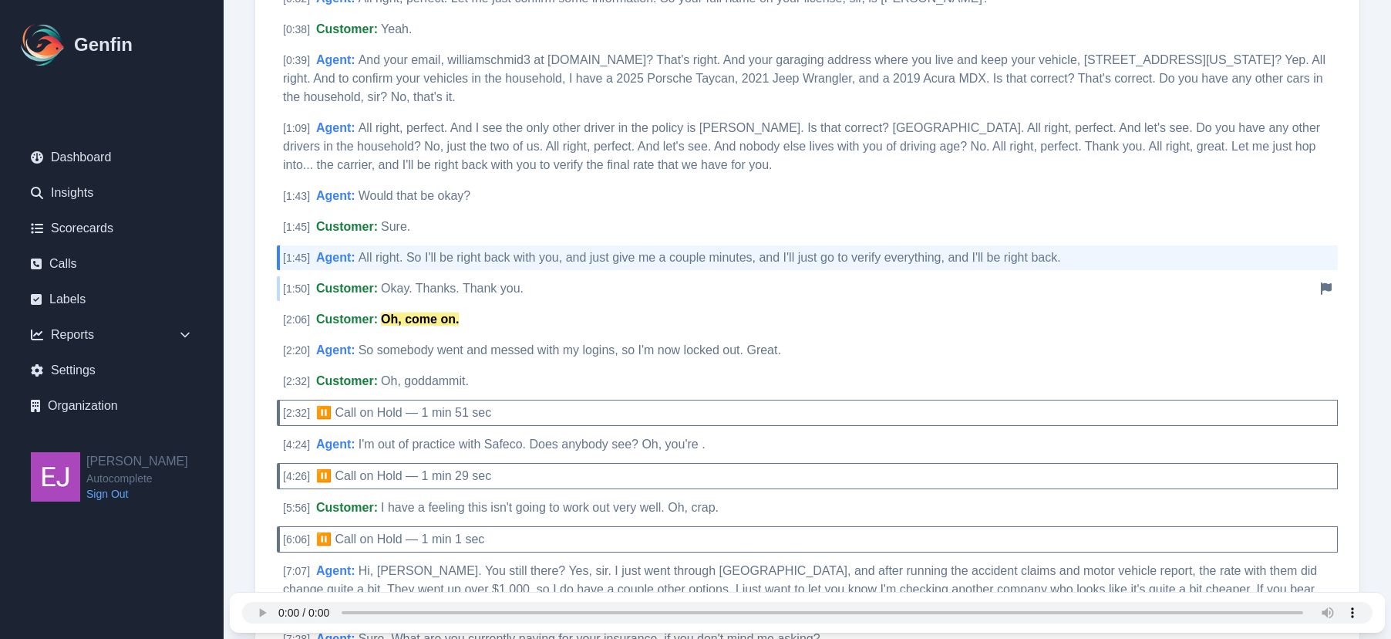
click at [426, 295] on div "[ 1:50 ] Customer : Okay. Thanks. Thank you. Notify Genfin of a transcript error" at bounding box center [807, 288] width 1061 height 25
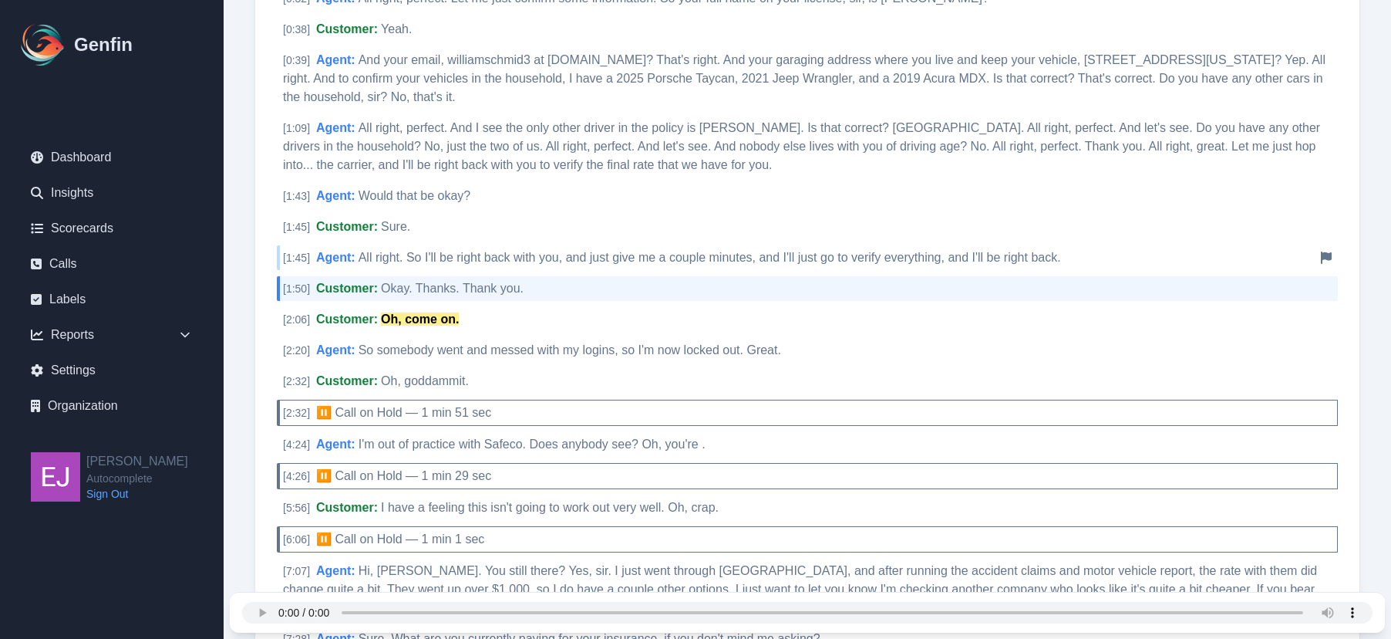
click at [461, 267] on div "[ 1:45 ] Agent : All right. So I'll be right back with you, and just give me a …" at bounding box center [807, 257] width 1061 height 25
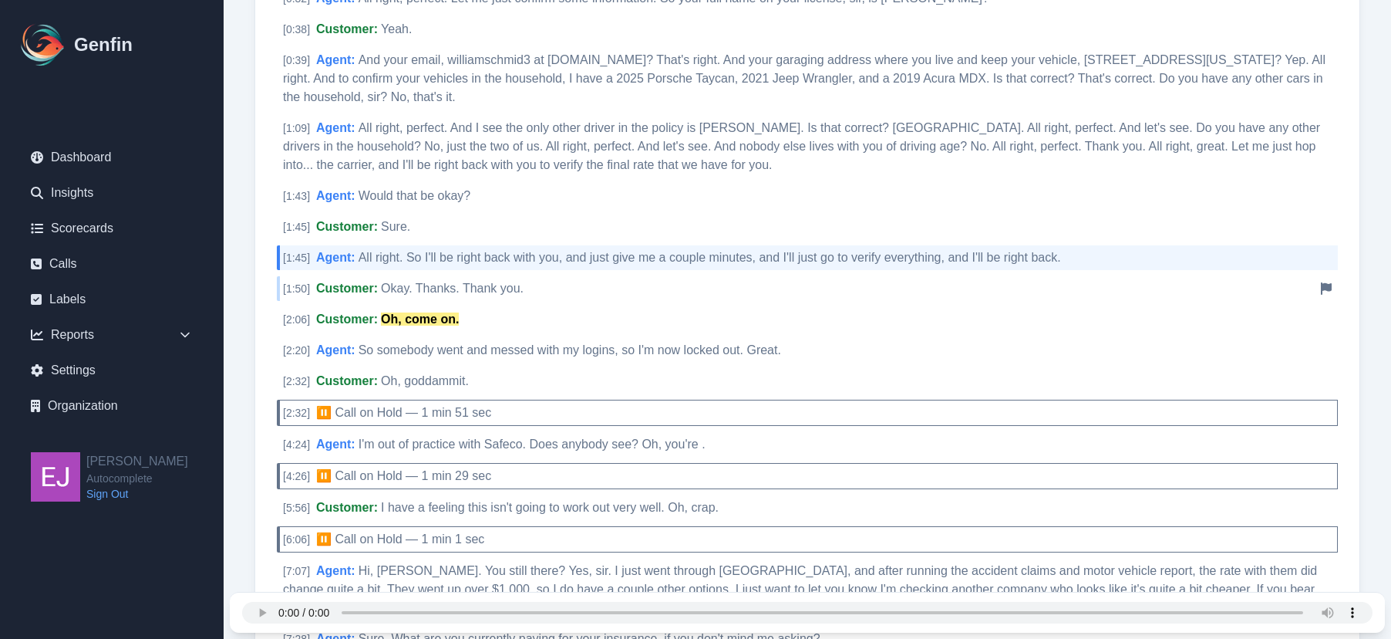
click at [449, 294] on span "Okay. Thanks. Thank you." at bounding box center [452, 288] width 143 height 13
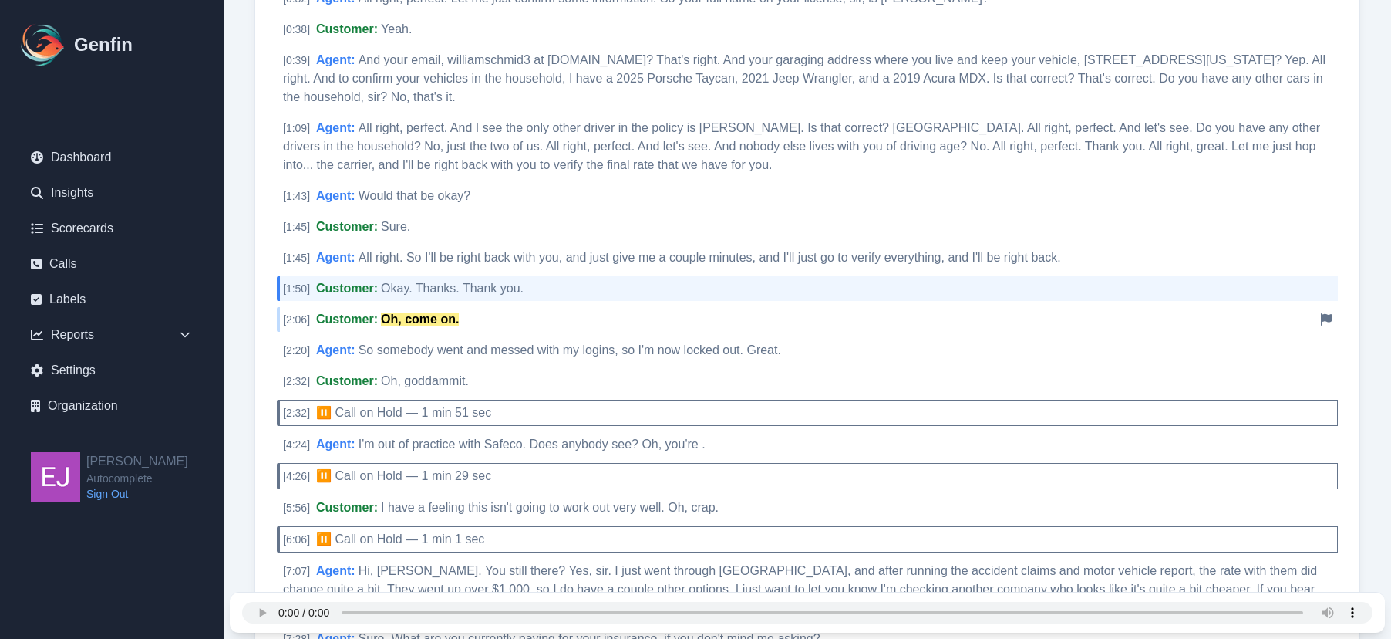
click at [427, 316] on mark "Oh, come on." at bounding box center [420, 318] width 78 height 13
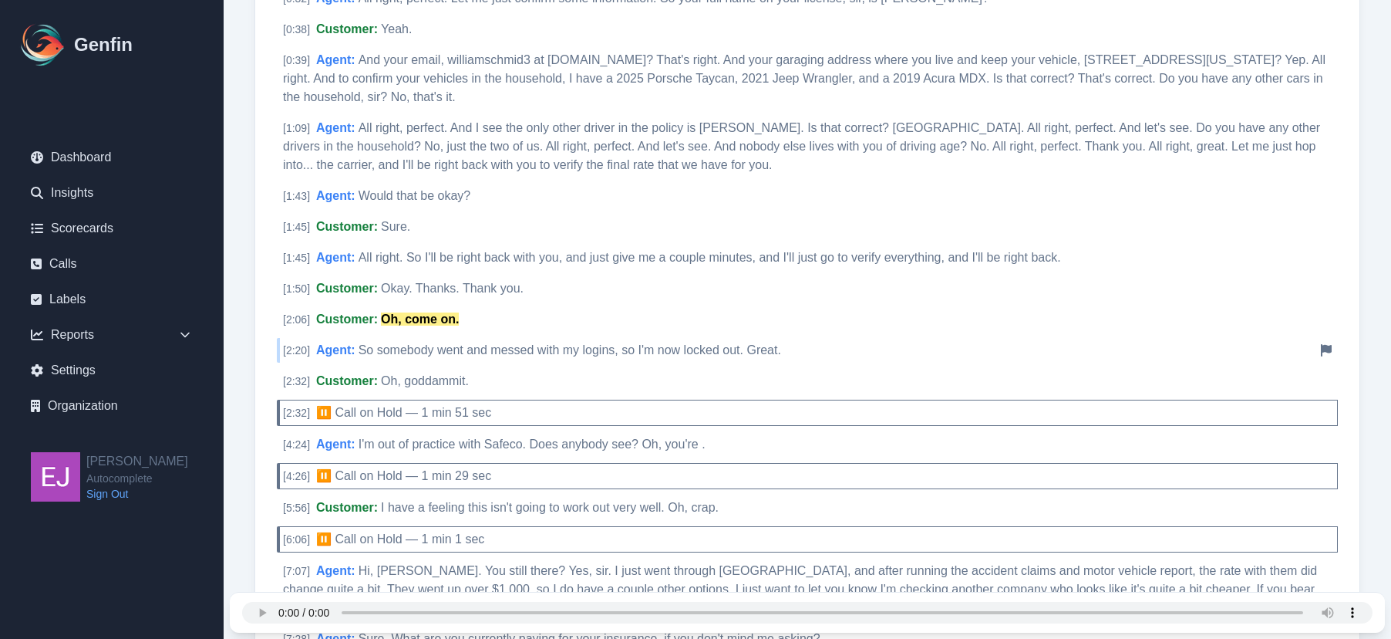
click at [487, 350] on span "So somebody went and messed with my logins, so I'm now locked out. Great." at bounding box center [570, 349] width 423 height 13
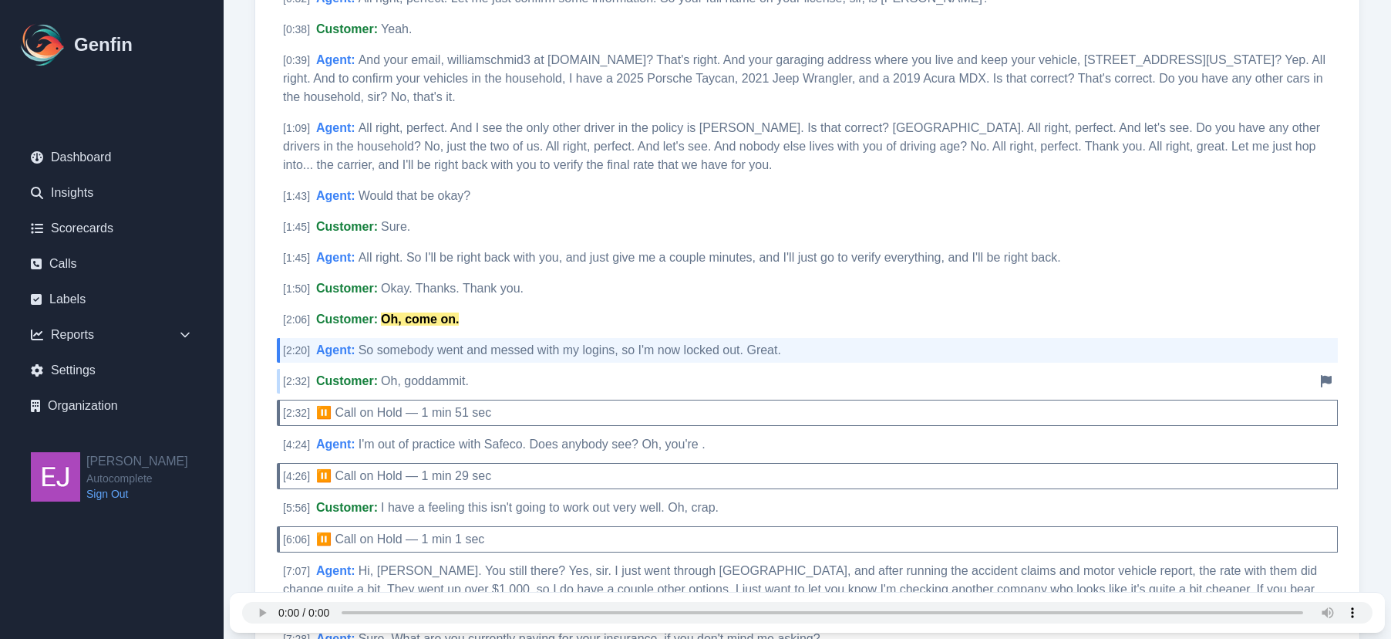
click at [457, 383] on span "Oh, goddammit." at bounding box center [425, 380] width 88 height 13
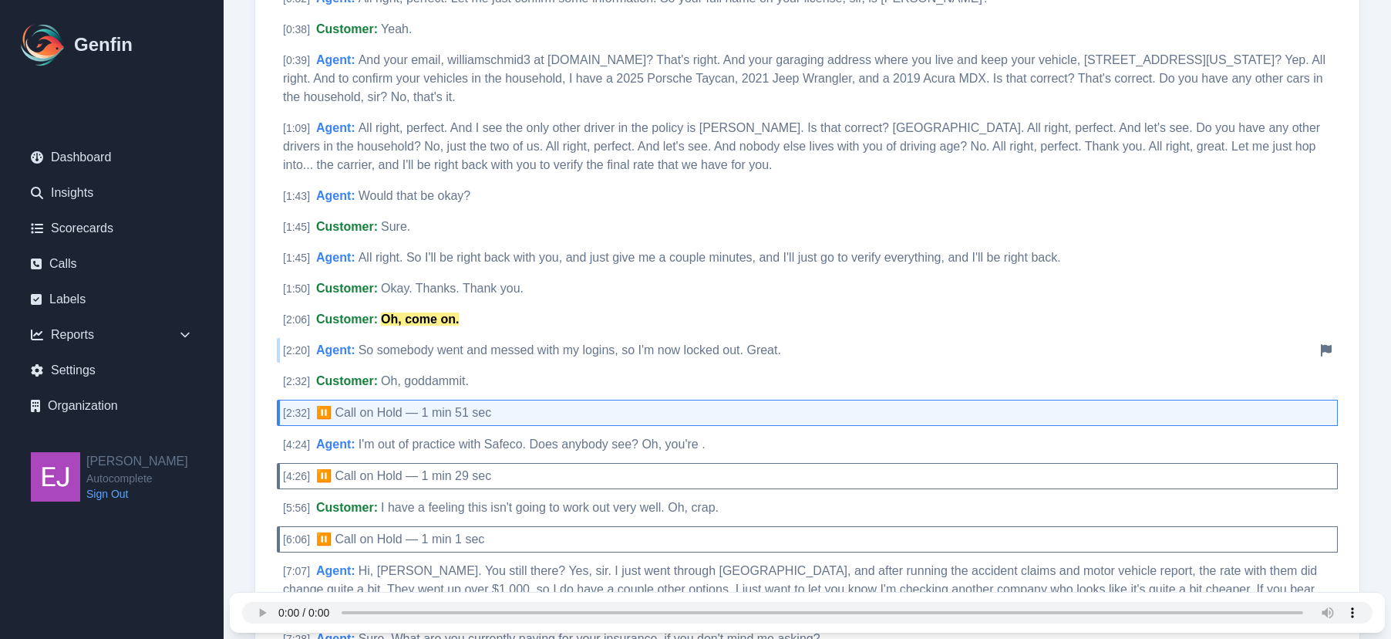
click at [472, 356] on span "So somebody went and messed with my logins, so I'm now locked out. Great." at bounding box center [570, 349] width 423 height 13
click at [472, 450] on span "I'm out of practice with Safeco. Does anybody see? Oh, you're ." at bounding box center [532, 443] width 347 height 13
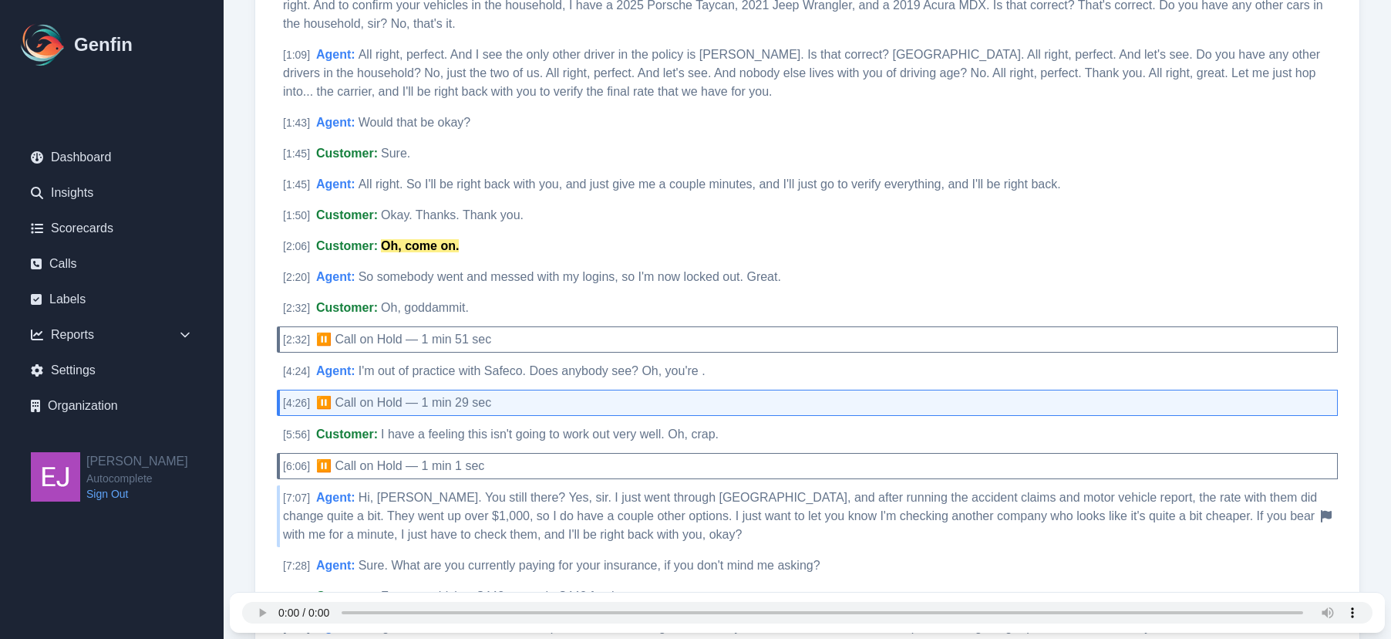
scroll to position [595, 0]
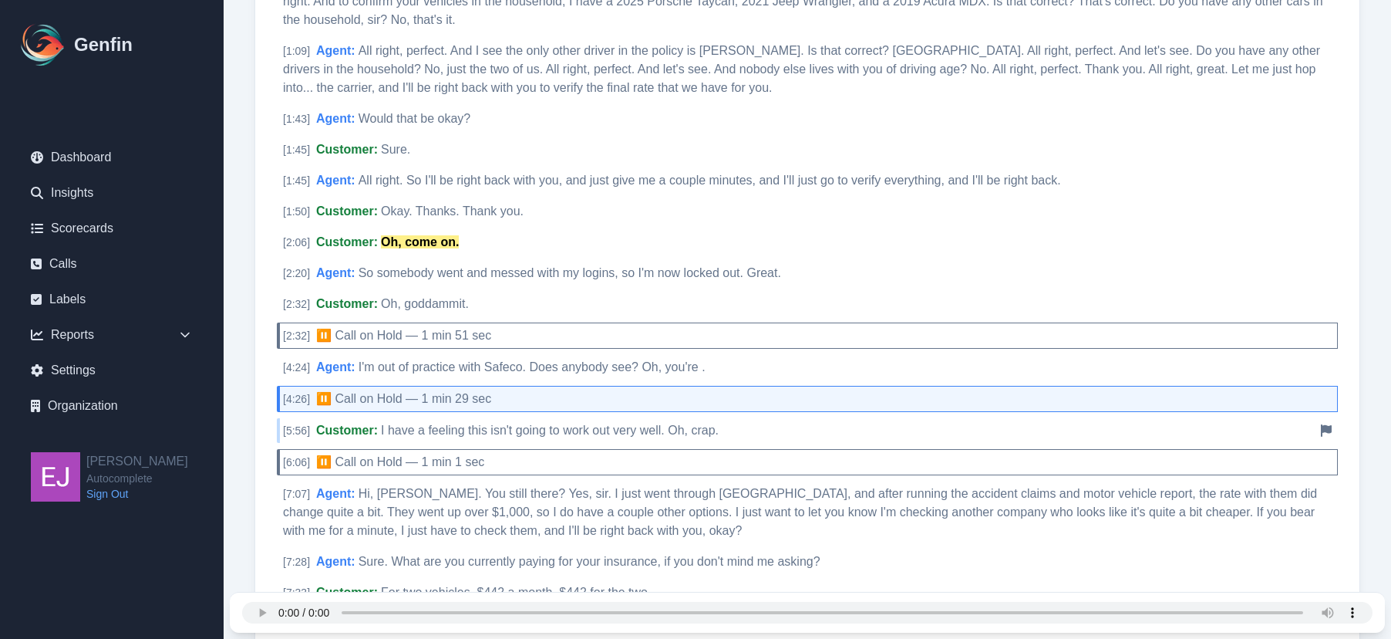
click at [504, 438] on div "[ 5:56 ] Customer : I have a feeling this isn't going to work out very well. Oh…" at bounding box center [807, 430] width 1061 height 25
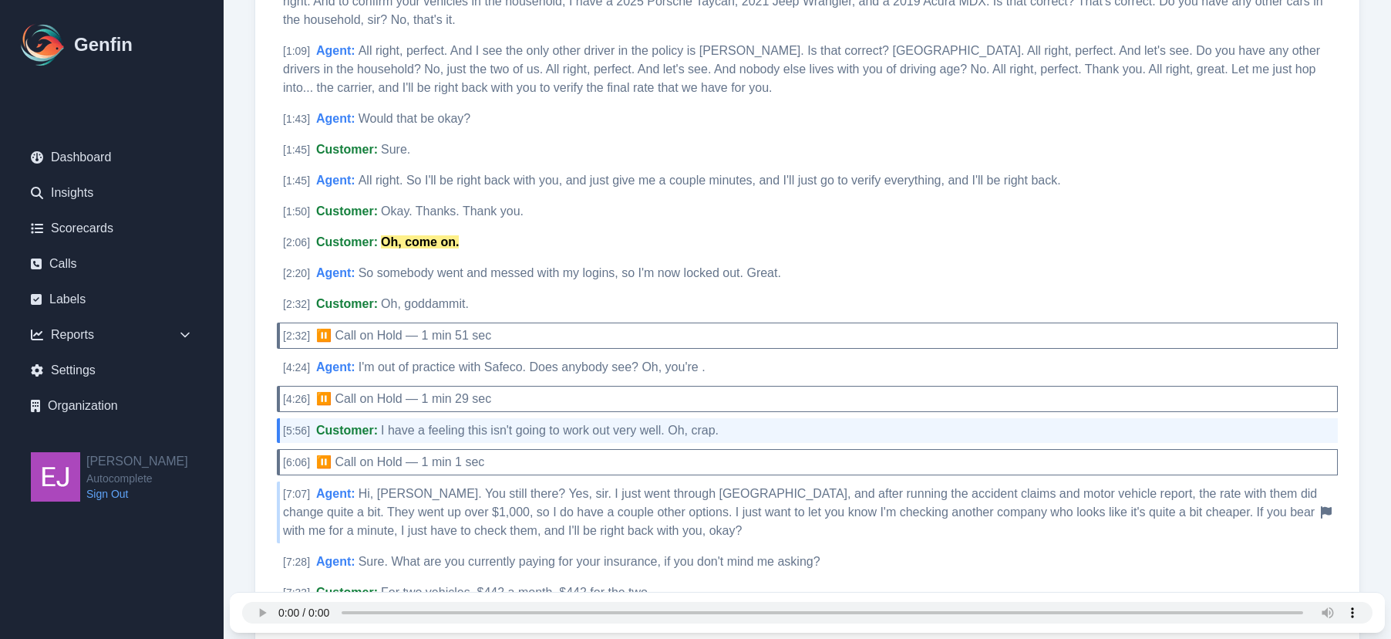
click at [470, 493] on span "Hi, Billy. You still there? Yes, sir. I just went through Safeco, and after run…" at bounding box center [800, 512] width 1034 height 50
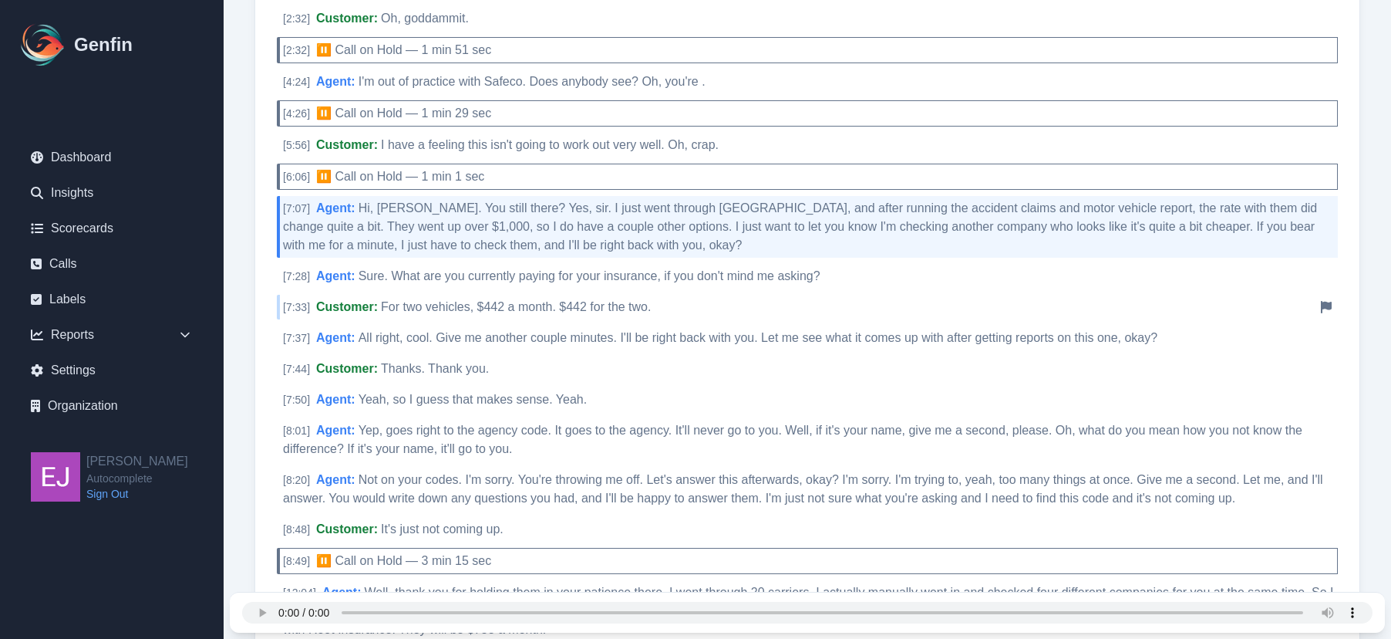
scroll to position [903, 0]
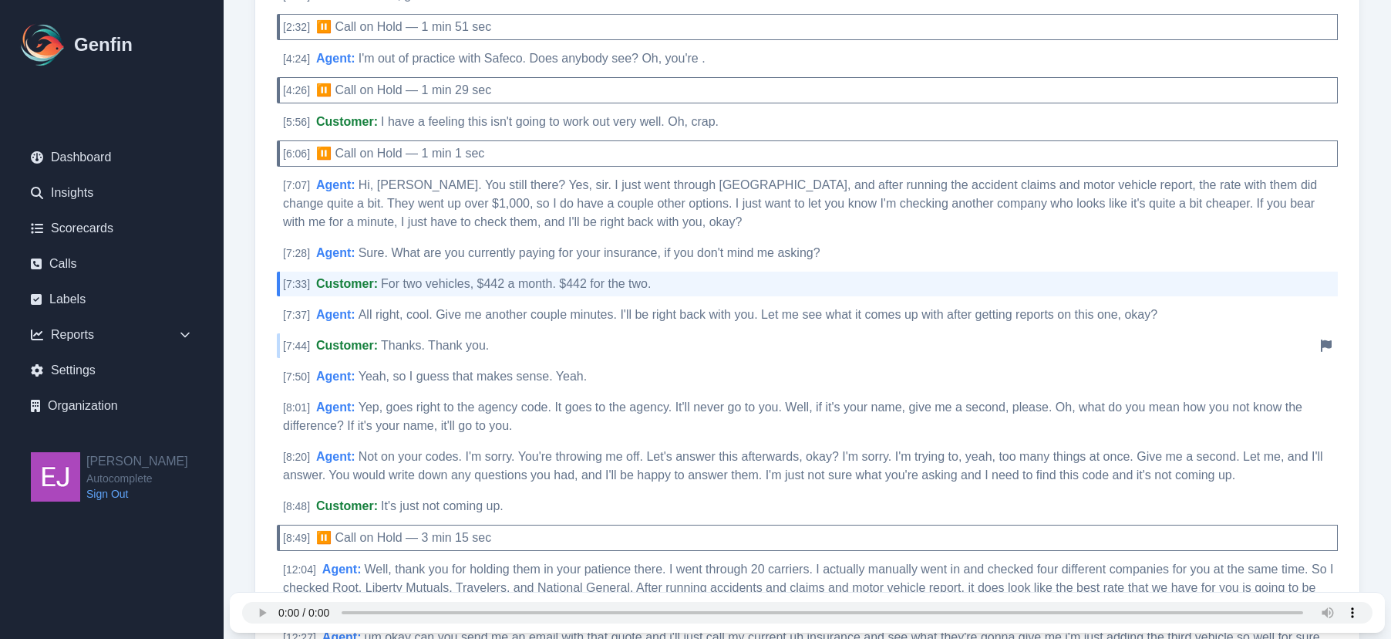
click at [442, 347] on span "Thanks. Thank you." at bounding box center [435, 345] width 108 height 13
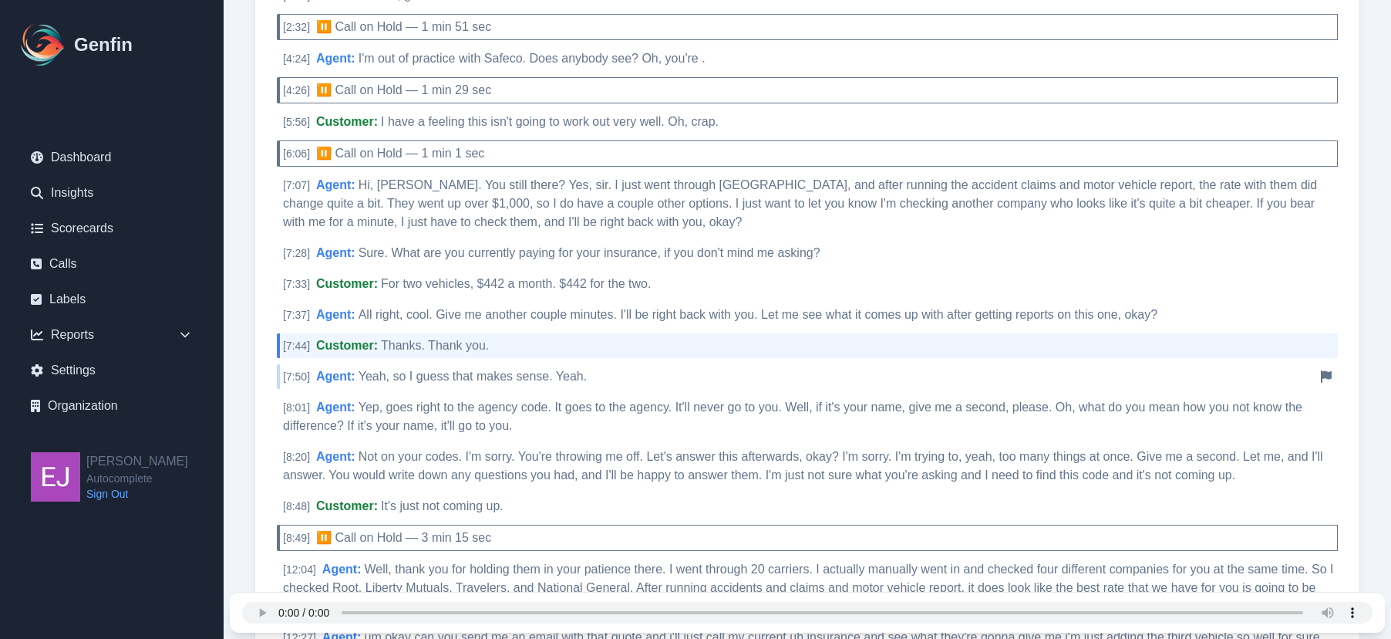
click at [440, 380] on span "Yeah, so I guess that makes sense. Yeah." at bounding box center [473, 375] width 229 height 13
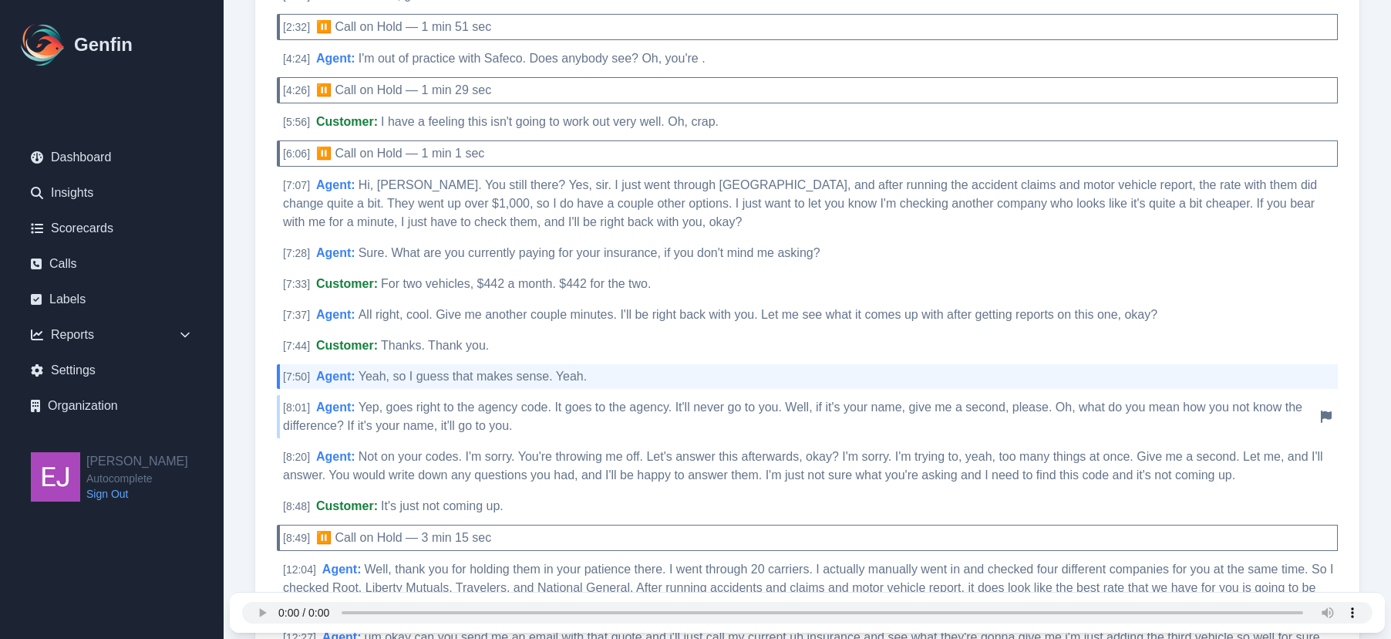
click at [445, 414] on div "[ 8:01 ] Agent : Yep, goes right to the agency code. It goes to the agency. It'…" at bounding box center [807, 416] width 1061 height 43
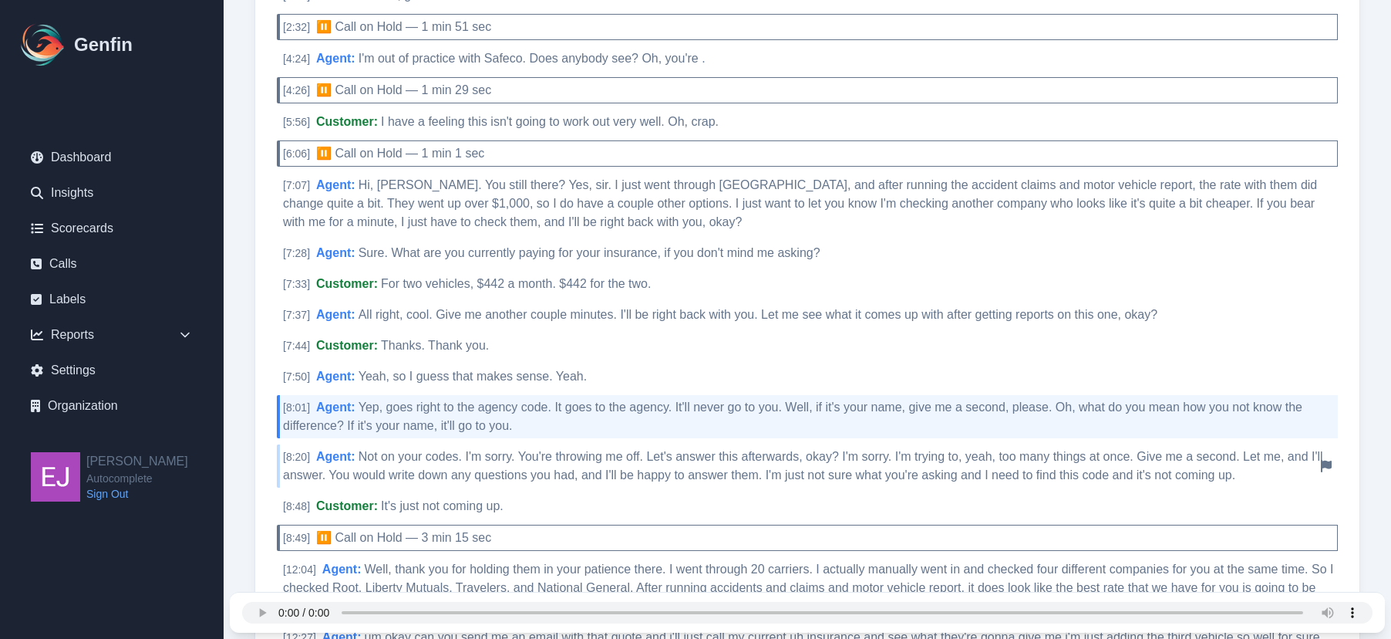
click at [592, 463] on div "[ 8:20 ] Agent : Not on your codes. I'm sorry. You're throwing me off. Let's an…" at bounding box center [807, 465] width 1061 height 43
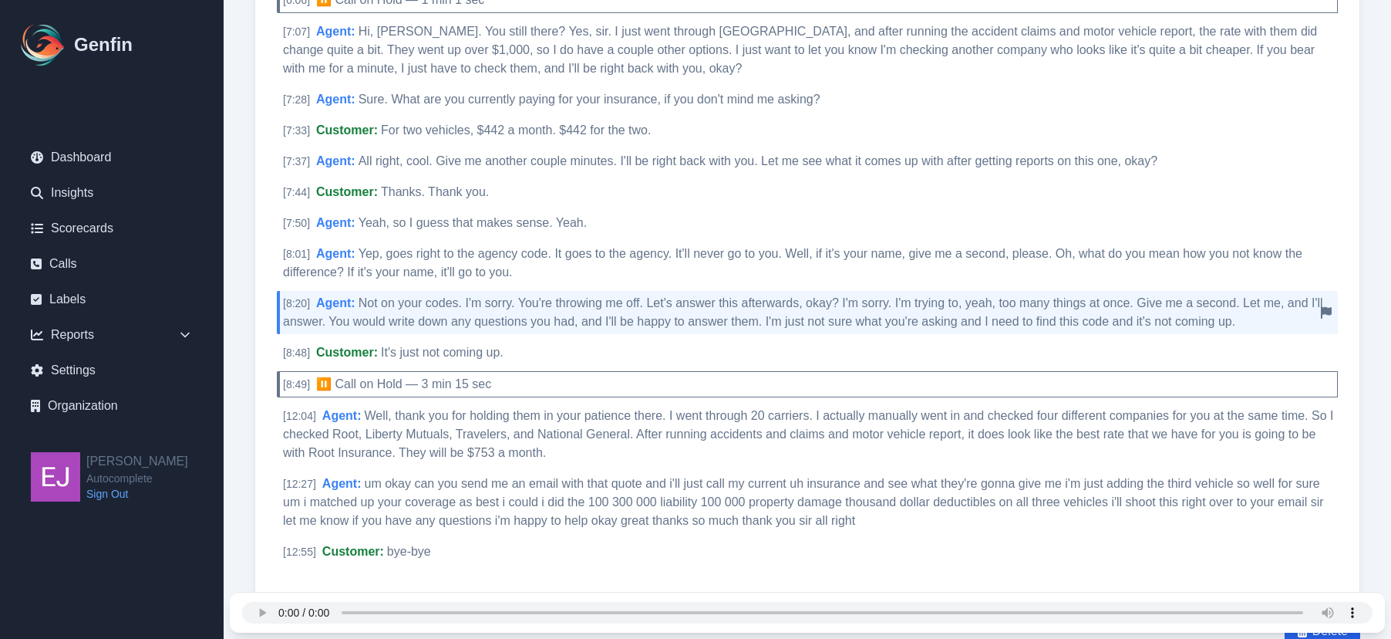
scroll to position [1057, 0]
click at [503, 352] on span "It's just not coming up." at bounding box center [442, 351] width 123 height 13
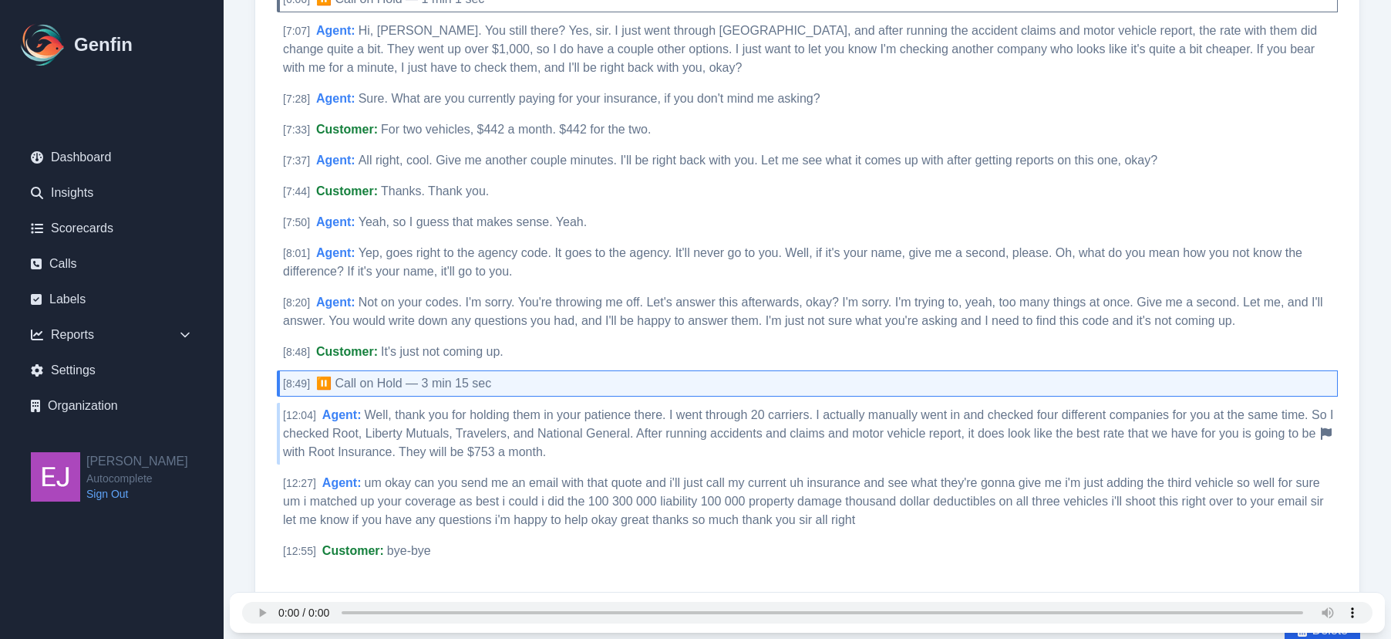
click at [506, 425] on div "[ 12:04 ] Agent : Well, thank you for holding them in your patience there. I we…" at bounding box center [807, 434] width 1061 height 62
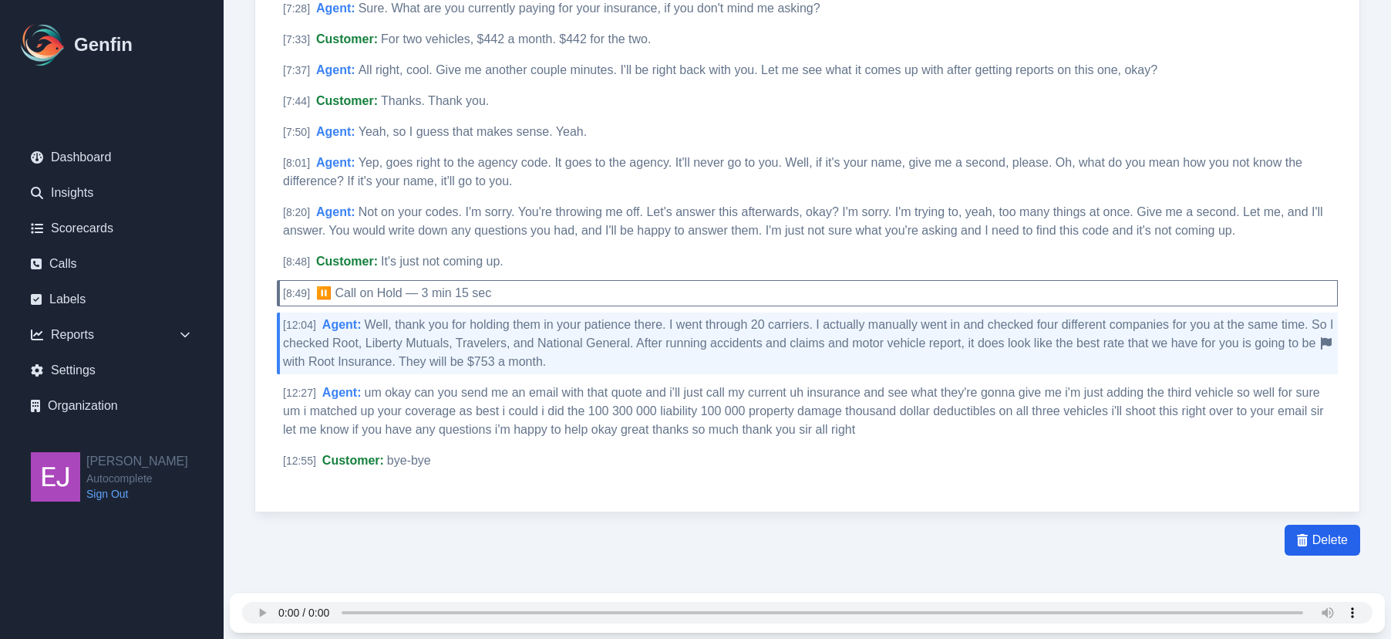
scroll to position [1169, 0]
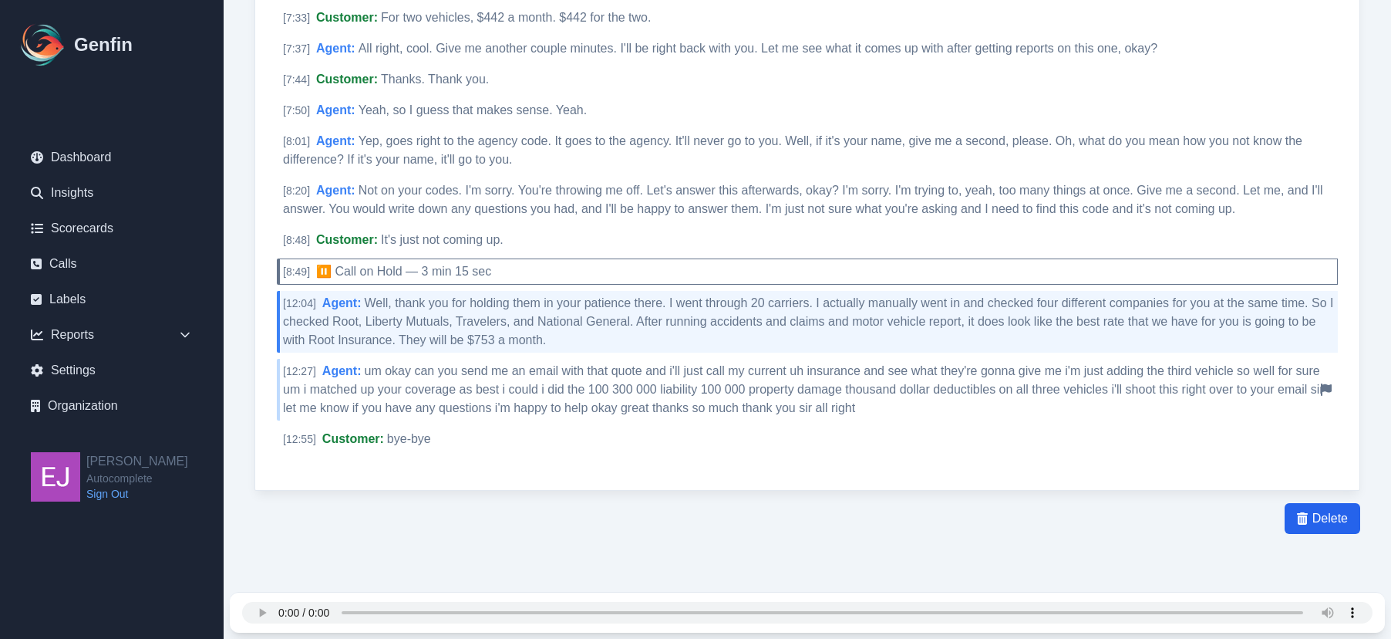
click at [643, 380] on div "[ 12:27 ] Agent : um okay can you send me an email with that quote and i'll jus…" at bounding box center [807, 390] width 1061 height 62
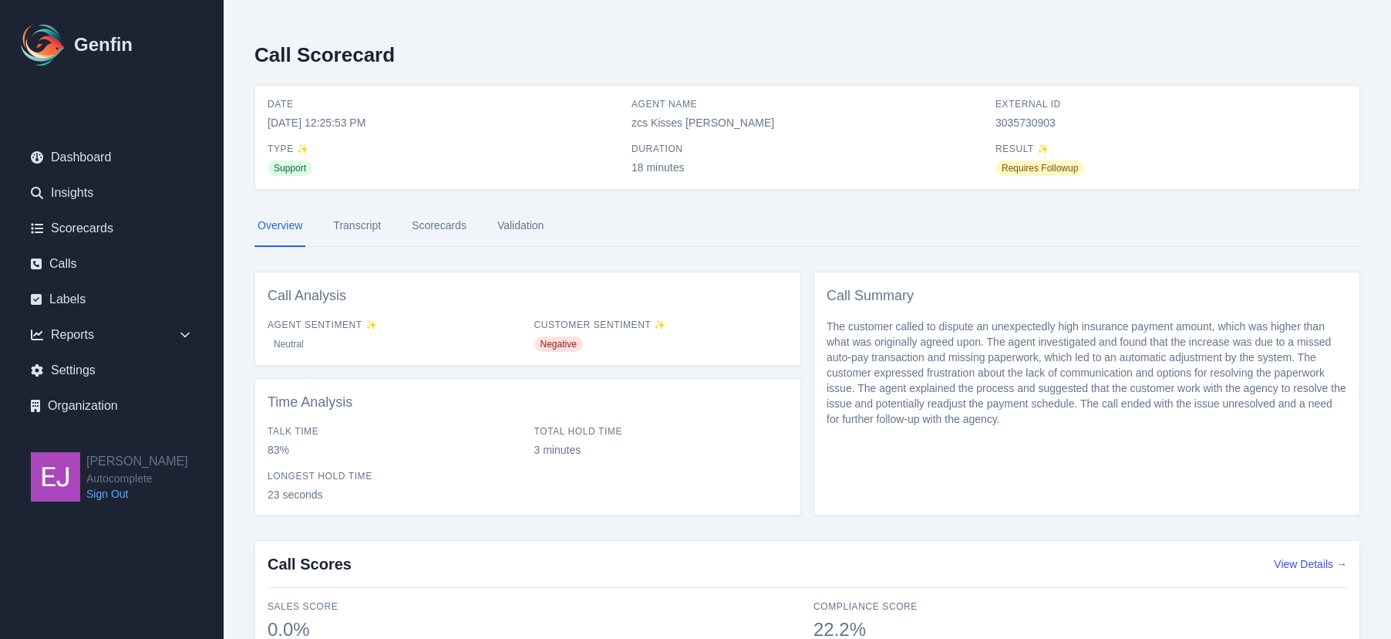
click at [364, 226] on link "Transcript" at bounding box center [357, 226] width 54 height 42
click at [374, 221] on link "Transcript" at bounding box center [357, 226] width 54 height 42
click at [354, 224] on link "Transcript" at bounding box center [357, 226] width 54 height 42
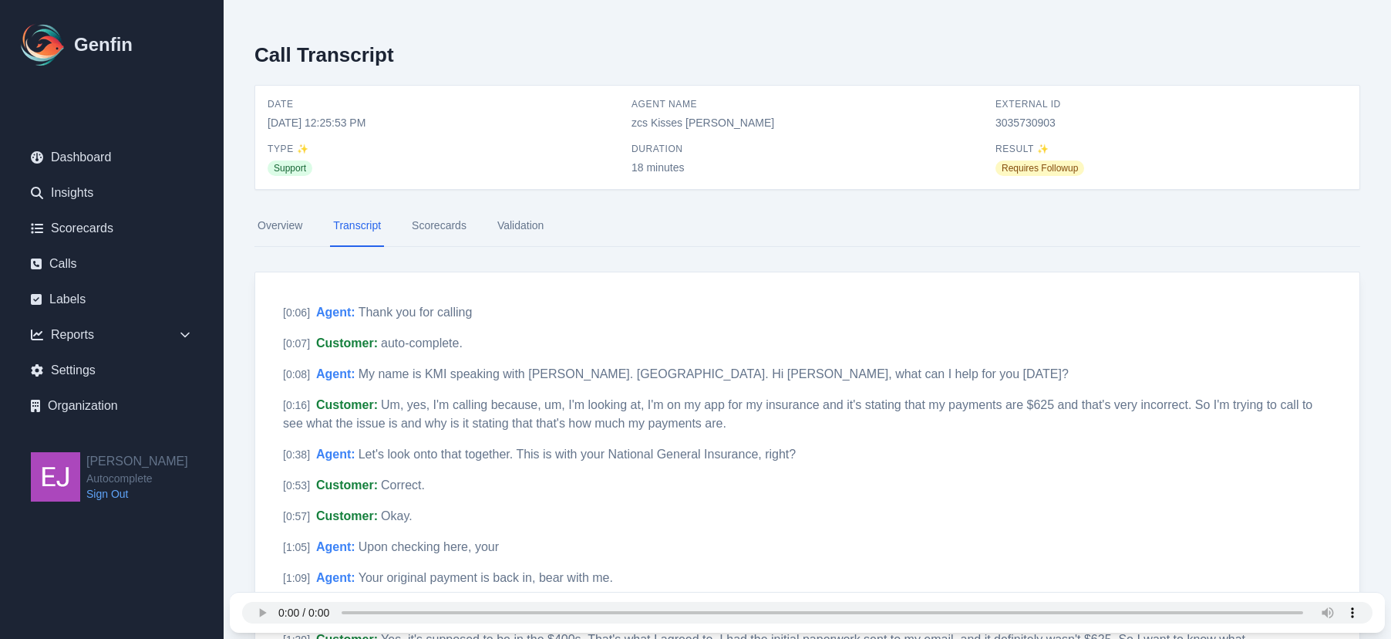
click at [453, 228] on link "Scorecards" at bounding box center [439, 226] width 61 height 42
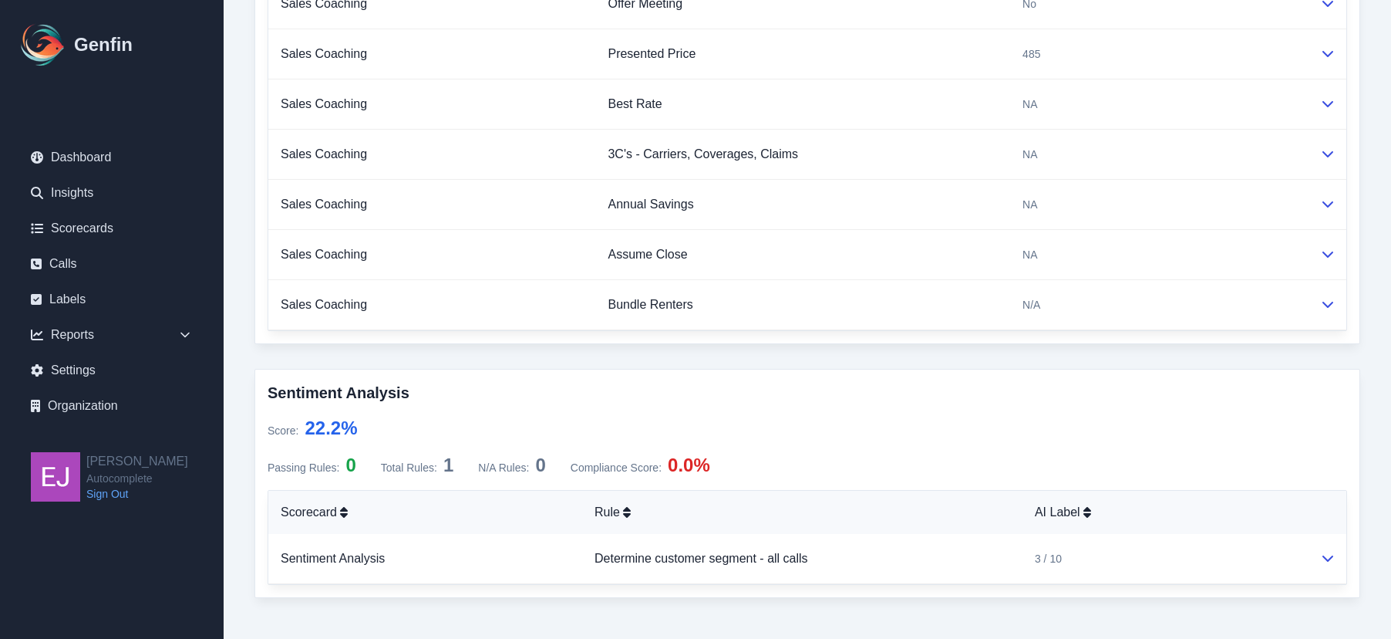
scroll to position [949, 0]
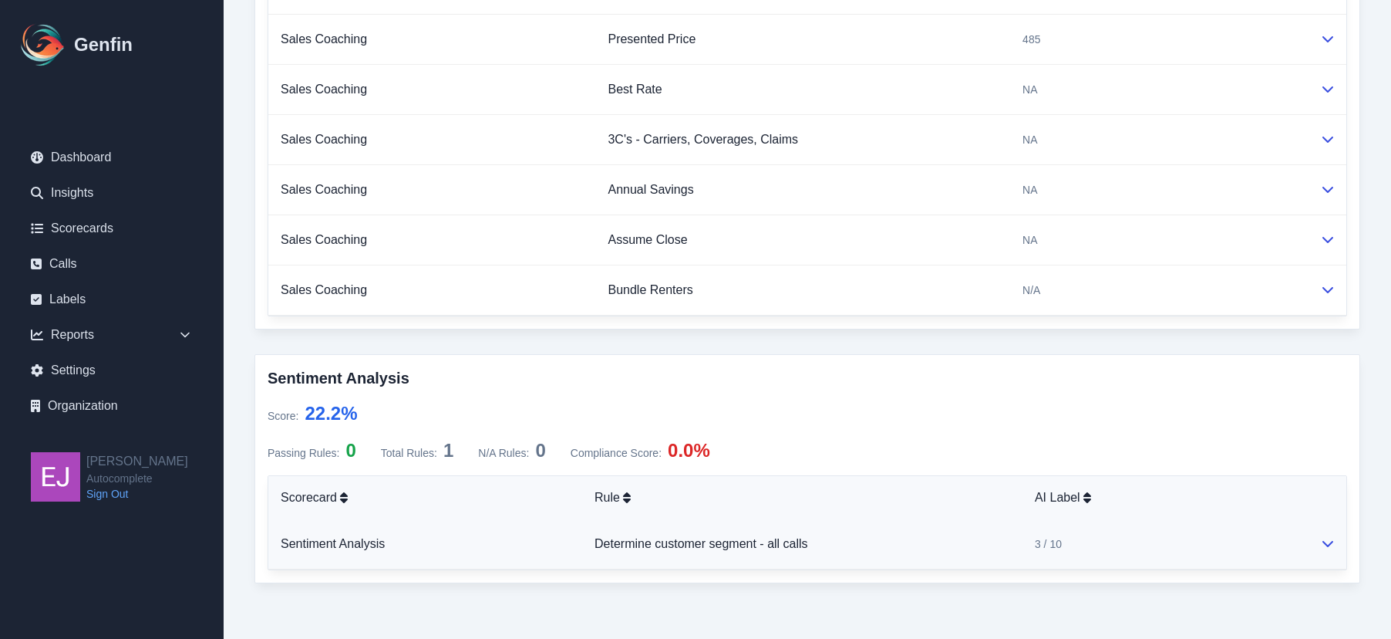
click at [962, 544] on td "Determine customer segment - all calls" at bounding box center [802, 544] width 440 height 50
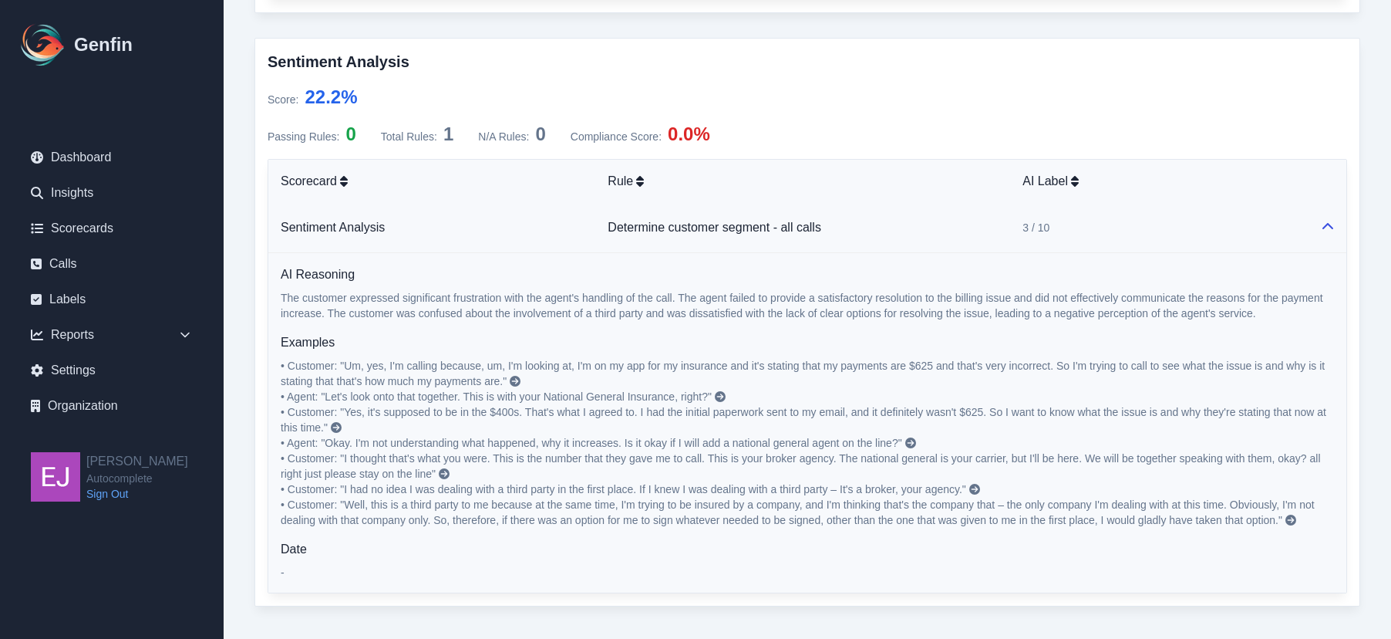
scroll to position [1288, 0]
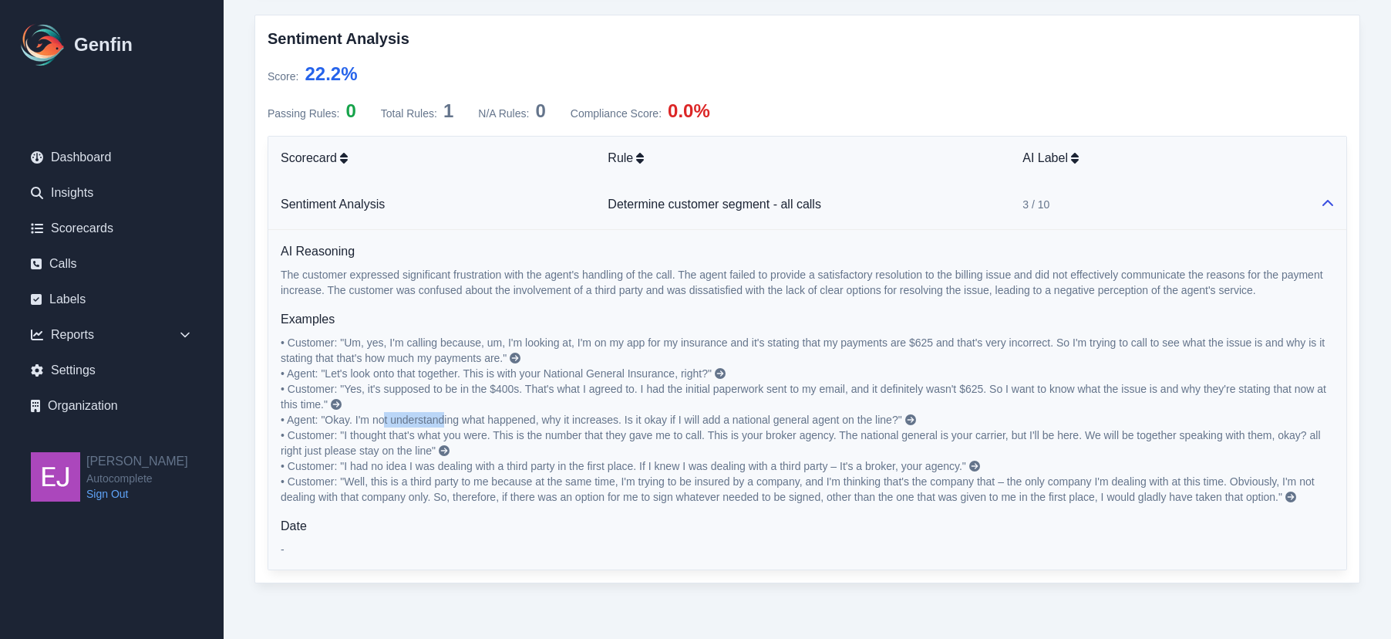
drag, startPoint x: 385, startPoint y: 417, endPoint x: 495, endPoint y: 415, distance: 110.3
click at [452, 415] on span "• Agent: "Okay. I'm not understanding what happened, why it increases. Is it ok…" at bounding box center [592, 419] width 622 height 12
drag, startPoint x: 524, startPoint y: 415, endPoint x: 770, endPoint y: 423, distance: 246.9
click at [770, 423] on span "• Agent: "Okay. I'm not understanding what happened, why it increases. Is it ok…" at bounding box center [592, 419] width 622 height 12
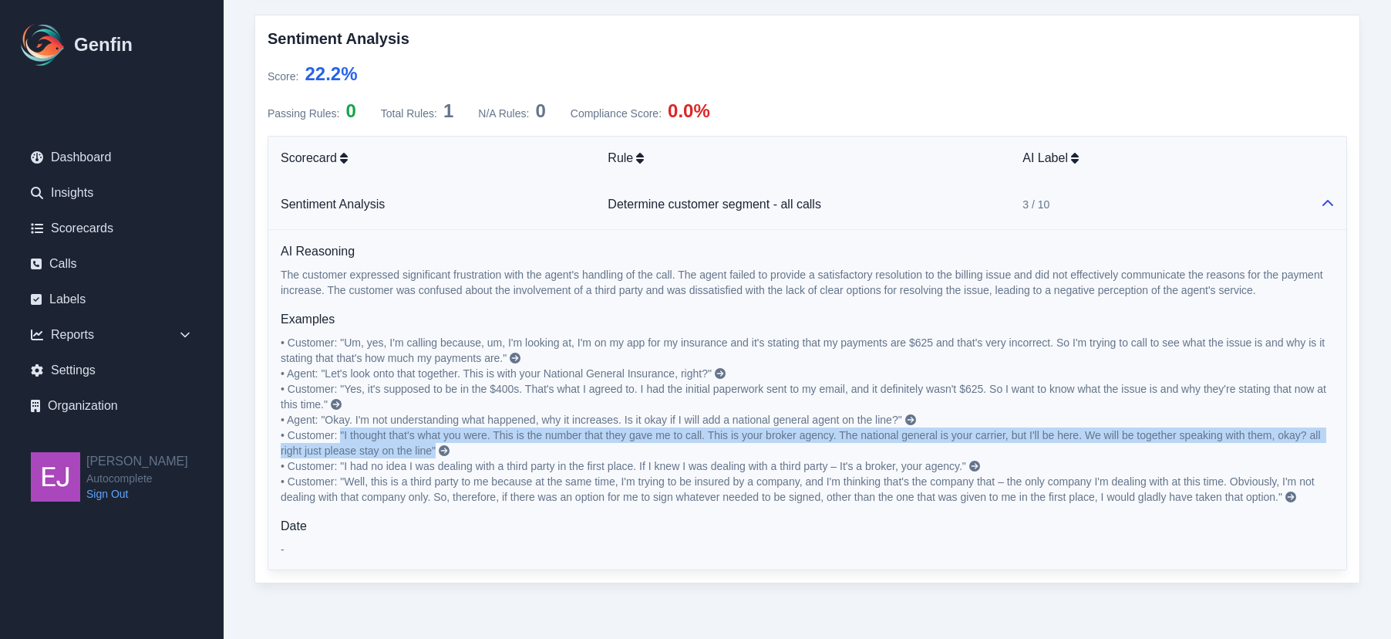
drag, startPoint x: 343, startPoint y: 440, endPoint x: 1178, endPoint y: 445, distance: 834.5
click at [1178, 445] on p "• Customer: "Um, yes, I'm calling because, um, I'm looking at, I'm on my app fo…" at bounding box center [808, 420] width 1054 height 170
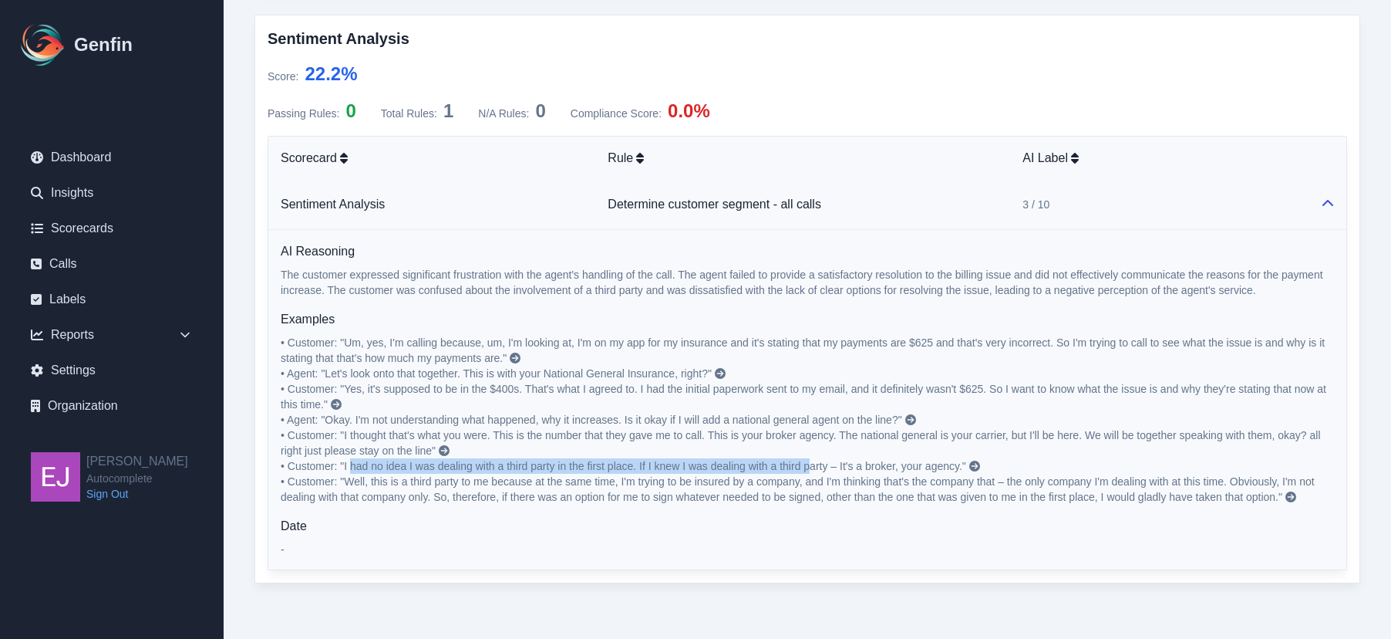
drag, startPoint x: 356, startPoint y: 464, endPoint x: 814, endPoint y: 471, distance: 458.9
click at [814, 471] on span "• Customer: "I had no idea I was dealing with a third party in the first place.…" at bounding box center [624, 466] width 686 height 12
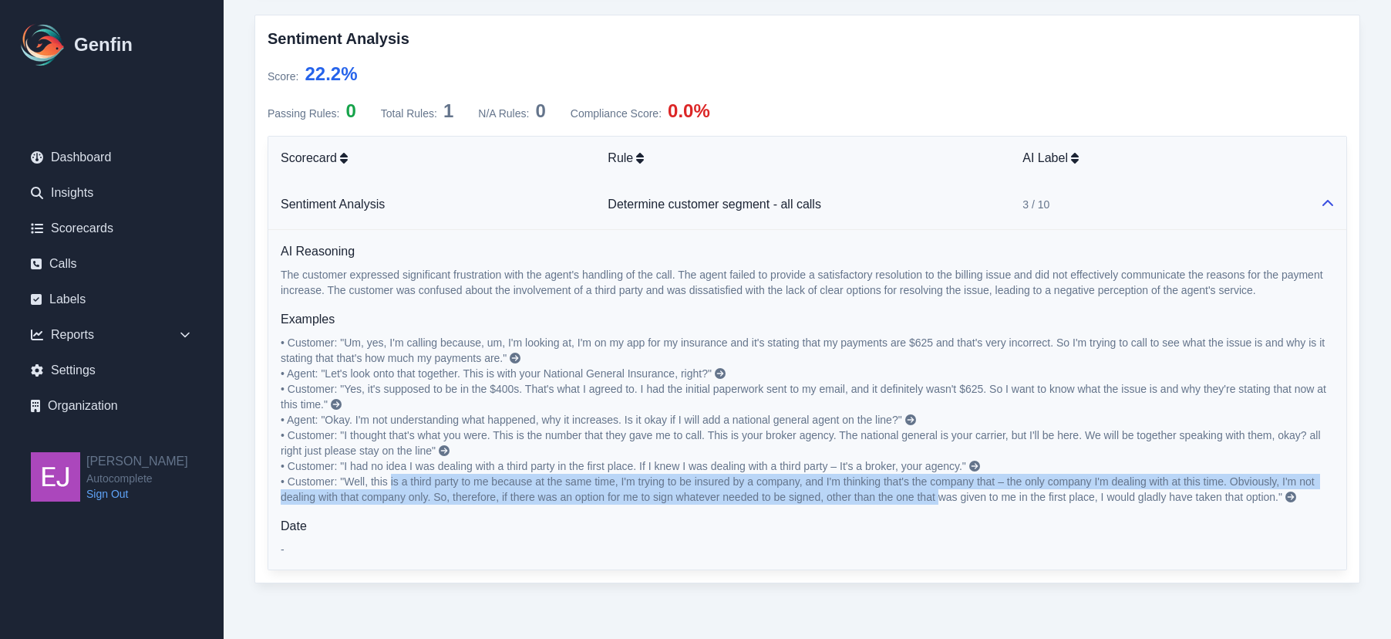
drag, startPoint x: 393, startPoint y: 484, endPoint x: 938, endPoint y: 503, distance: 544.8
click at [938, 503] on p "• Customer: "Um, yes, I'm calling because, um, I'm looking at, I'm on my app fo…" at bounding box center [808, 420] width 1054 height 170
click at [514, 356] on icon at bounding box center [515, 357] width 11 height 11
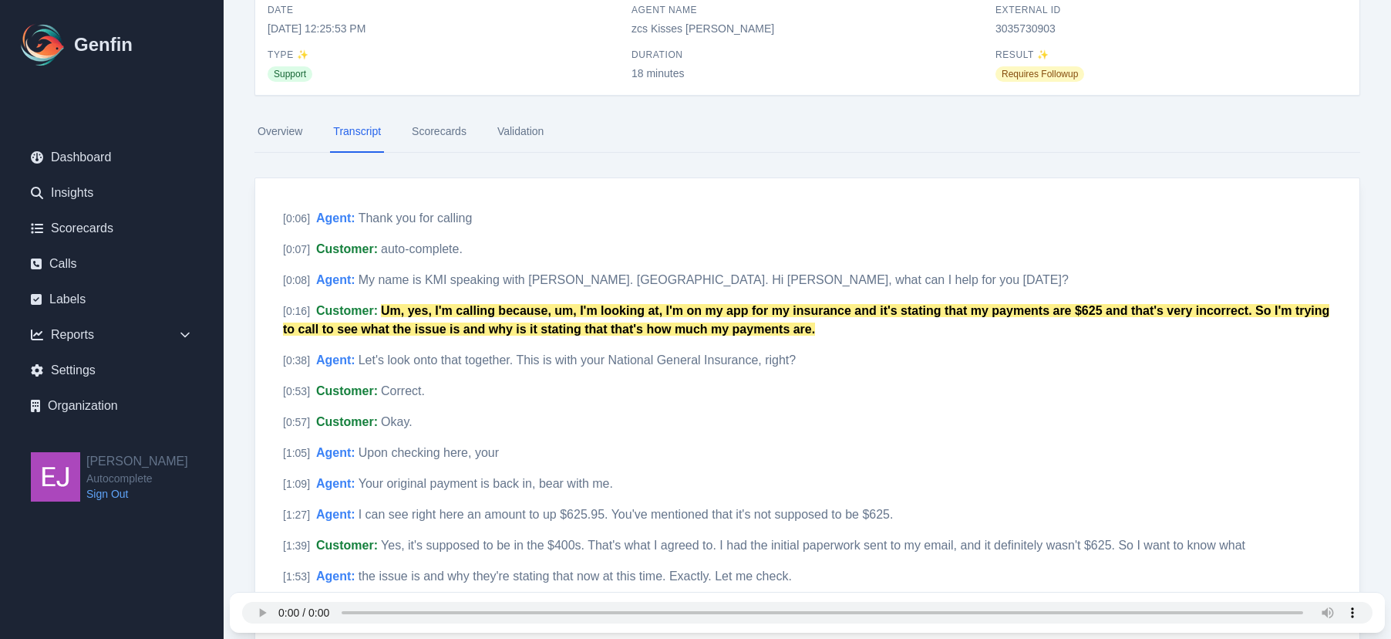
scroll to position [95, 0]
click at [703, 322] on mark "Um, yes, I'm calling because, um, I'm looking at, I'm on my app for my insuranc…" at bounding box center [806, 319] width 1047 height 32
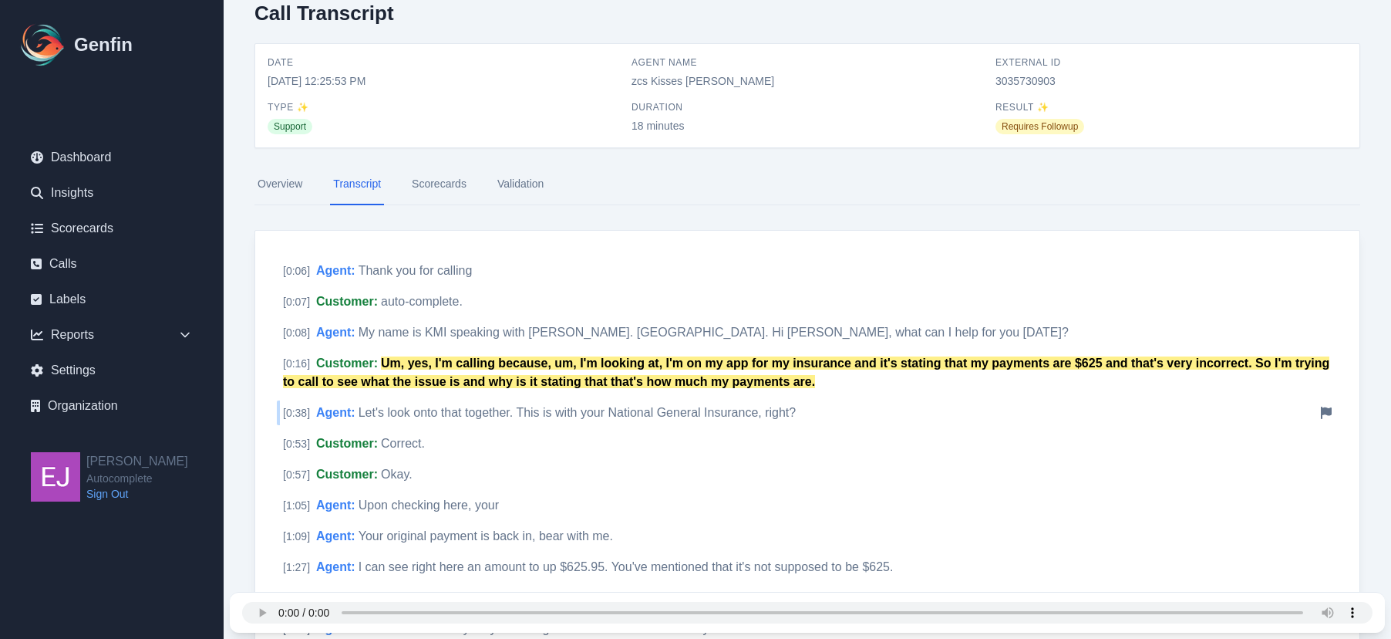
scroll to position [0, 0]
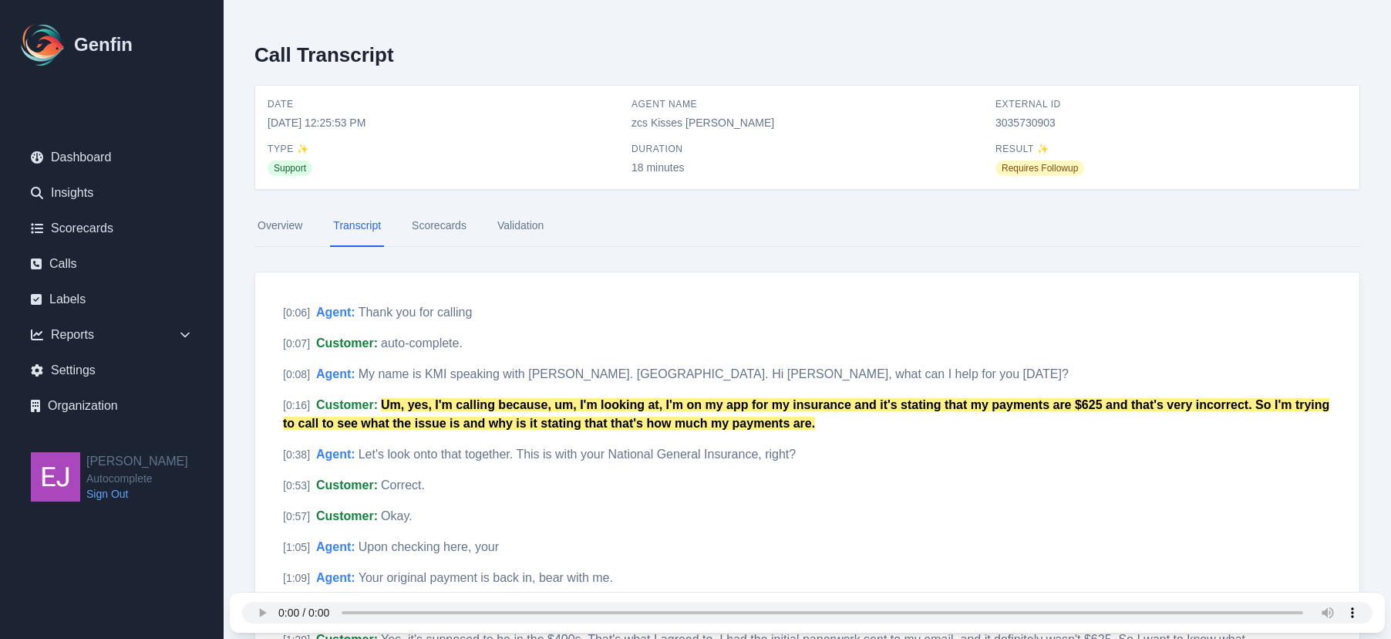
click at [1031, 125] on span "3035730903" at bounding box center [1172, 122] width 352 height 15
copy span "3035730903"
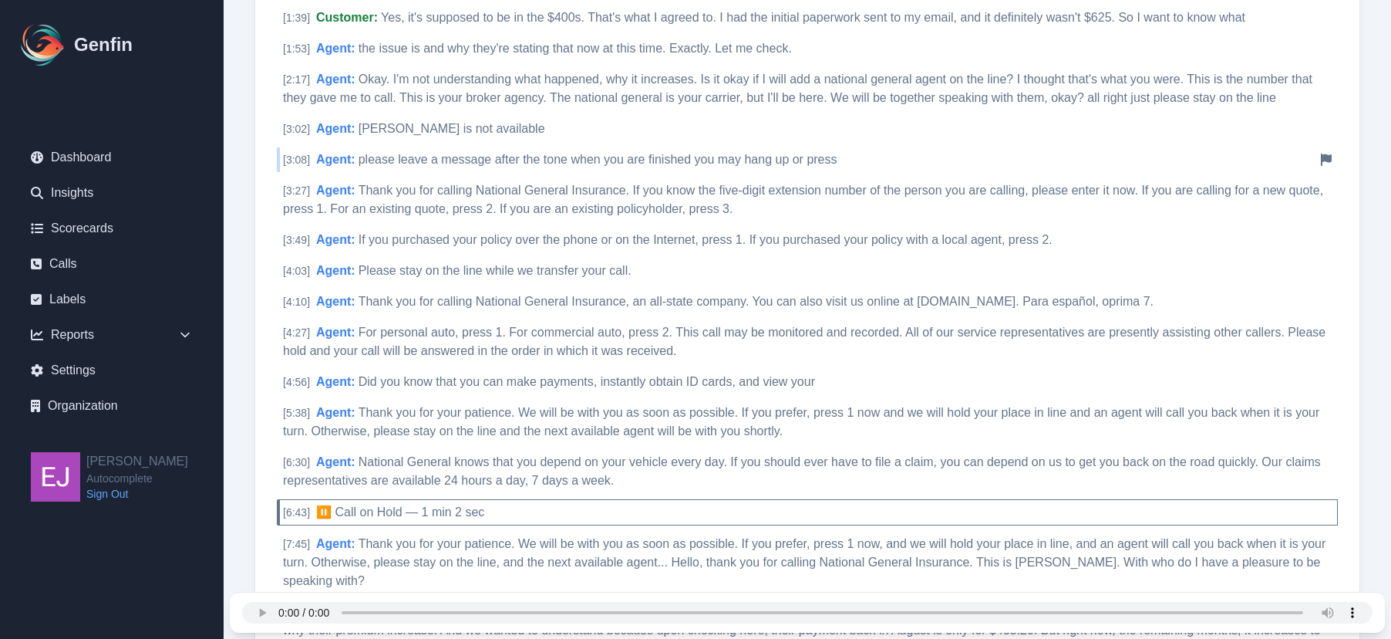
scroll to position [540, 0]
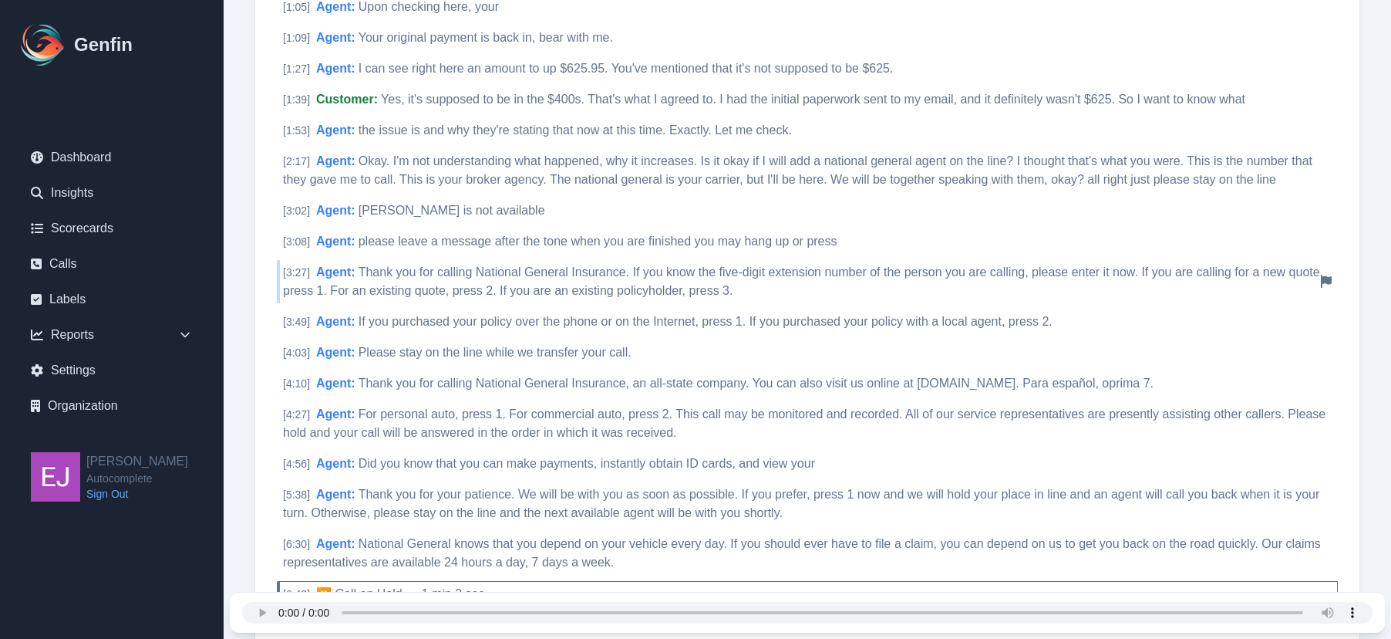
click at [541, 281] on div "[ 3:27 ] Agent : Thank you for calling National General Insurance. If you know …" at bounding box center [807, 281] width 1061 height 43
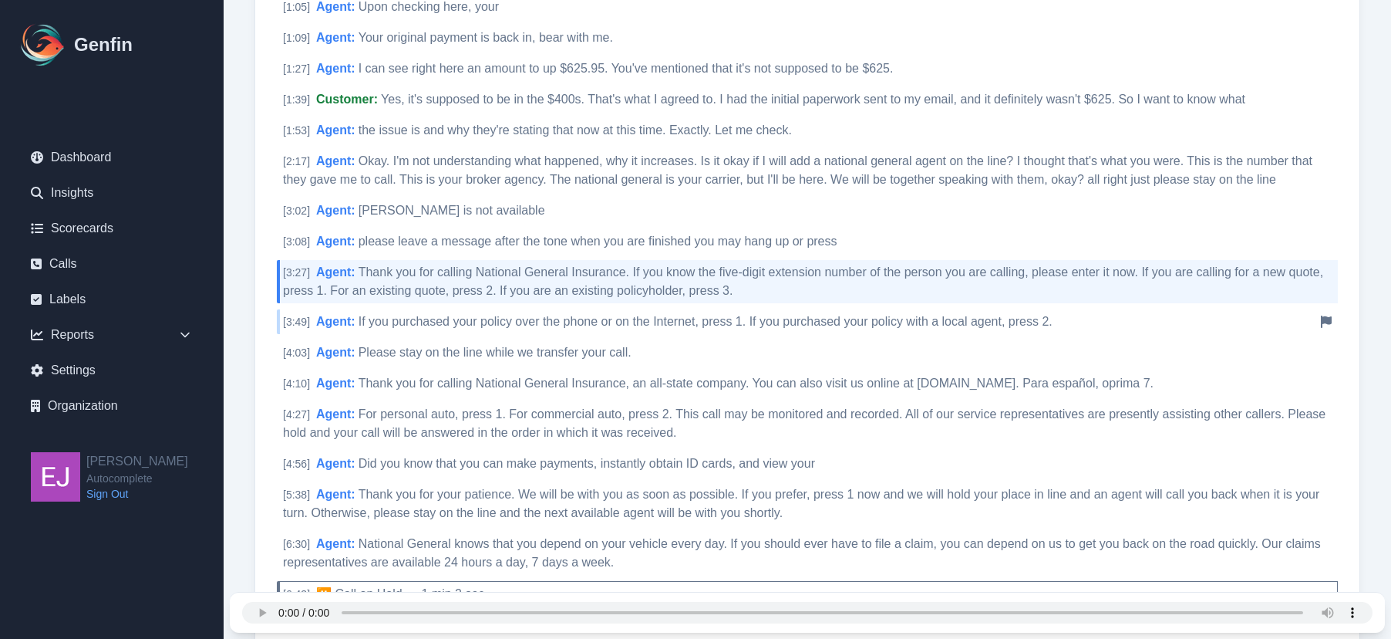
click at [601, 318] on span "If you purchased your policy over the phone or on the Internet, press 1. If you…" at bounding box center [706, 321] width 694 height 13
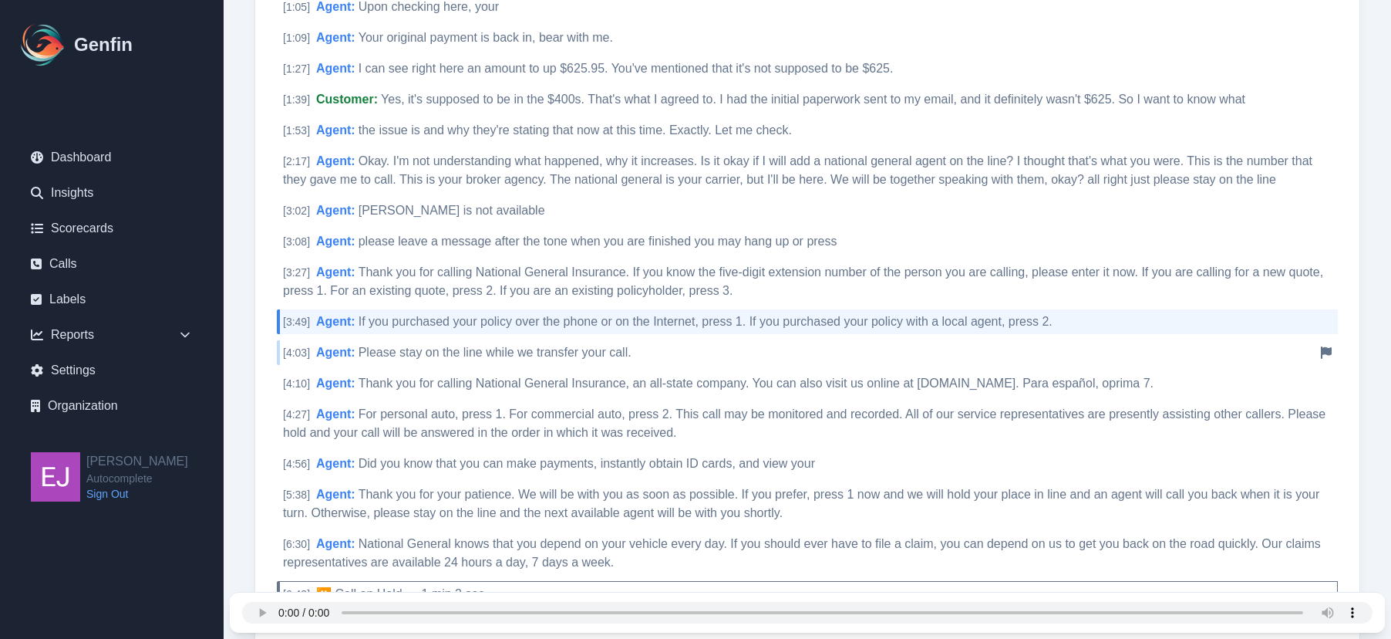
click at [596, 348] on span "Please stay on the line while we transfer your call." at bounding box center [495, 352] width 273 height 13
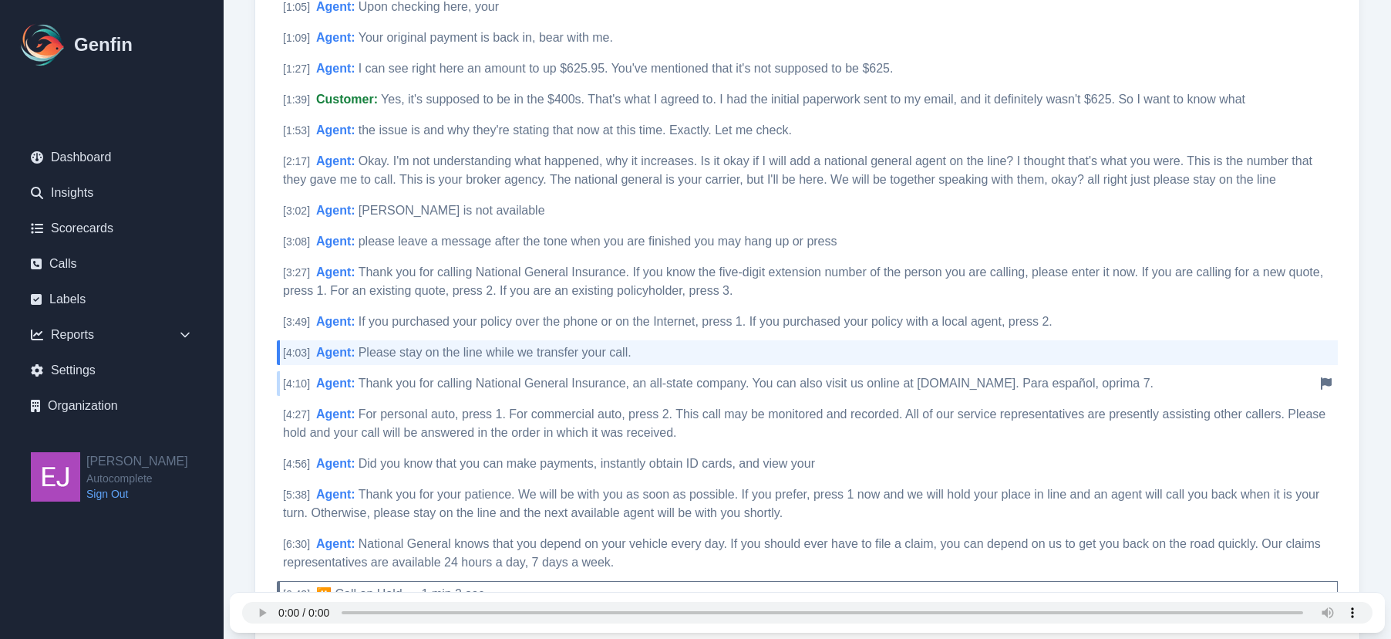
click at [598, 375] on div "[ 4:10 ] Agent : Thank you for calling National General Insurance, an all-state…" at bounding box center [807, 383] width 1061 height 25
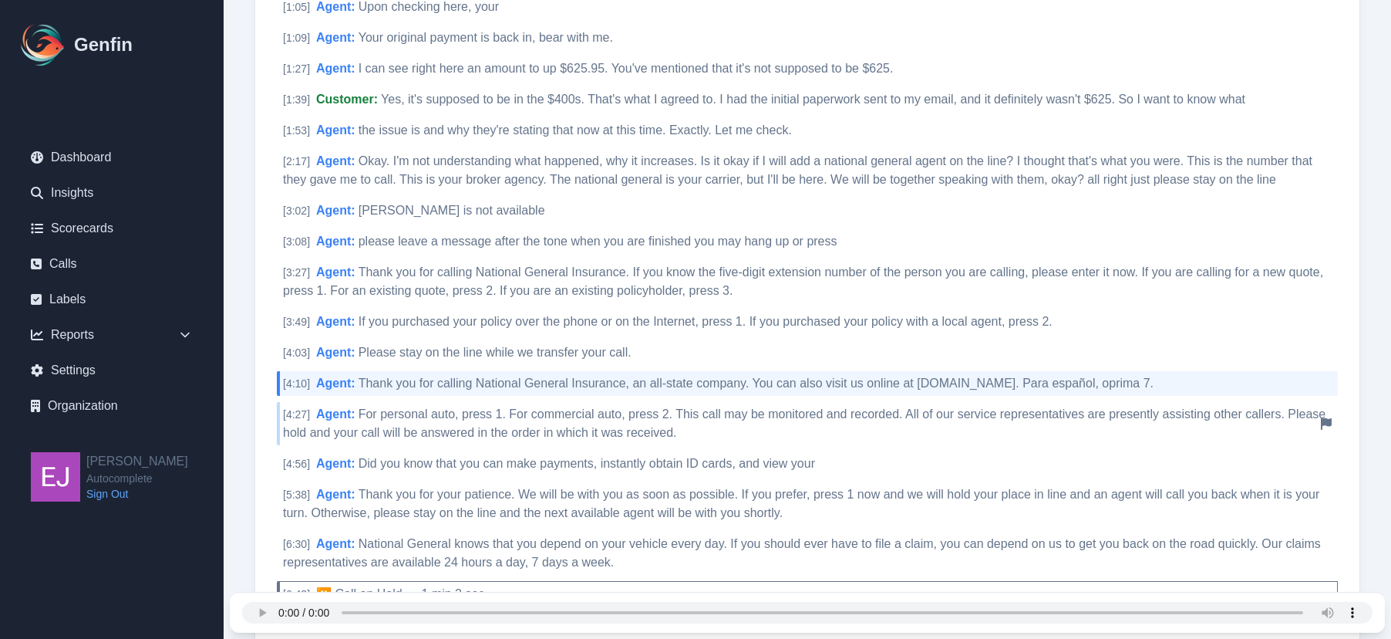
click at [579, 416] on span "For personal auto, press 1. For commercial auto, press 2. This call may be moni…" at bounding box center [804, 423] width 1043 height 32
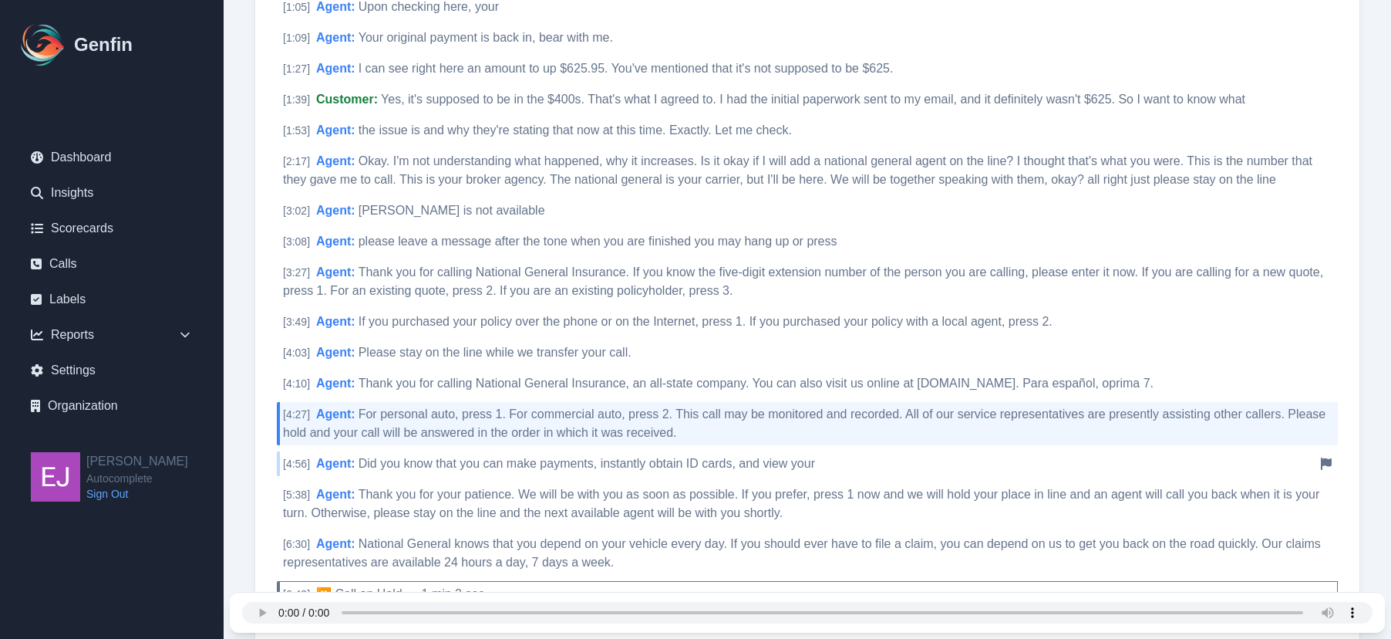
click at [583, 457] on span "Did you know that you can make payments, instantly obtain ID cards, and view yo…" at bounding box center [587, 463] width 457 height 13
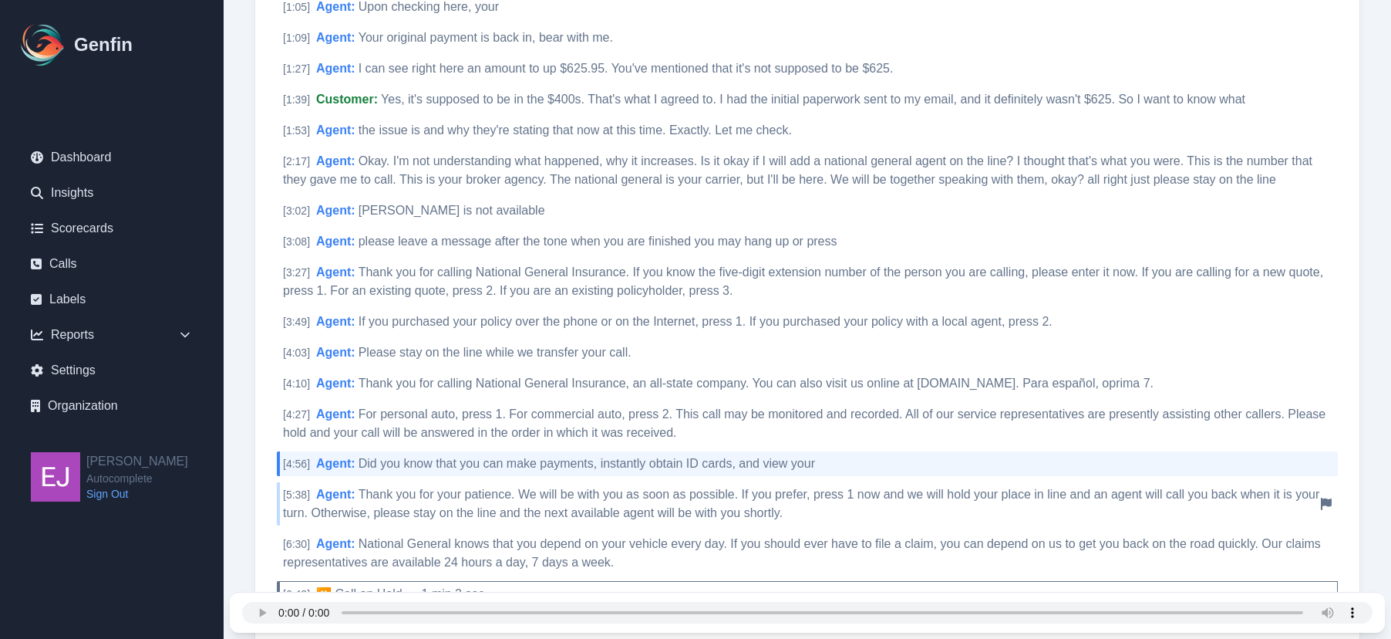
click at [573, 493] on span "Thank you for your patience. We will be with you as soon as possible. If you pr…" at bounding box center [801, 503] width 1037 height 32
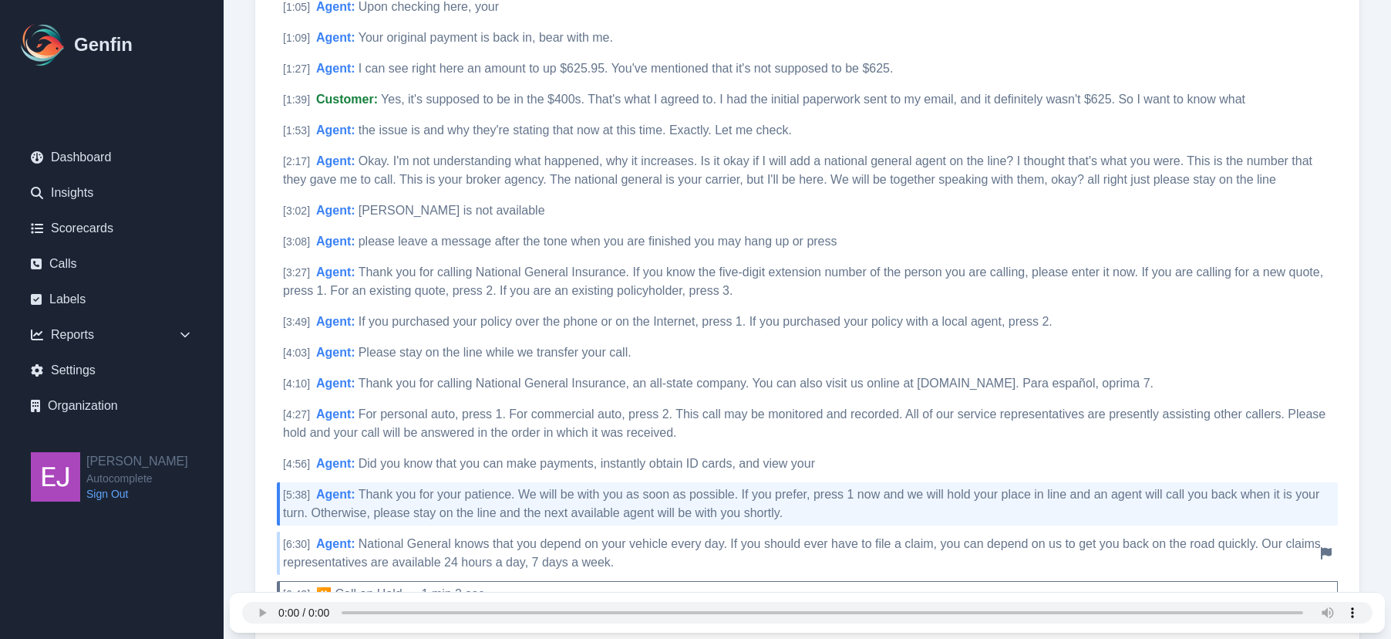
click at [574, 551] on div "[ 6:30 ] Agent : National General knows that you depend on your vehicle every d…" at bounding box center [807, 552] width 1061 height 43
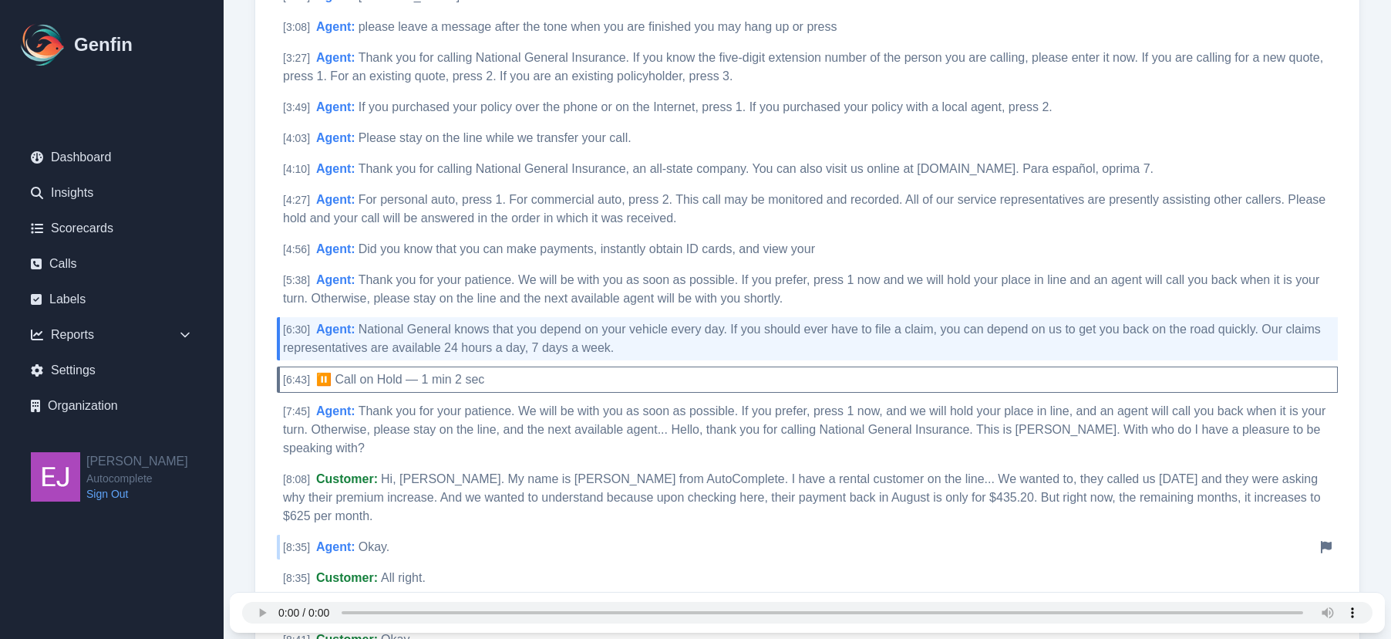
scroll to position [771, 0]
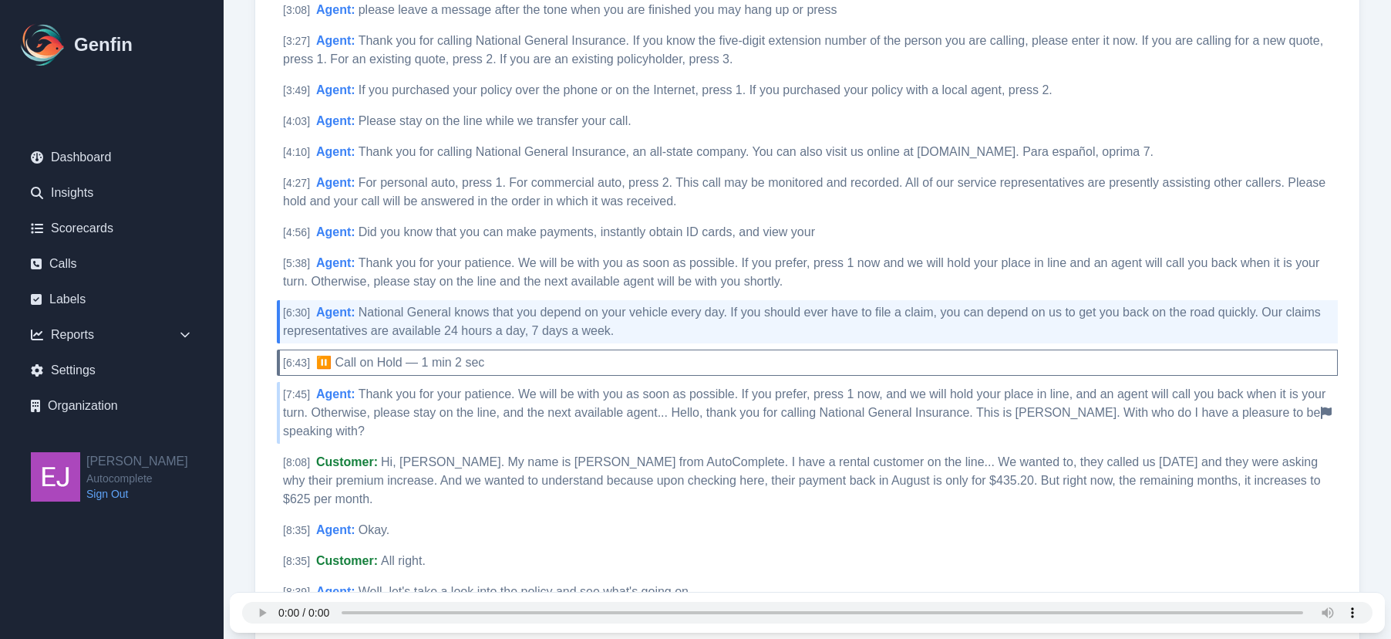
click at [509, 417] on span "Thank you for your patience. We will be with you as soon as possible. If you pr…" at bounding box center [804, 412] width 1043 height 50
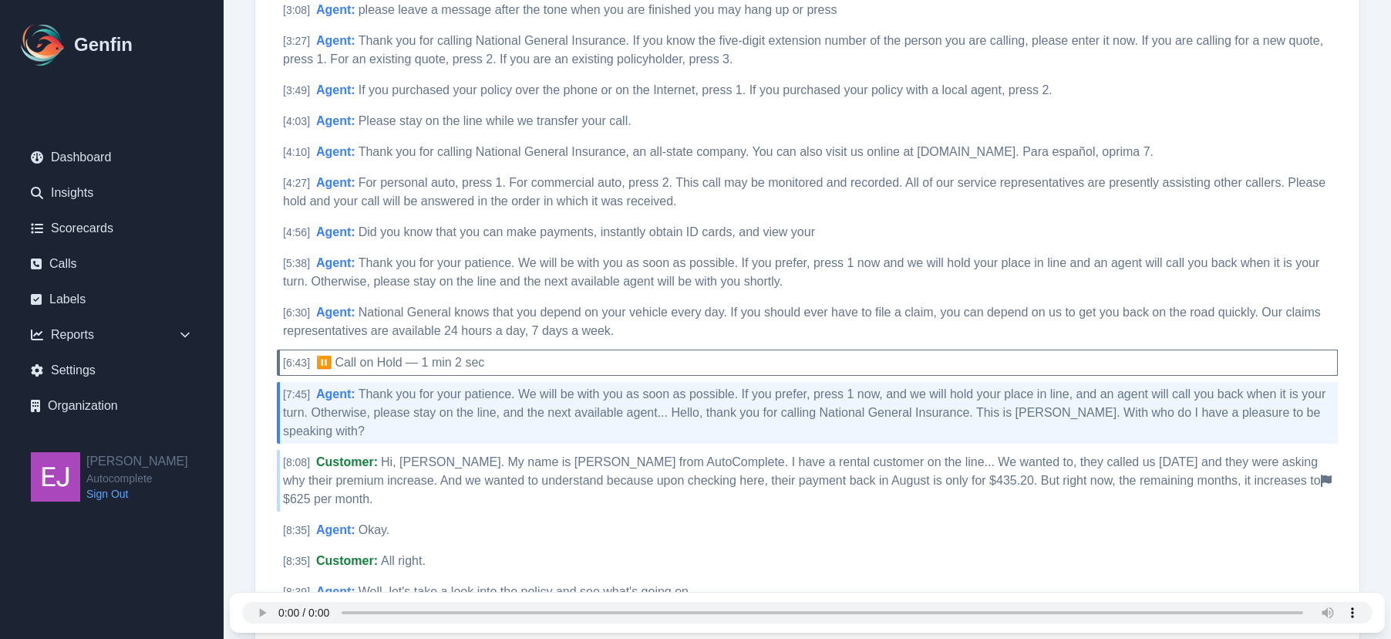
click at [510, 471] on div "[ 8:08 ] Customer : Hi, Miriam. My name is Kay from AutoComplete. I have a rent…" at bounding box center [807, 481] width 1061 height 62
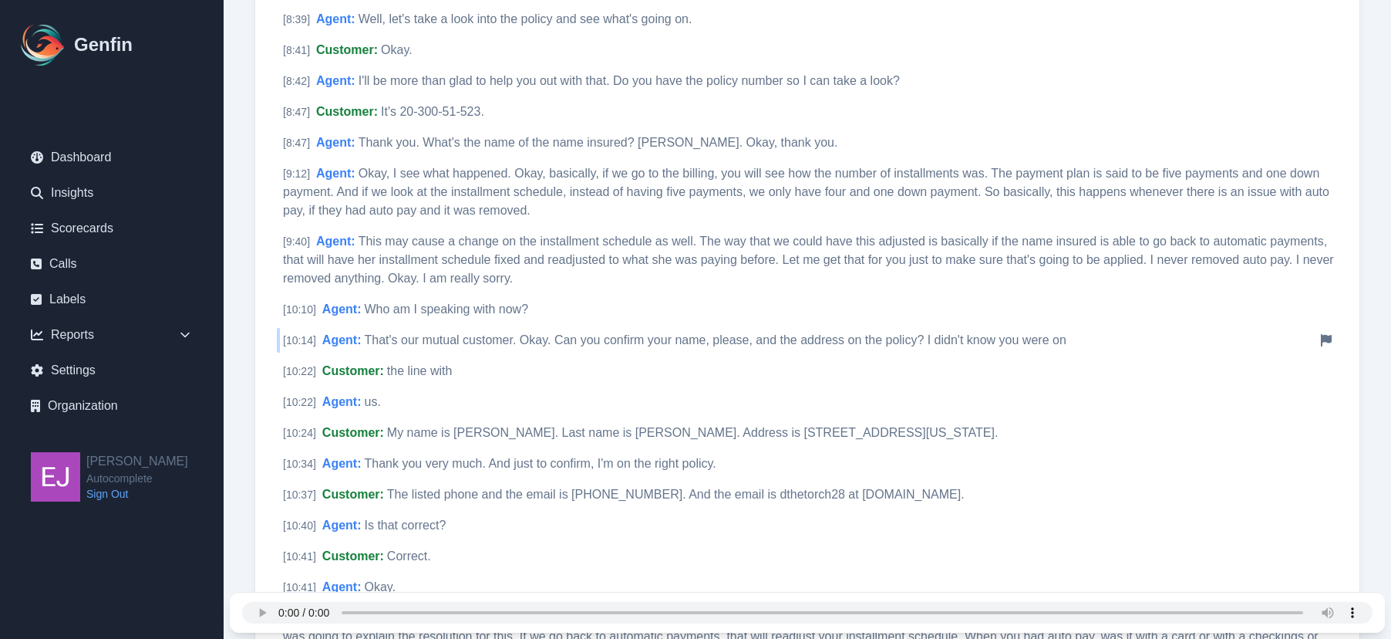
scroll to position [1311, 0]
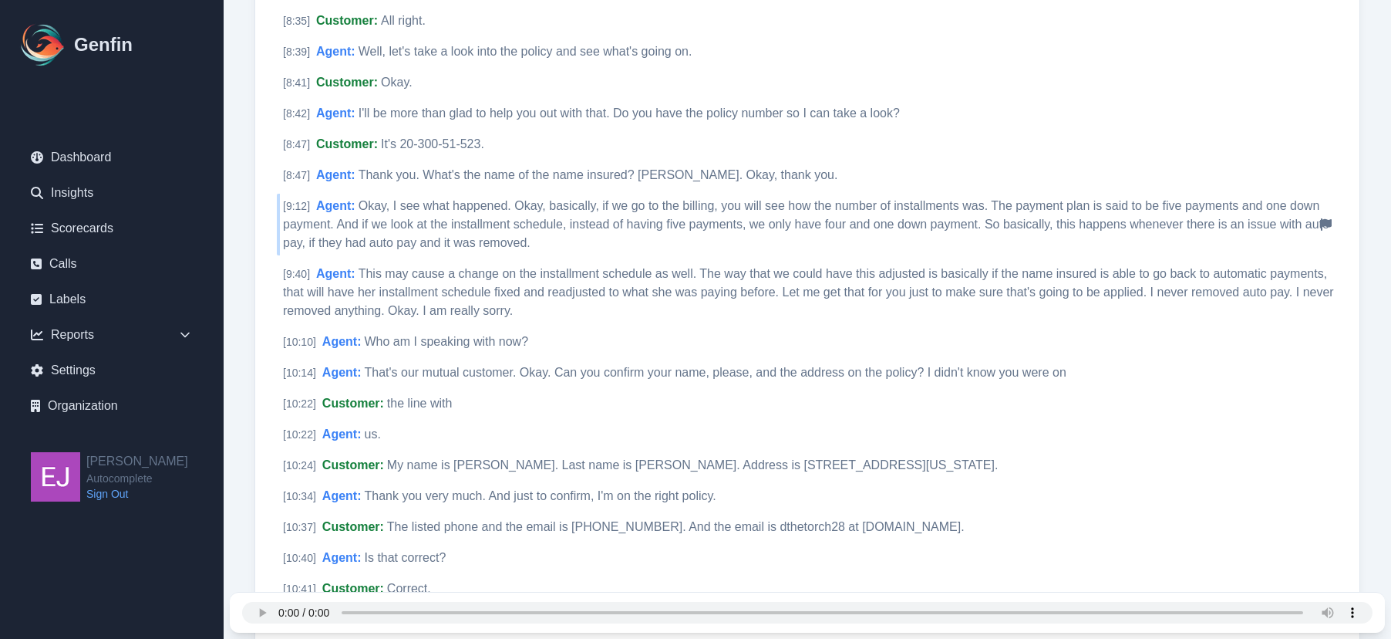
click at [630, 199] on span "Okay, I see what happened. Okay, basically, if we go to the billing, you will s…" at bounding box center [806, 224] width 1047 height 50
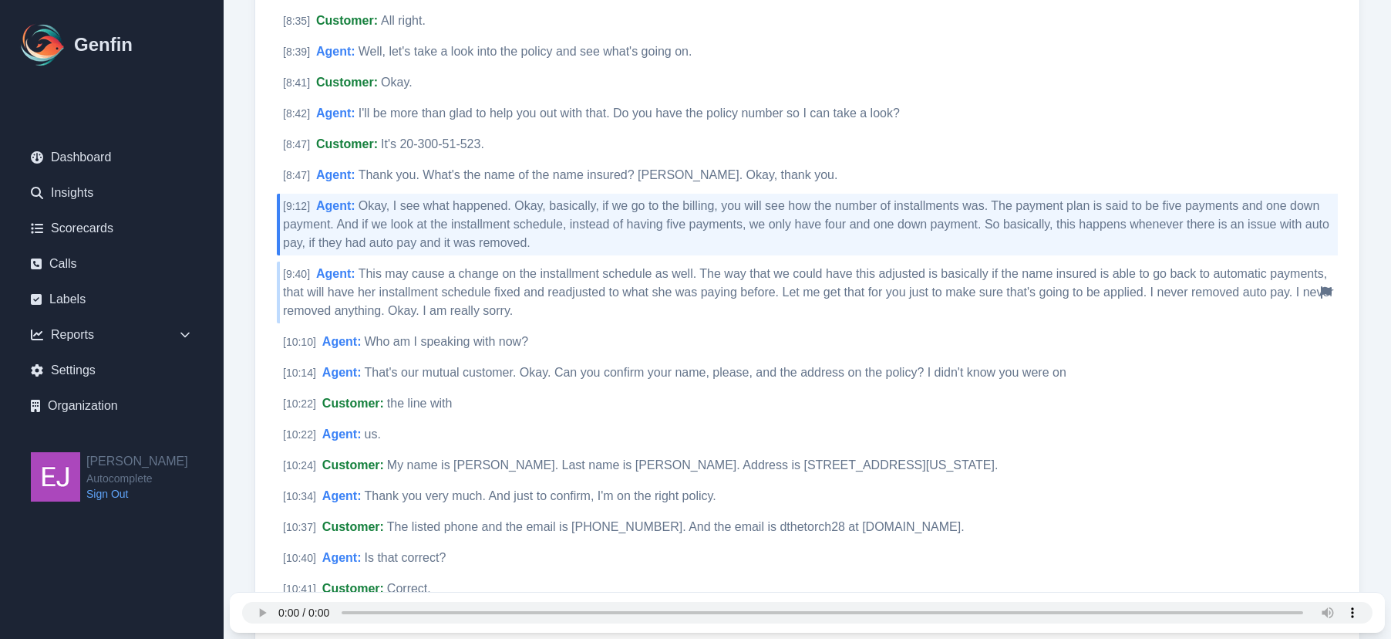
click at [700, 268] on span "This may cause a change on the installment schedule as well. The way that we co…" at bounding box center [808, 292] width 1051 height 50
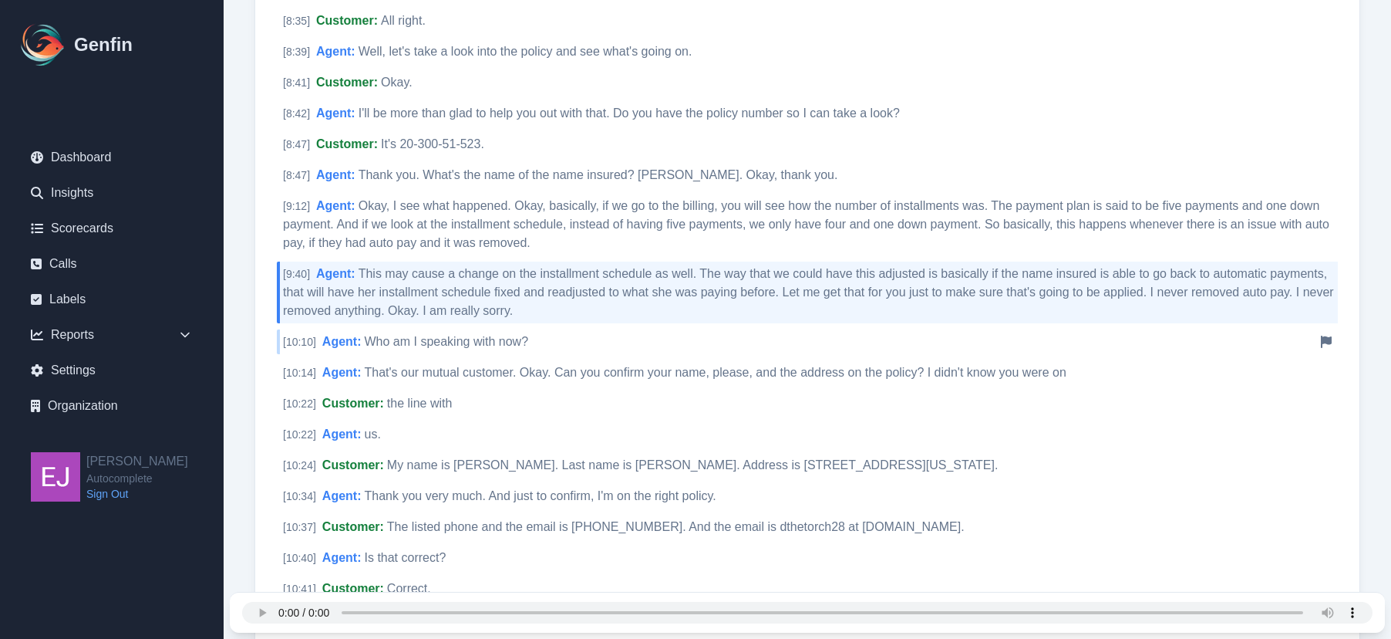
click at [590, 329] on div "[ 10:10 ] Agent : Who am I speaking with now? Notify Genfin of a transcript err…" at bounding box center [807, 341] width 1061 height 25
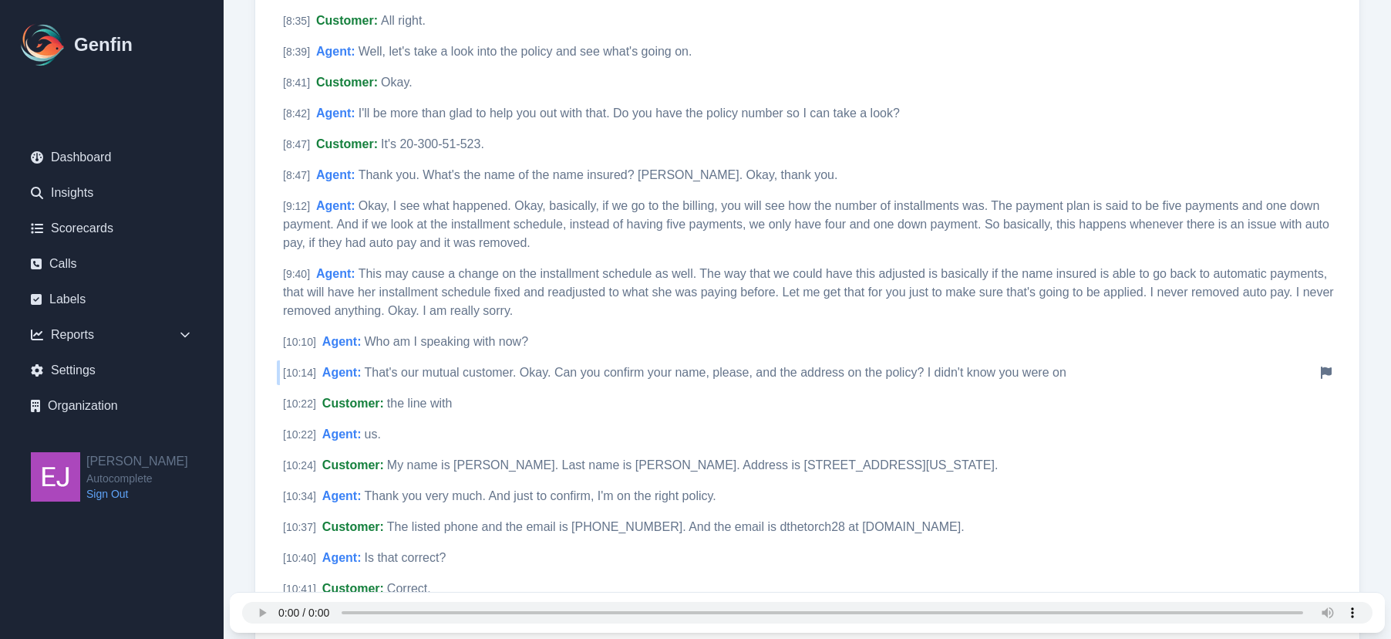
click at [620, 362] on div "[ 10:14 ] Agent : That's our mutual customer. Okay. Can you confirm your name, …" at bounding box center [807, 372] width 1061 height 25
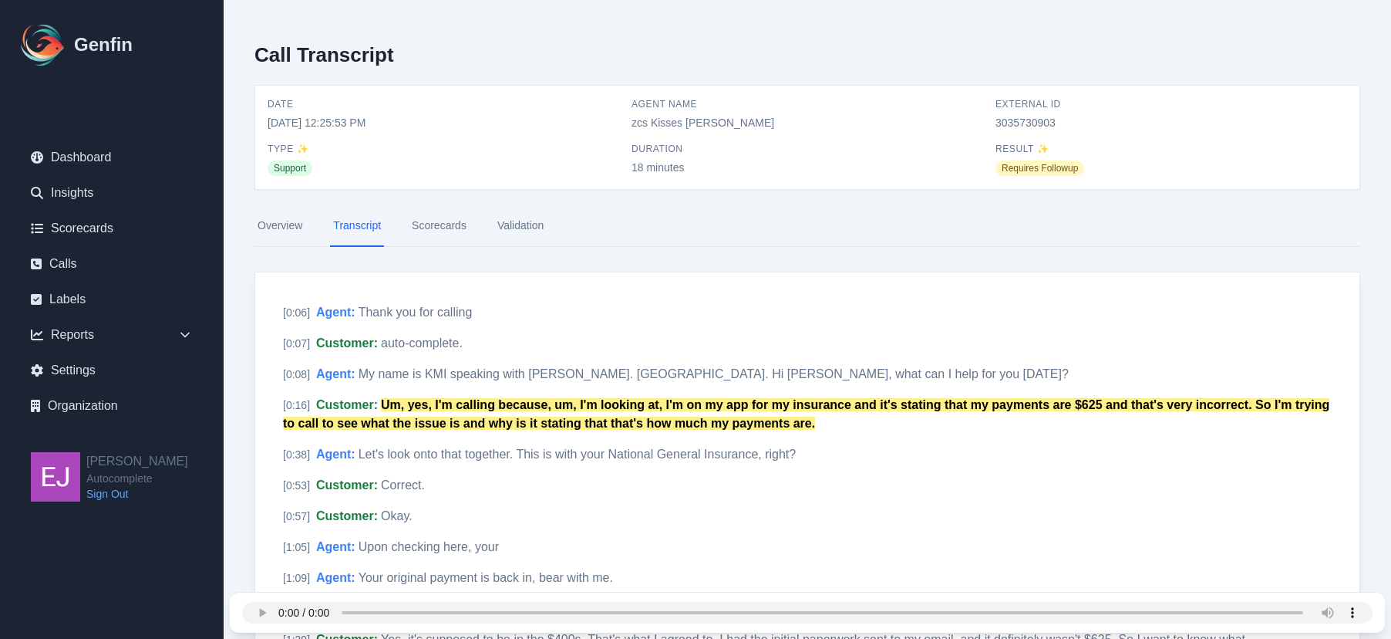
scroll to position [1311, 0]
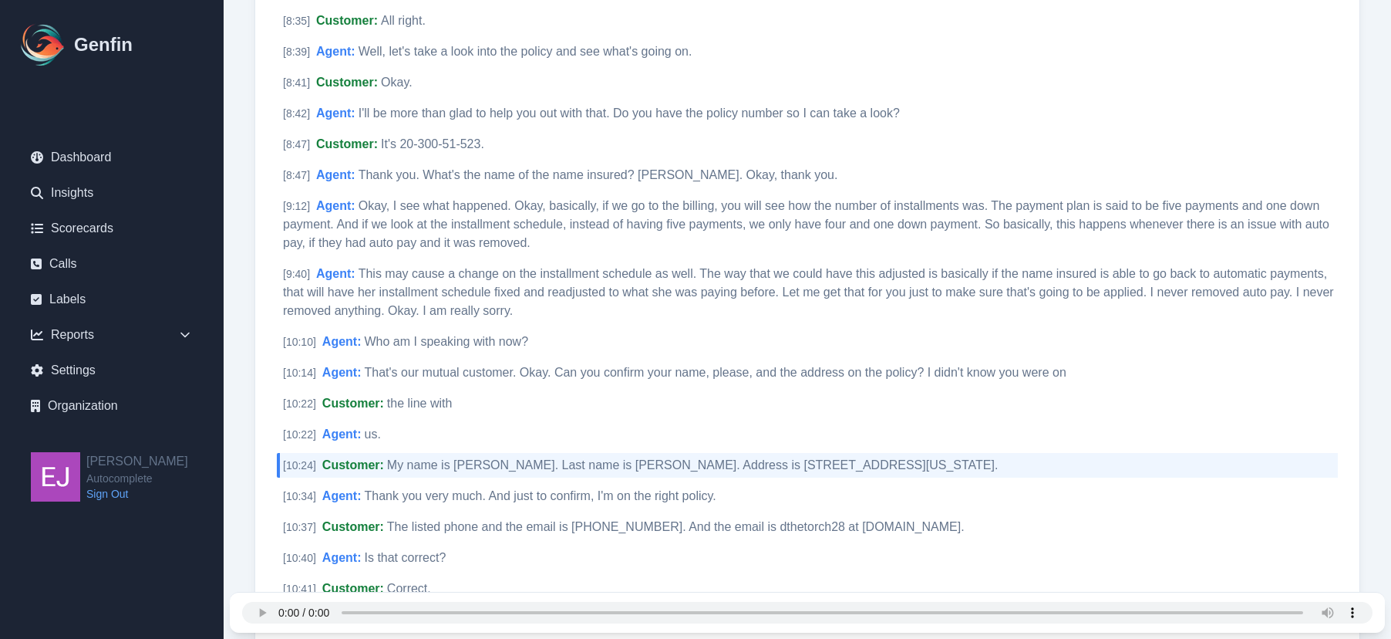
click at [648, 489] on span "Thank you very much. And just to confirm, I'm on the right policy." at bounding box center [540, 495] width 352 height 13
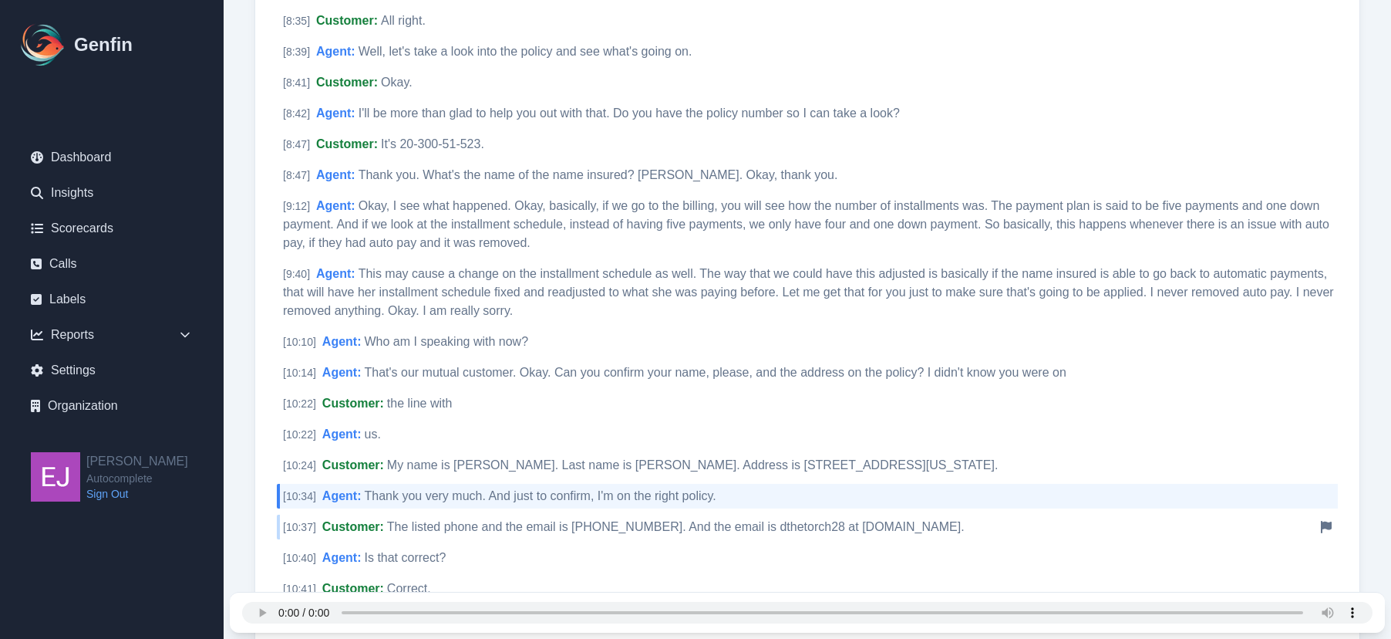
click at [666, 520] on span "The listed phone and the email is [PHONE_NUMBER]. And the email is dthetorch28 …" at bounding box center [676, 526] width 578 height 13
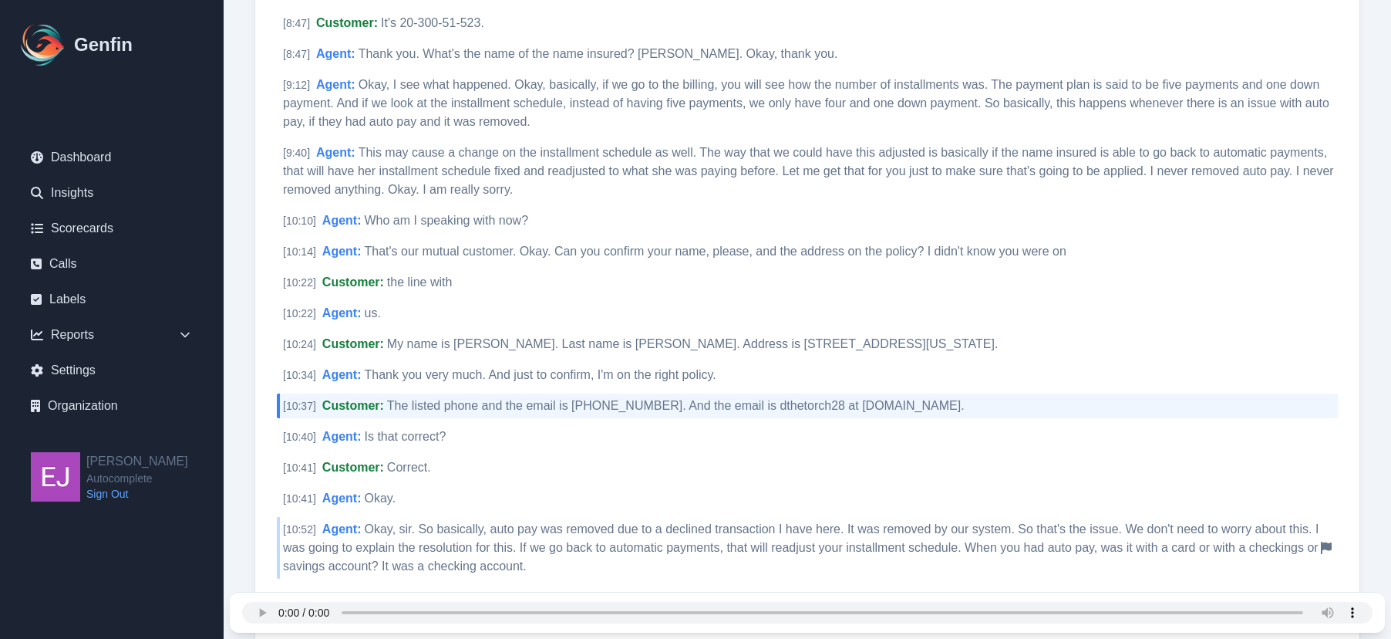
scroll to position [1465, 0]
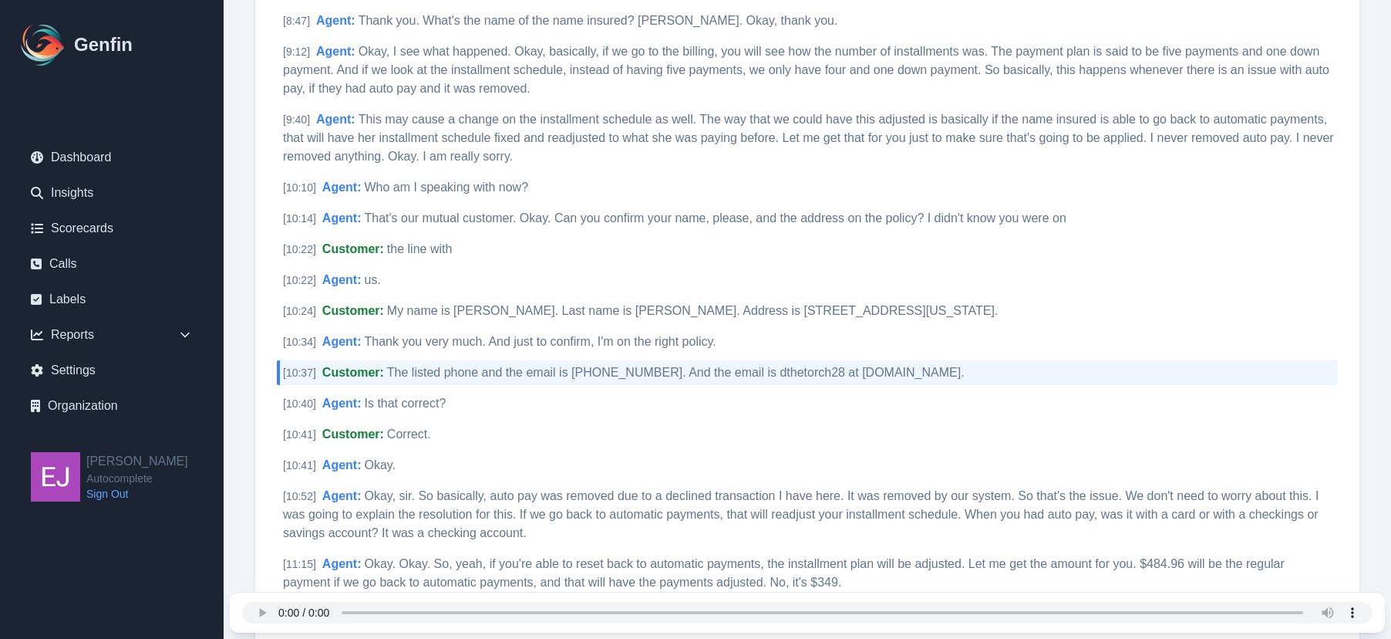
click at [428, 430] on div "[ 0:06 ] Agent : Thank you for calling Notify Genfin of a transcript error [ 0:…" at bounding box center [807, 353] width 1061 height 3037
click at [424, 427] on span "Correct." at bounding box center [409, 433] width 44 height 13
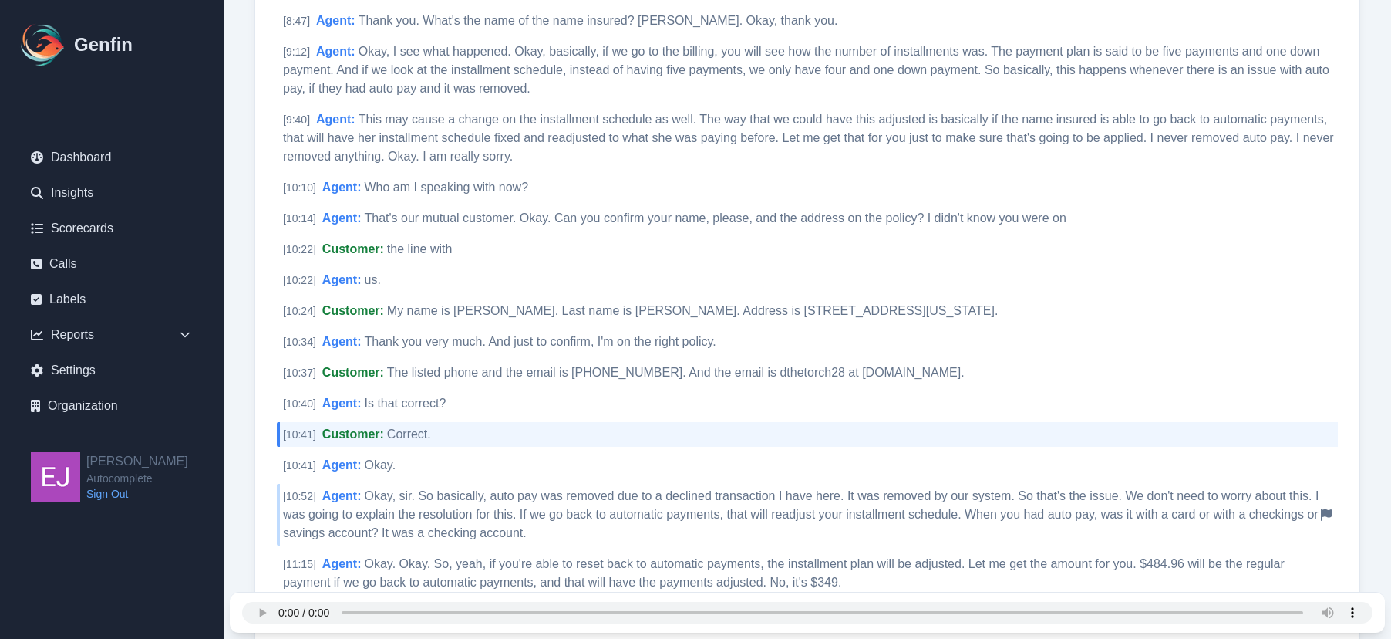
click at [489, 490] on span "Okay, sir. So basically, auto pay was removed due to a declined transaction I h…" at bounding box center [801, 514] width 1036 height 50
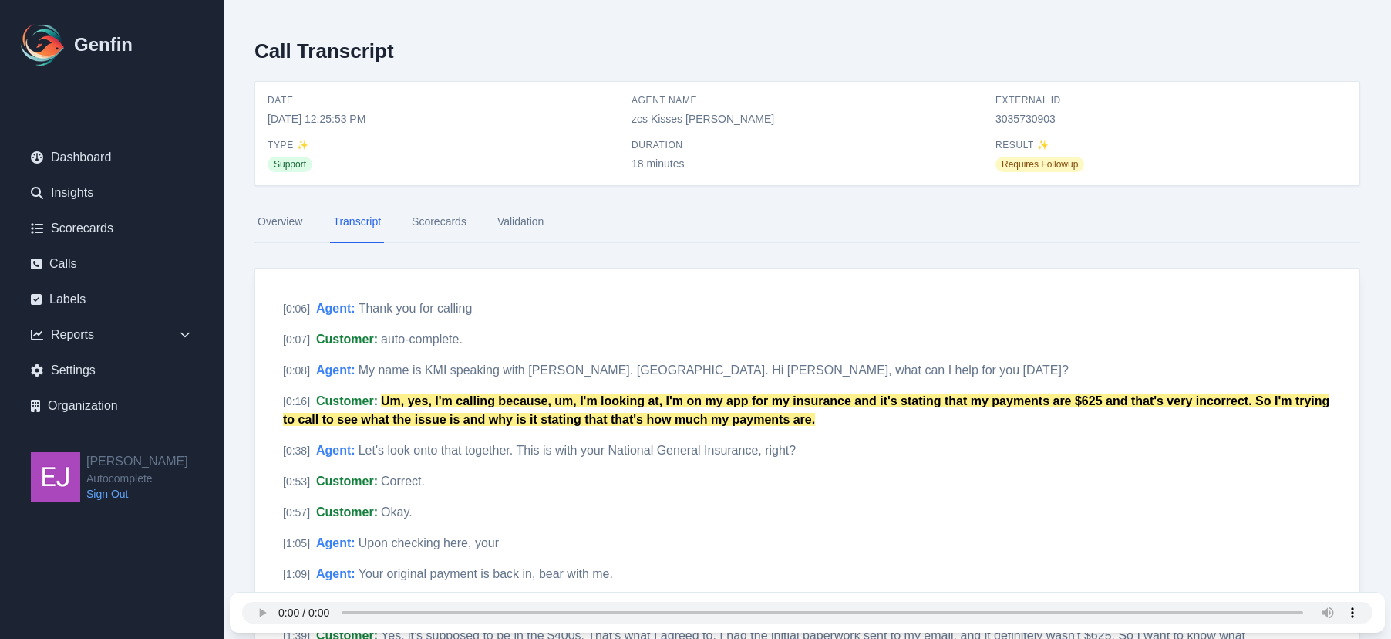
scroll to position [0, 0]
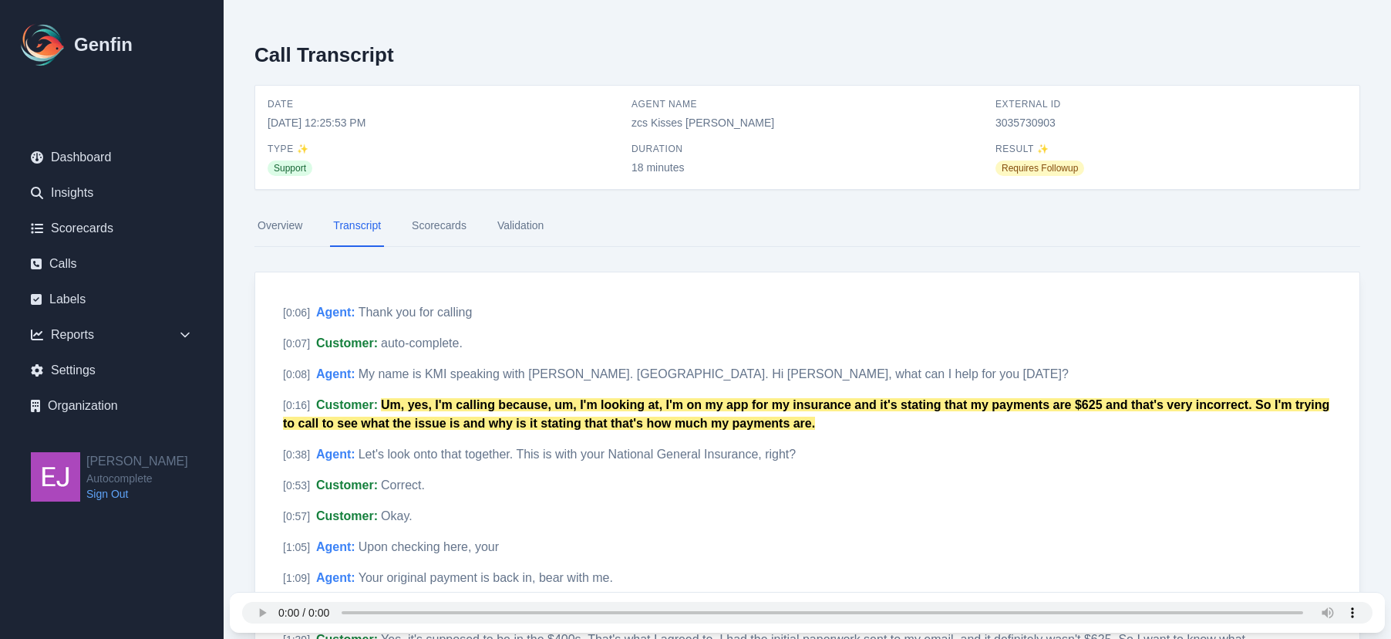
click at [443, 210] on link "Scorecards" at bounding box center [439, 226] width 61 height 42
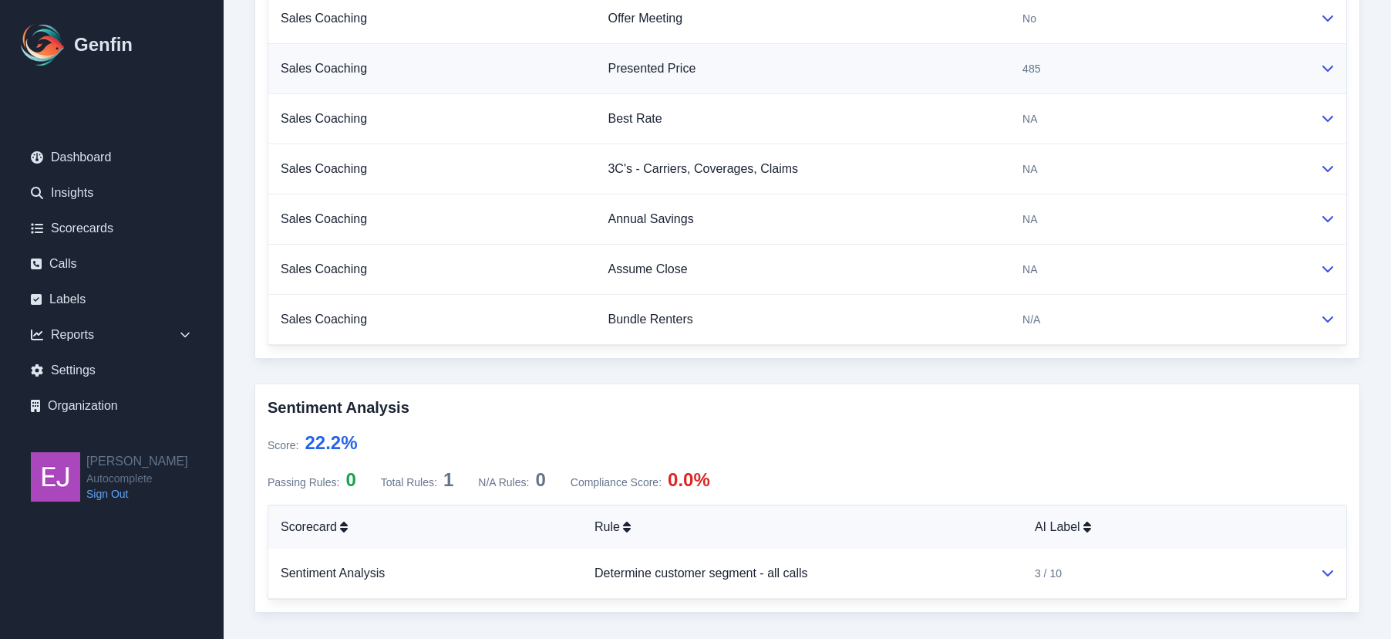
scroll to position [949, 0]
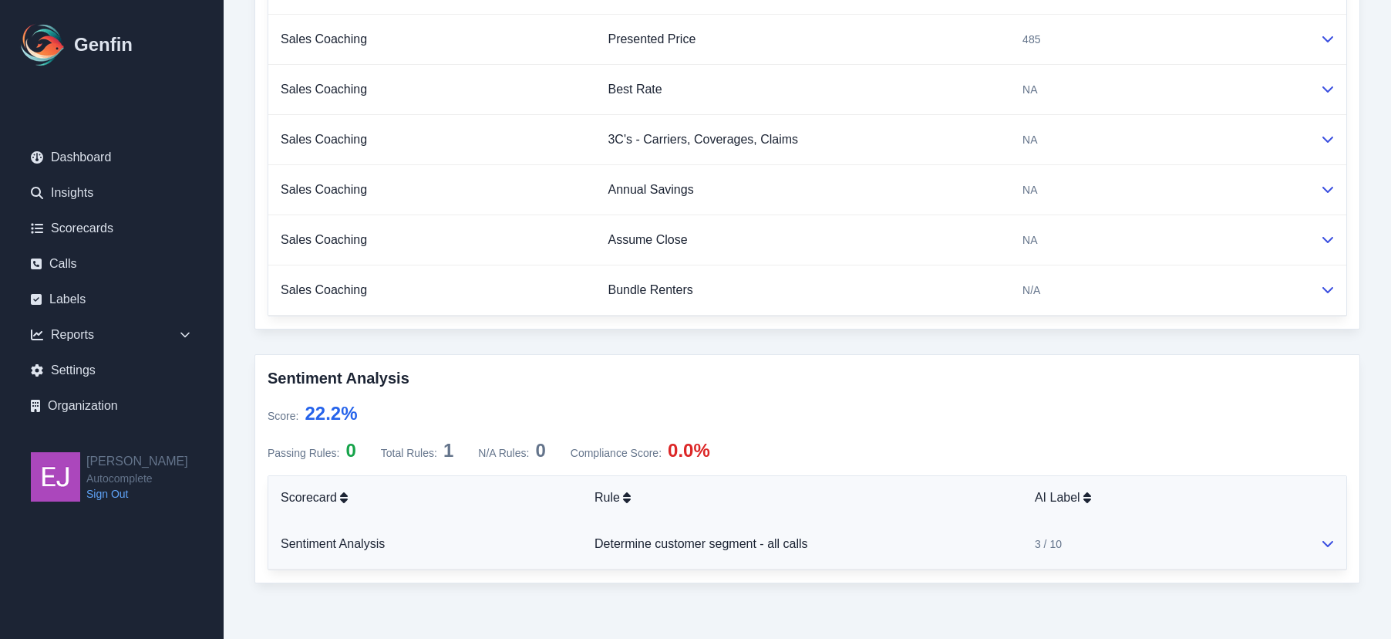
click at [1224, 542] on div "3 / 10" at bounding box center [1165, 543] width 261 height 15
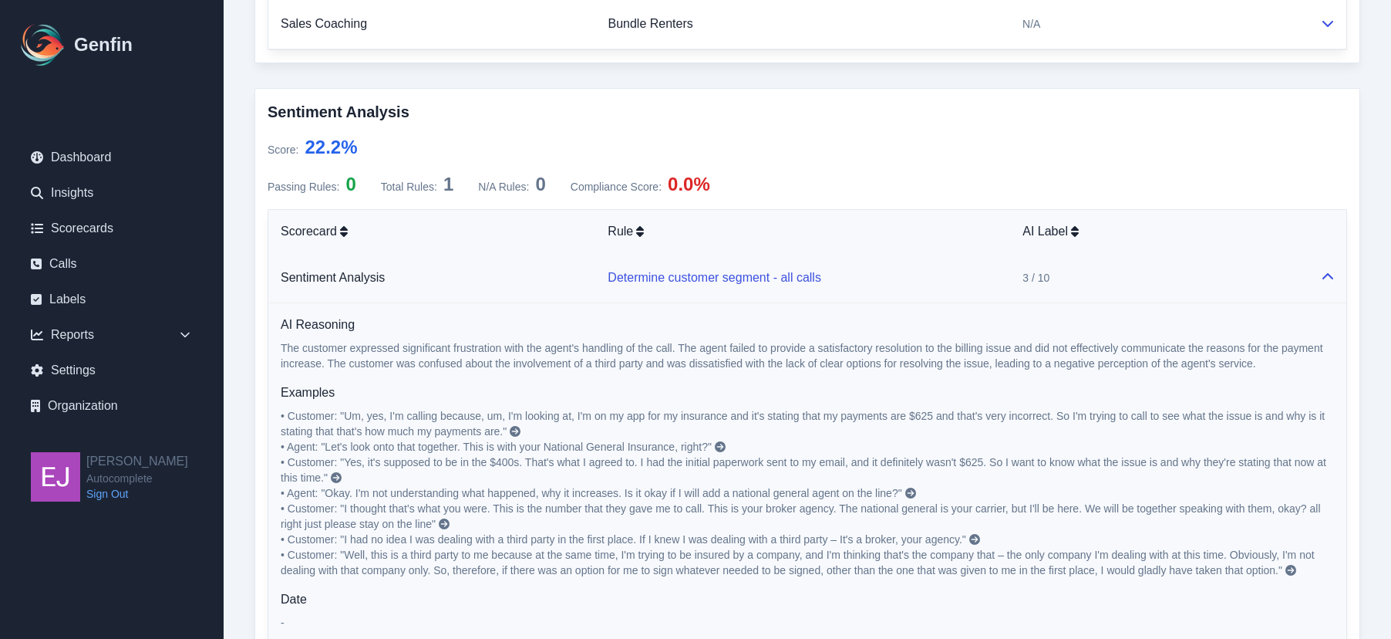
scroll to position [1288, 0]
